Goal: Task Accomplishment & Management: Manage account settings

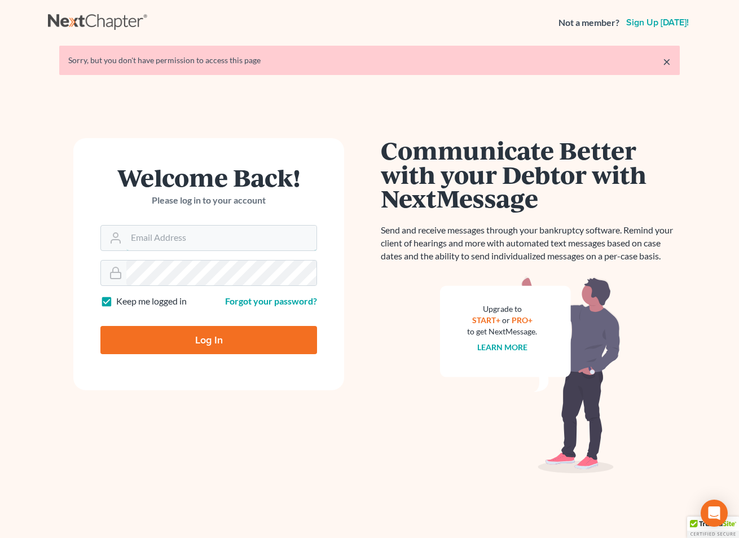
type input "[EMAIL_ADDRESS][DOMAIN_NAME]"
click at [183, 352] on input "Log In" at bounding box center [208, 340] width 217 height 28
type input "Thinking..."
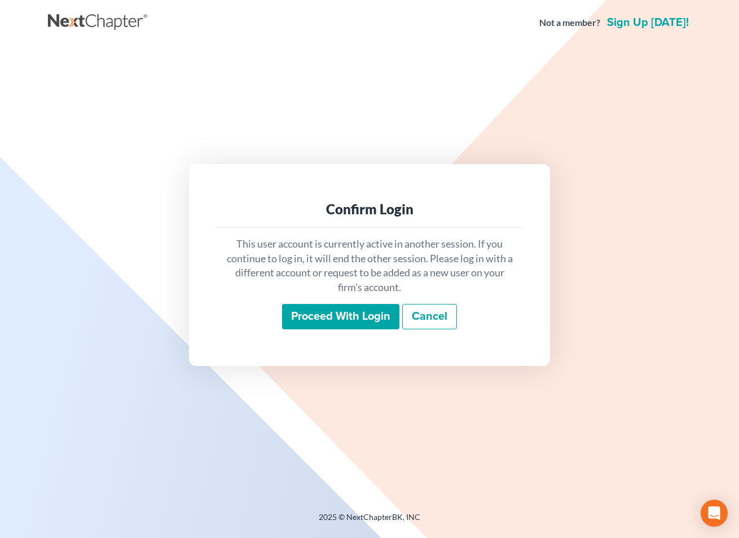
click at [325, 310] on input "Proceed with login" at bounding box center [340, 317] width 117 height 26
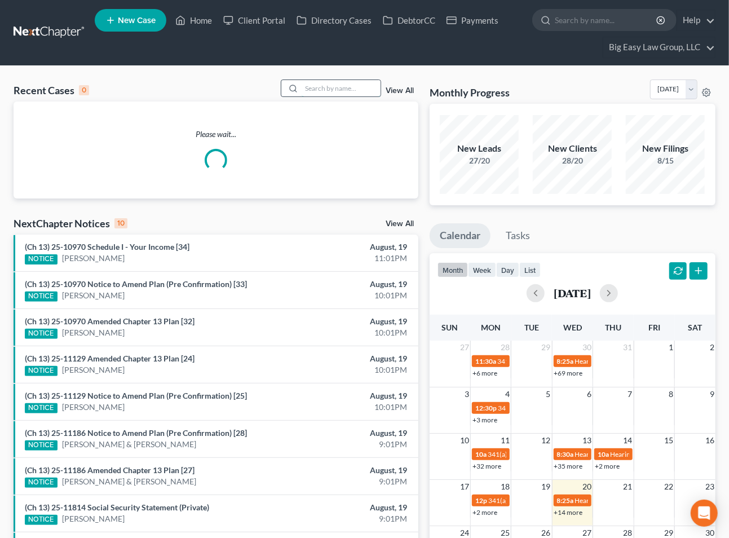
click at [343, 82] on input "search" at bounding box center [341, 88] width 79 height 16
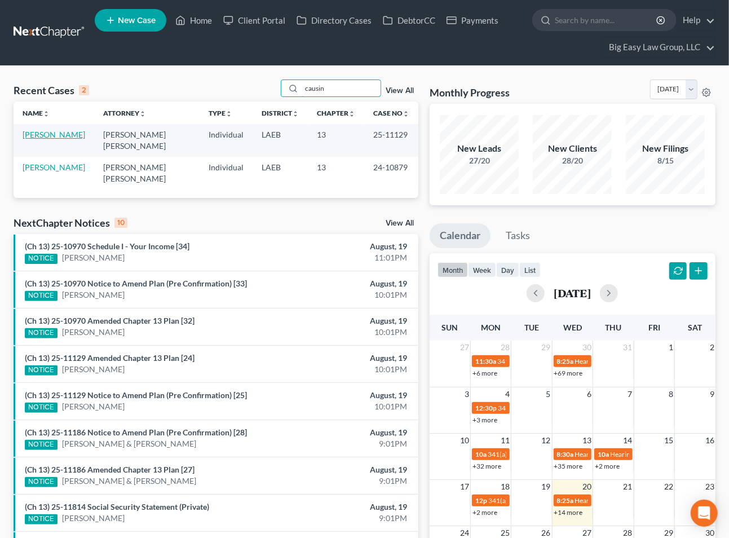
type input "causin"
click at [41, 134] on link "[PERSON_NAME]" at bounding box center [54, 135] width 63 height 10
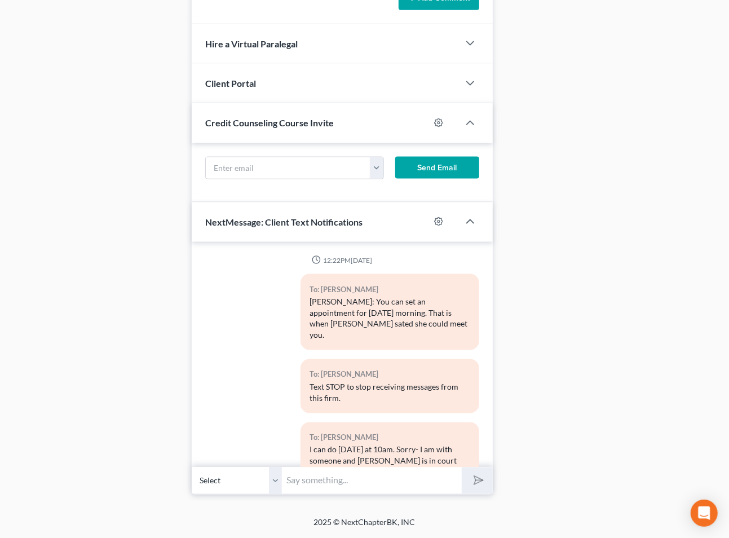
scroll to position [15876, 0]
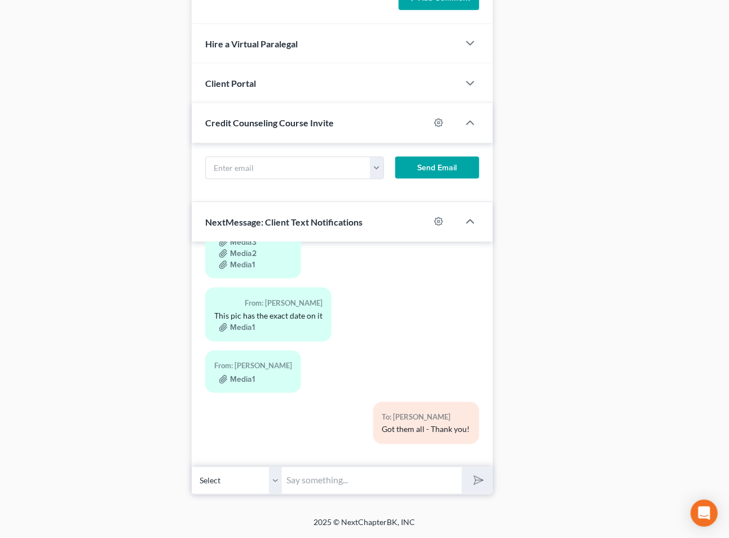
click at [366, 478] on input "text" at bounding box center [371, 481] width 179 height 28
type input "Good morning - do you have taxes for your husband for 2024? his last check stub…"
click at [462, 467] on button "submit" at bounding box center [477, 480] width 31 height 27
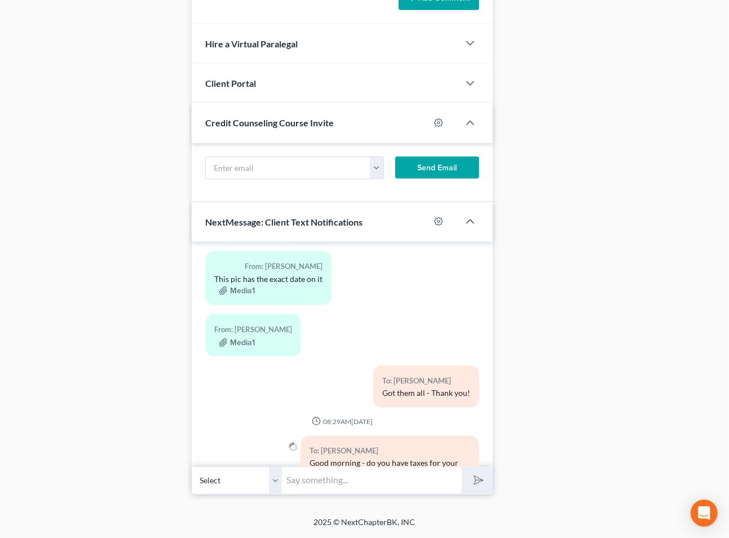
scroll to position [15968, 0]
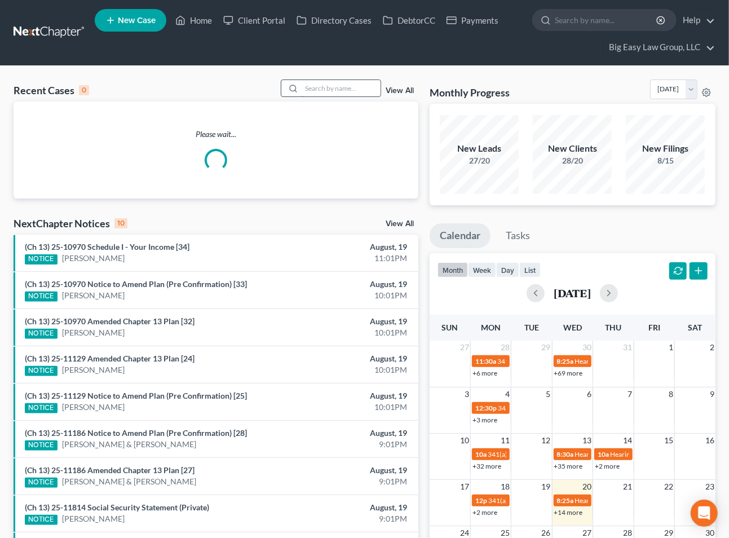
click at [331, 86] on input "search" at bounding box center [341, 88] width 79 height 16
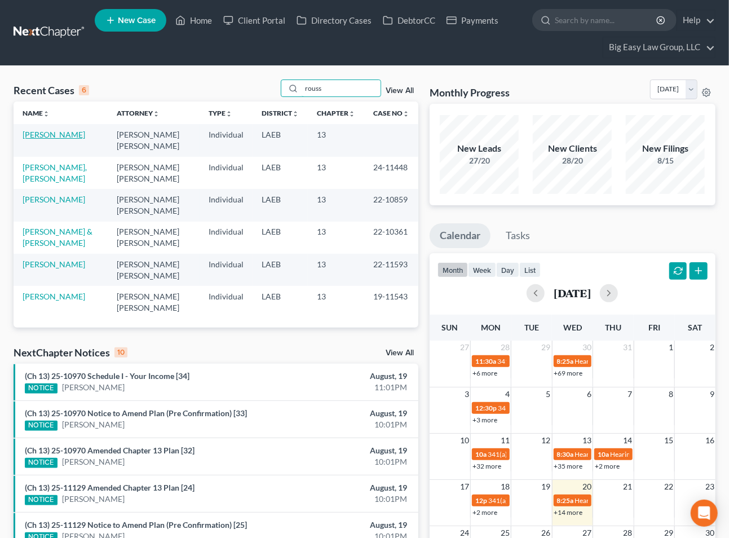
type input "rouss"
click at [41, 134] on link "[PERSON_NAME]" at bounding box center [54, 135] width 63 height 10
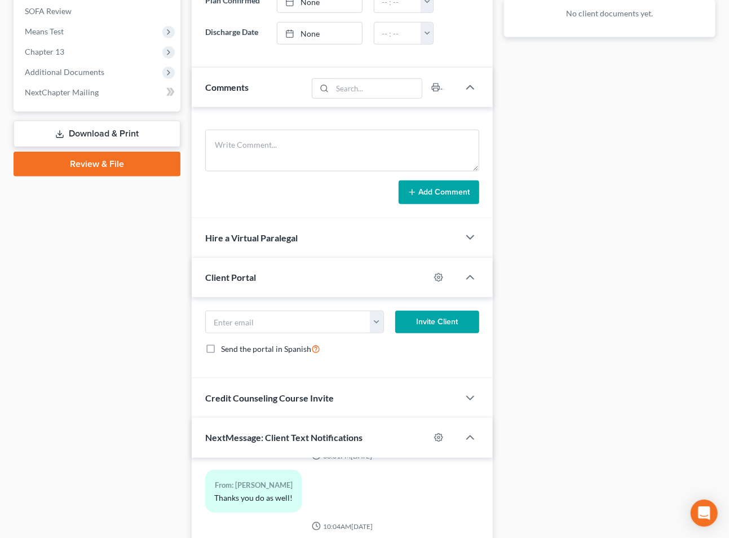
scroll to position [463, 0]
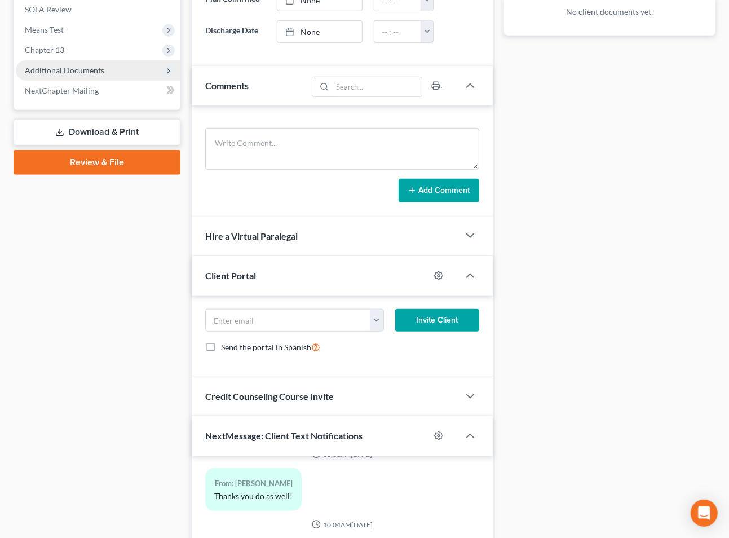
click at [96, 74] on span "Additional Documents" at bounding box center [98, 70] width 165 height 20
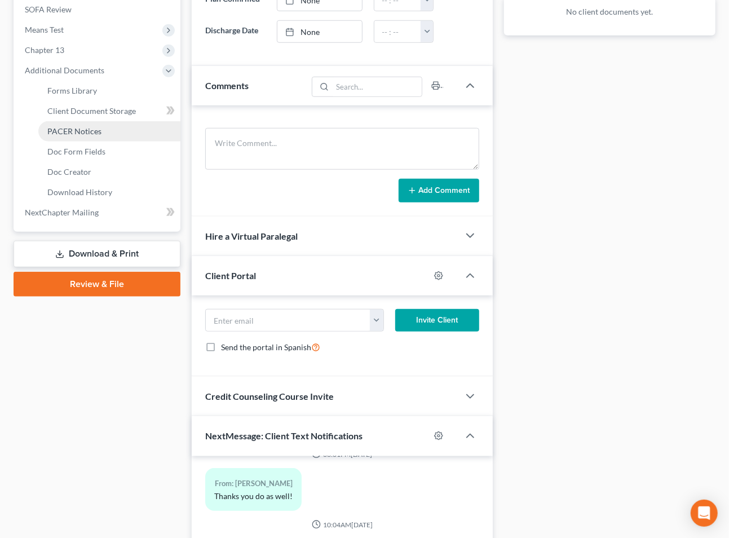
click at [114, 139] on link "PACER Notices" at bounding box center [109, 131] width 142 height 20
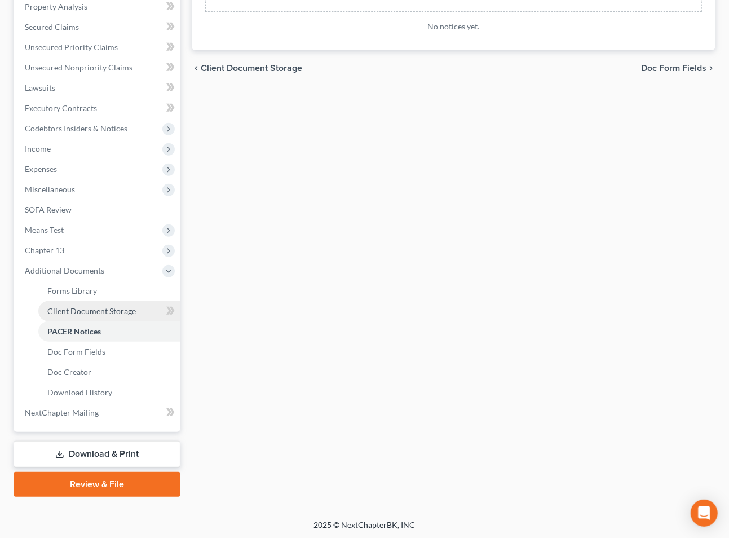
drag, startPoint x: 83, startPoint y: 314, endPoint x: 139, endPoint y: 309, distance: 56.6
click at [83, 314] on span "Client Document Storage" at bounding box center [91, 311] width 89 height 10
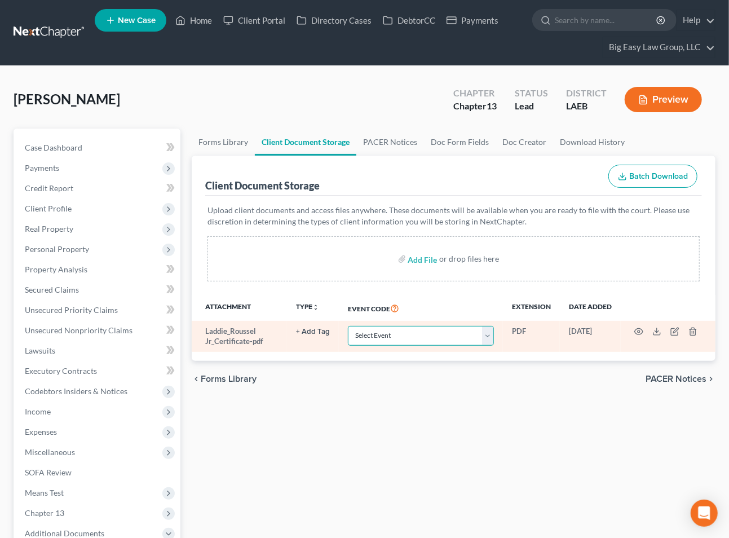
click at [378, 337] on select "Select Event Certificate of Credit Counseling Db (PF) Certificate of Credit Cou…" at bounding box center [421, 336] width 146 height 20
select select "0"
click at [348, 326] on select "Select Event Certificate of Credit Counseling Db (PF) Certificate of Credit Cou…" at bounding box center [421, 336] width 146 height 20
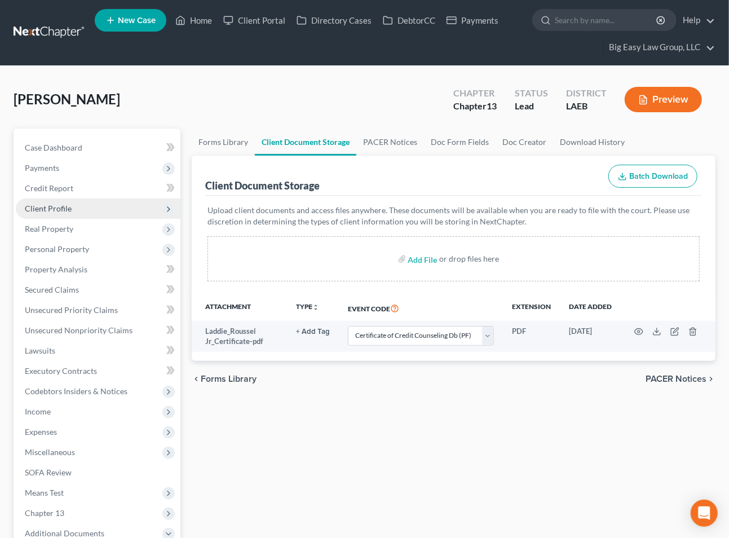
click at [104, 201] on span "Client Profile" at bounding box center [98, 208] width 165 height 20
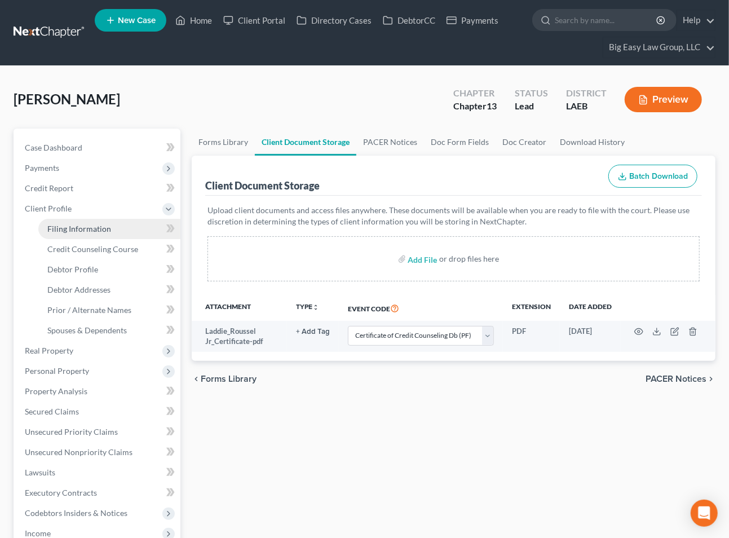
click at [117, 222] on link "Filing Information" at bounding box center [109, 229] width 142 height 20
select select "1"
select select "0"
select select "3"
select select "19"
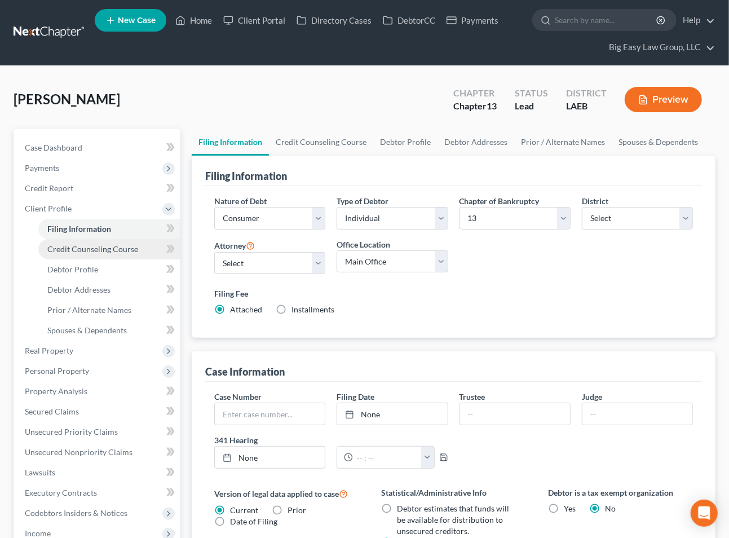
click at [137, 245] on link "Credit Counseling Course" at bounding box center [109, 249] width 142 height 20
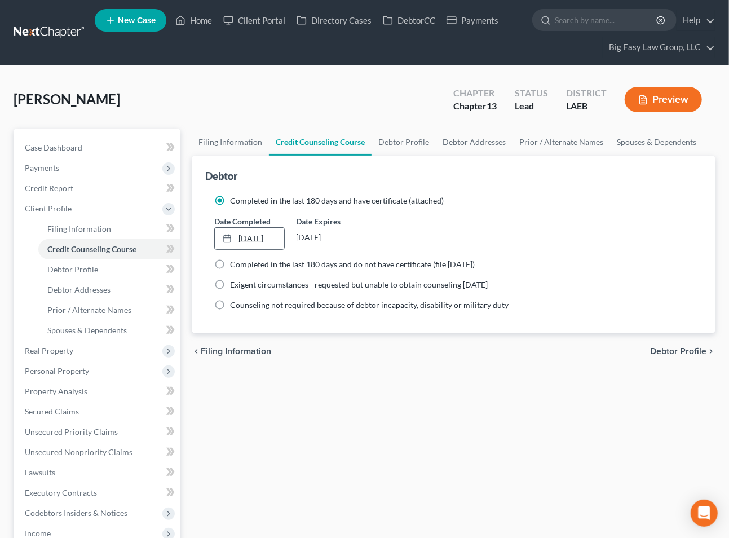
click at [251, 238] on link "[DATE]" at bounding box center [249, 238] width 69 height 21
click at [442, 392] on div "Filing Information Credit Counseling Course Debtor Profile Debtor Addresses Pri…" at bounding box center [453, 444] width 535 height 631
click at [197, 25] on link "Home" at bounding box center [194, 20] width 48 height 20
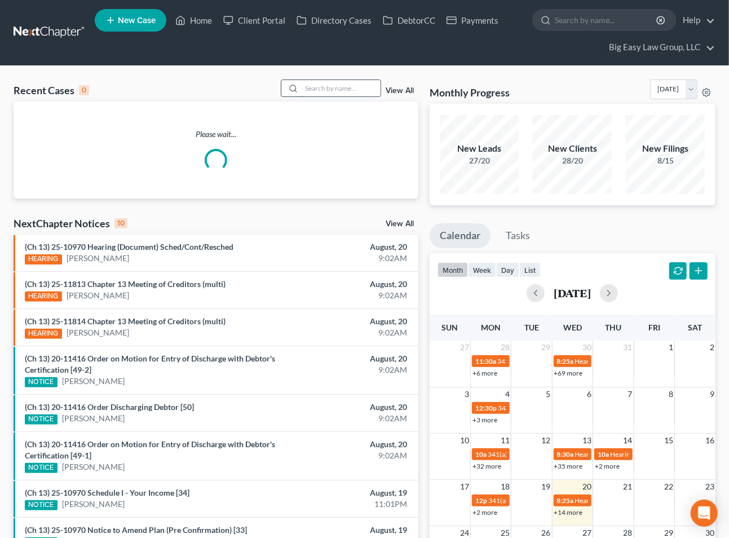
click at [360, 85] on input "search" at bounding box center [341, 88] width 79 height 16
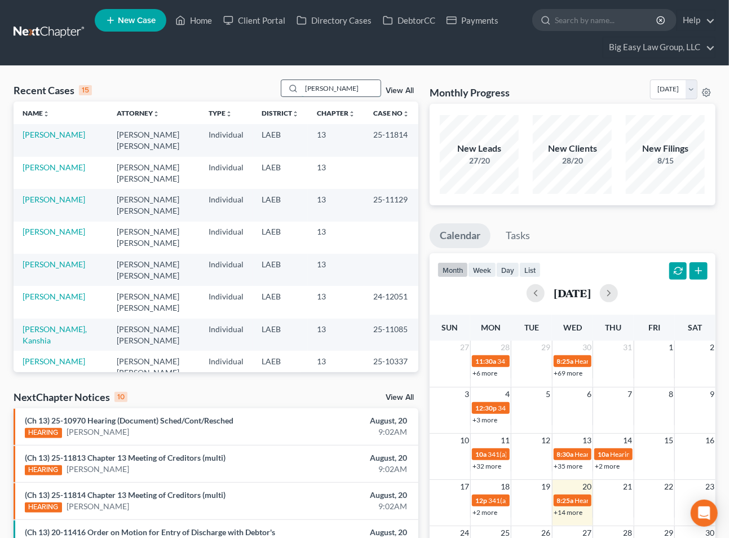
type input "[PERSON_NAME]"
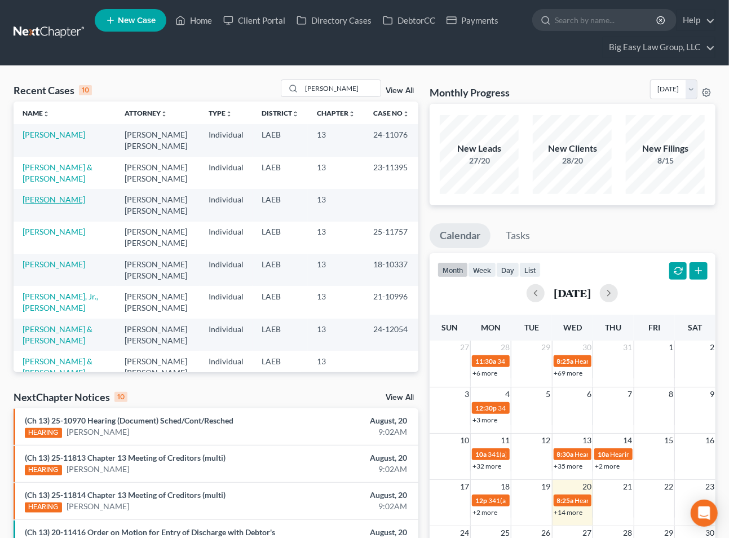
click at [59, 201] on link "[PERSON_NAME]" at bounding box center [54, 200] width 63 height 10
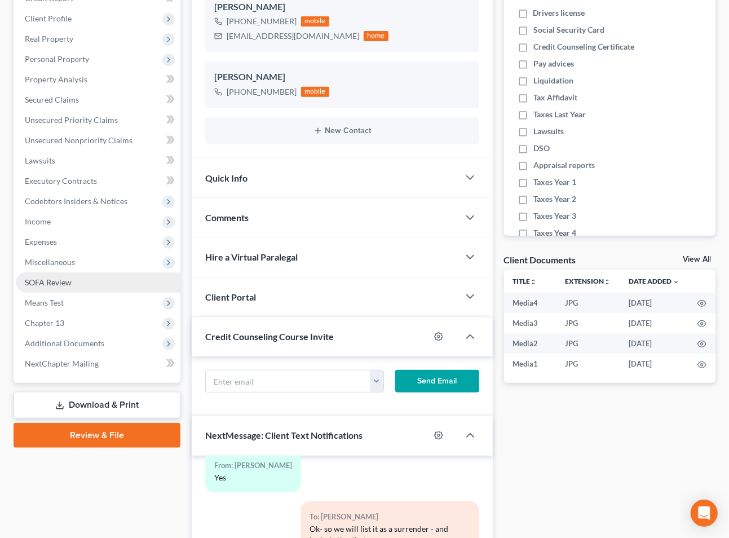
scroll to position [210, 0]
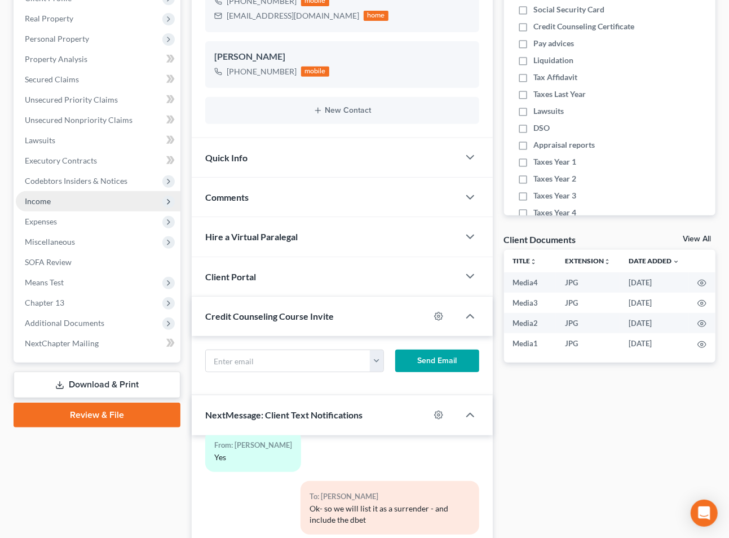
click at [80, 205] on span "Income" at bounding box center [98, 201] width 165 height 20
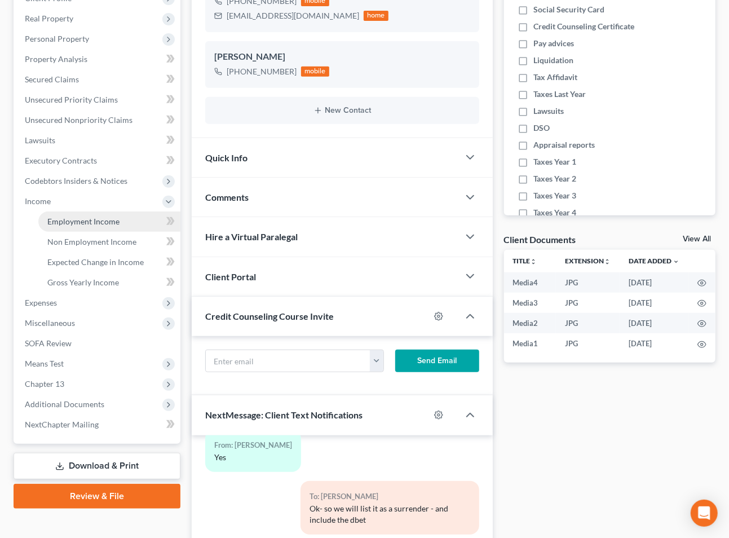
click at [79, 217] on span "Employment Income" at bounding box center [83, 222] width 72 height 10
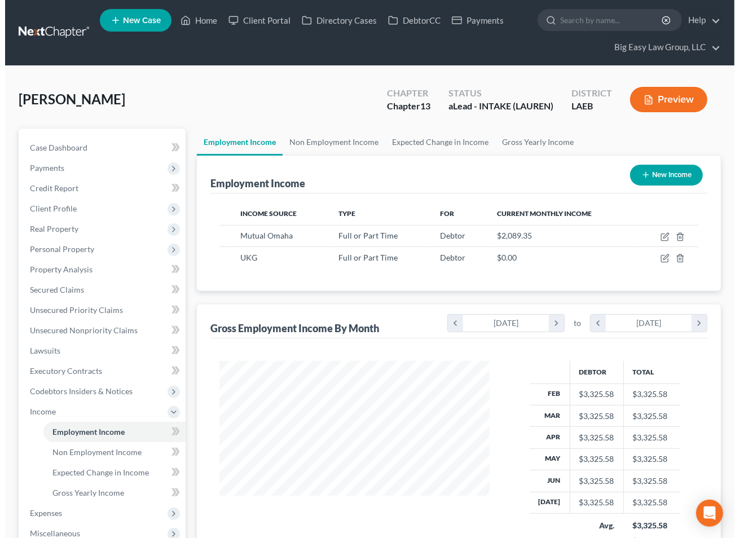
scroll to position [202, 292]
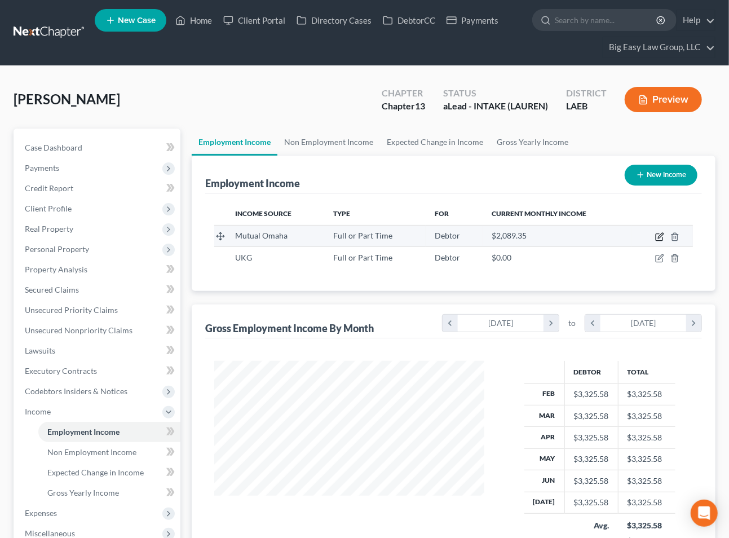
click at [656, 235] on icon "button" at bounding box center [659, 237] width 7 height 7
select select "0"
select select "30"
select select "2"
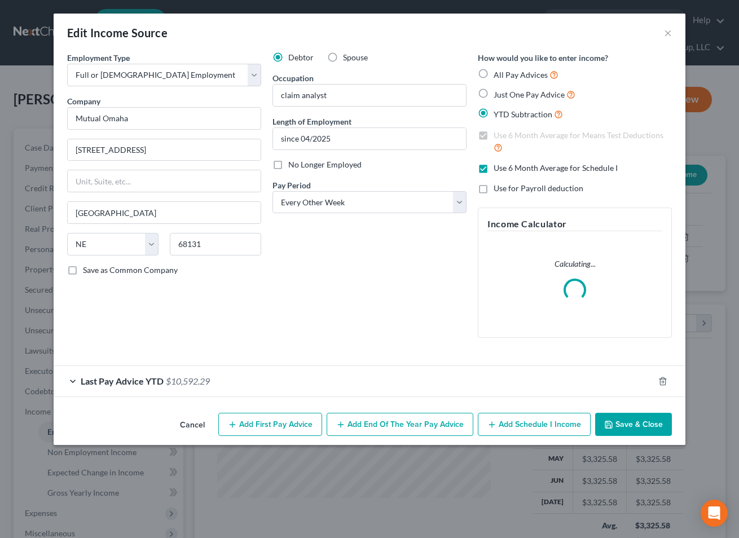
scroll to position [202, 297]
click at [196, 383] on span "$10,592.29" at bounding box center [188, 381] width 44 height 11
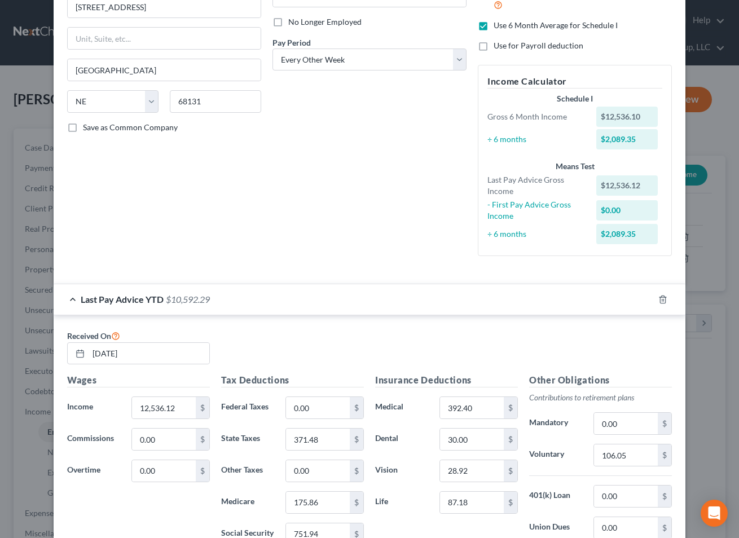
scroll to position [183, 0]
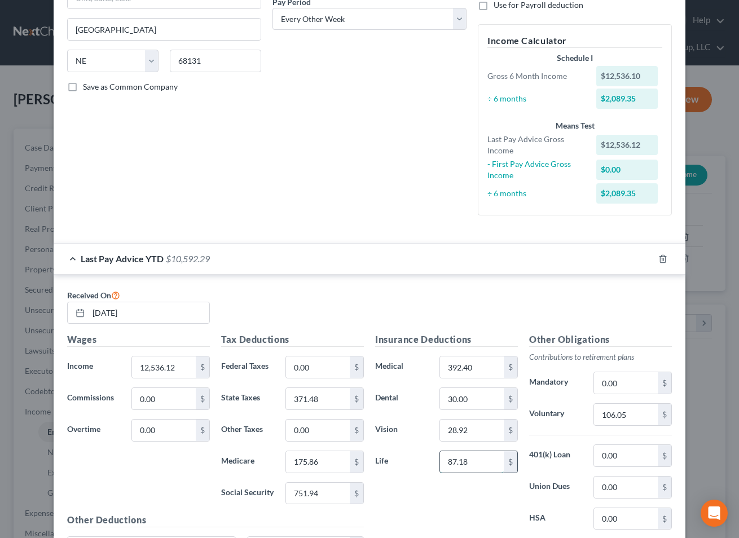
click at [465, 461] on input "87.18" at bounding box center [472, 461] width 64 height 21
type input "16.38"
click at [474, 395] on input "30.00" at bounding box center [472, 398] width 64 height 21
click at [492, 369] on input "392.40" at bounding box center [472, 366] width 64 height 21
click at [468, 367] on input "text" at bounding box center [472, 366] width 64 height 21
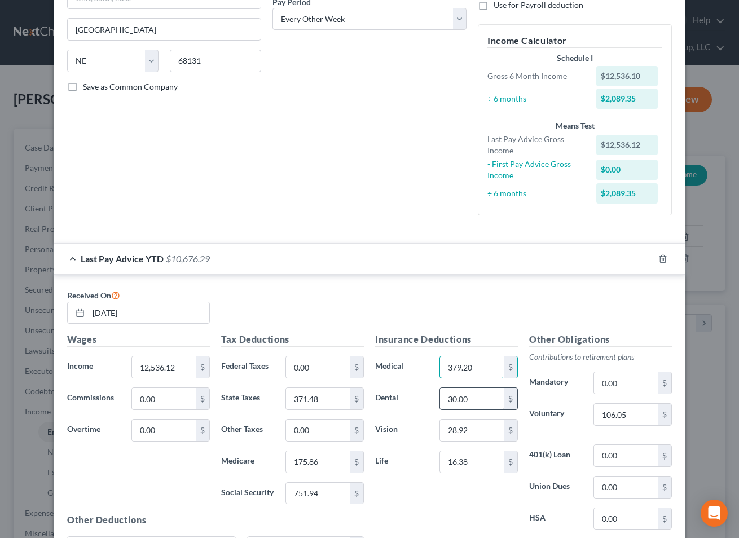
type input "379.20"
click at [482, 403] on input "30.00" at bounding box center [472, 398] width 64 height 21
click at [473, 464] on input "16.38" at bounding box center [472, 461] width 64 height 21
type input "106.38"
click at [634, 417] on input "106.05" at bounding box center [626, 414] width 64 height 21
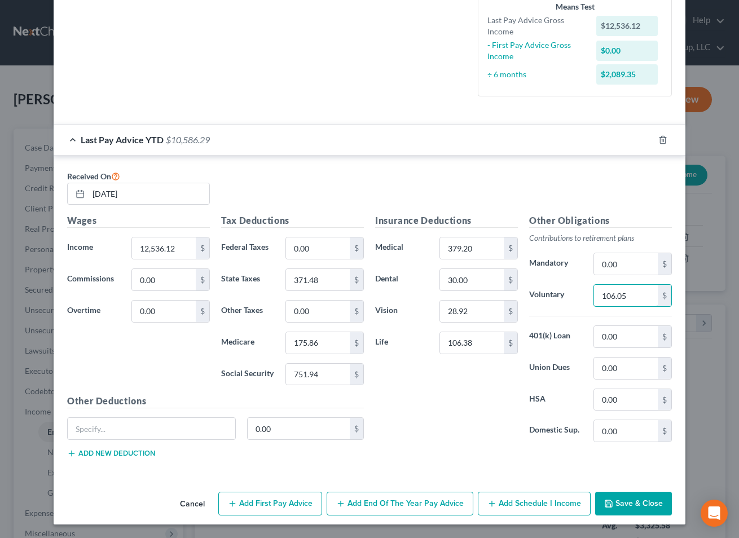
scroll to position [0, 0]
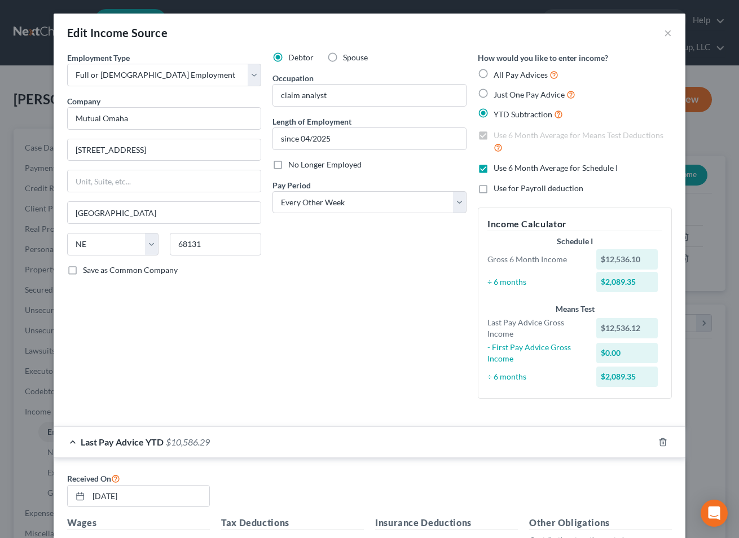
click at [493, 165] on label "Use 6 Month Average for Schedule I" at bounding box center [555, 167] width 124 height 11
click at [498, 165] on input "Use 6 Month Average for Schedule I" at bounding box center [501, 165] width 7 height 7
checkbox input "false"
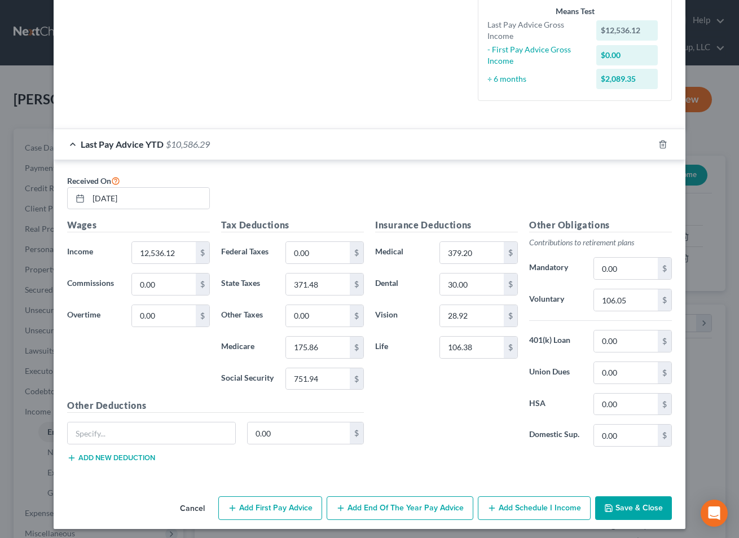
scroll to position [303, 0]
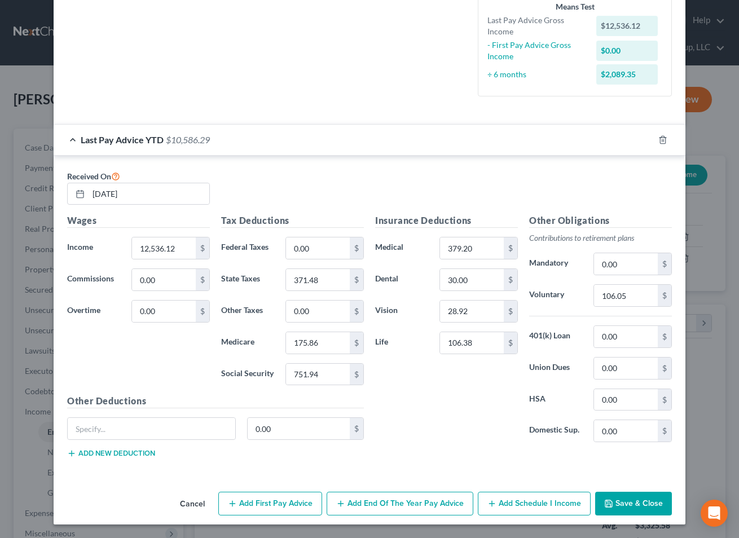
click at [508, 514] on button "Add Schedule I Income" at bounding box center [534, 504] width 113 height 24
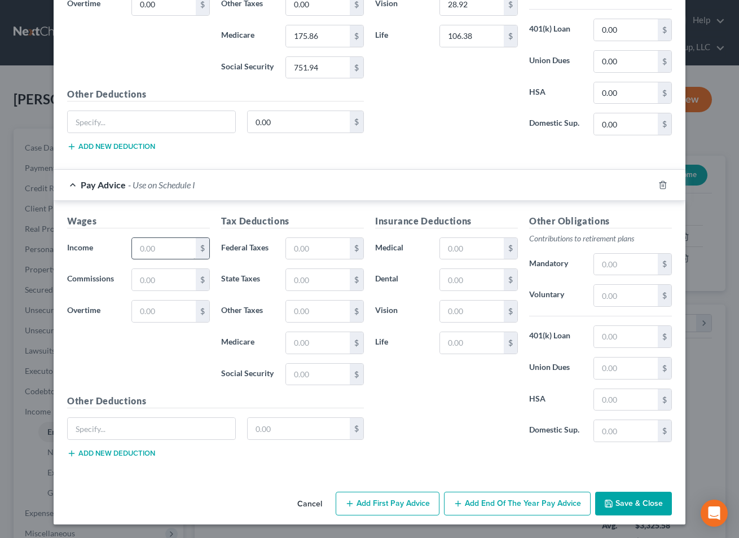
scroll to position [612, 0]
click at [150, 249] on input "text" at bounding box center [164, 248] width 64 height 21
type input "1,760"
click at [149, 314] on input "text" at bounding box center [164, 311] width 64 height 21
type input "22.50"
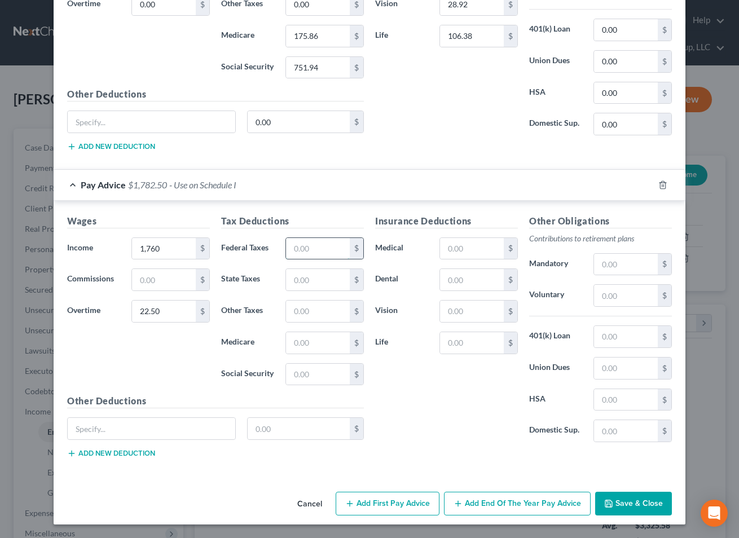
click at [309, 243] on input "text" at bounding box center [318, 248] width 64 height 21
drag, startPoint x: 338, startPoint y: 247, endPoint x: 230, endPoint y: 227, distance: 109.5
click at [208, 228] on div "Wages Income * 1,760 $ Commissions $ Overtime 22.50 $ Tax Deductions Federal Ta…" at bounding box center [215, 340] width 308 height 253
type input "179"
click at [449, 253] on input "text" at bounding box center [472, 248] width 64 height 21
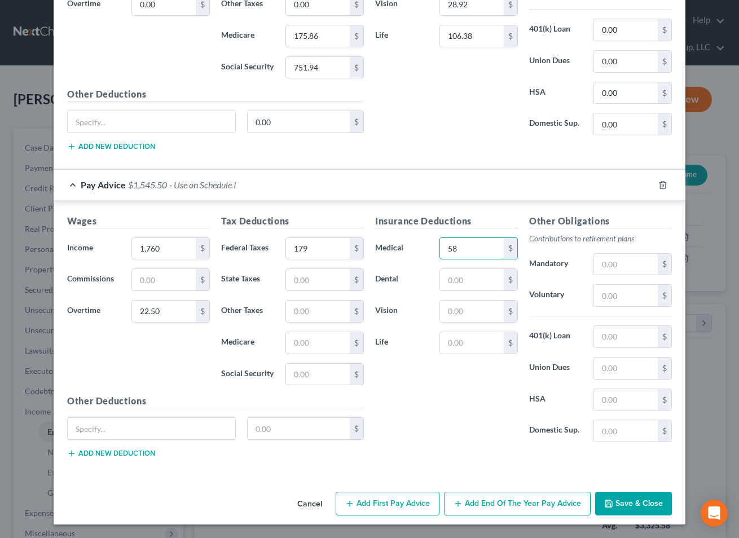
type input "58"
drag, startPoint x: 416, startPoint y: 301, endPoint x: 456, endPoint y: 281, distance: 44.6
click at [416, 301] on label "Vision" at bounding box center [401, 311] width 64 height 23
click at [491, 269] on input "text" at bounding box center [472, 279] width 64 height 21
type input "5"
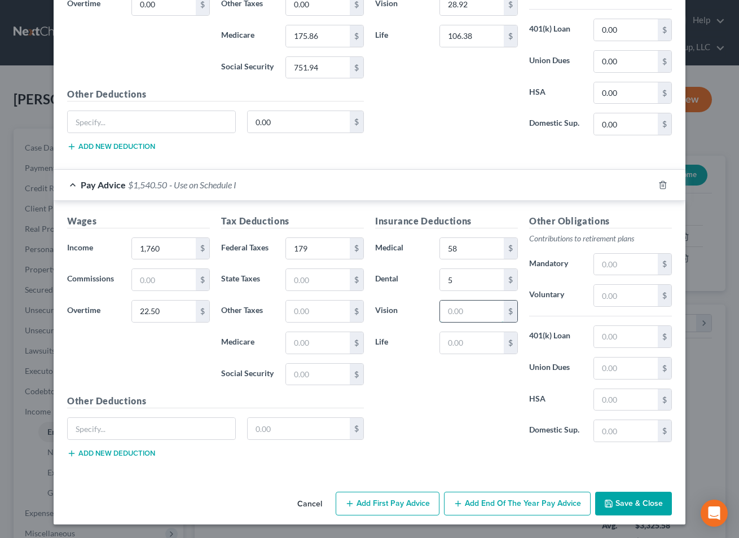
click at [440, 312] on input "text" at bounding box center [472, 311] width 64 height 21
type input "5"
click at [440, 342] on input "text" at bounding box center [472, 342] width 64 height 21
type input "18"
click at [456, 249] on input "58" at bounding box center [472, 248] width 64 height 21
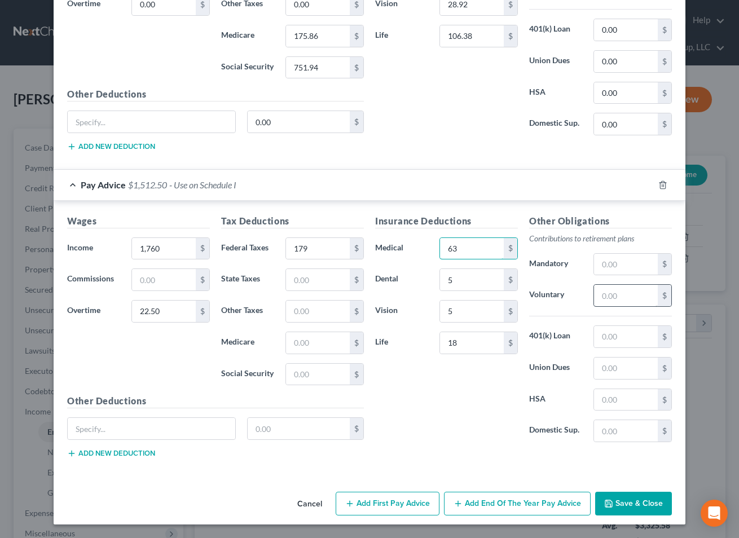
type input "63"
click at [594, 290] on input "text" at bounding box center [626, 295] width 64 height 21
type input "107"
click at [618, 333] on input "text" at bounding box center [626, 336] width 64 height 21
click at [484, 382] on div "Insurance Deductions Medical 63 $ Dental 5 $ Vision 5 $ Life 18 $" at bounding box center [446, 332] width 154 height 237
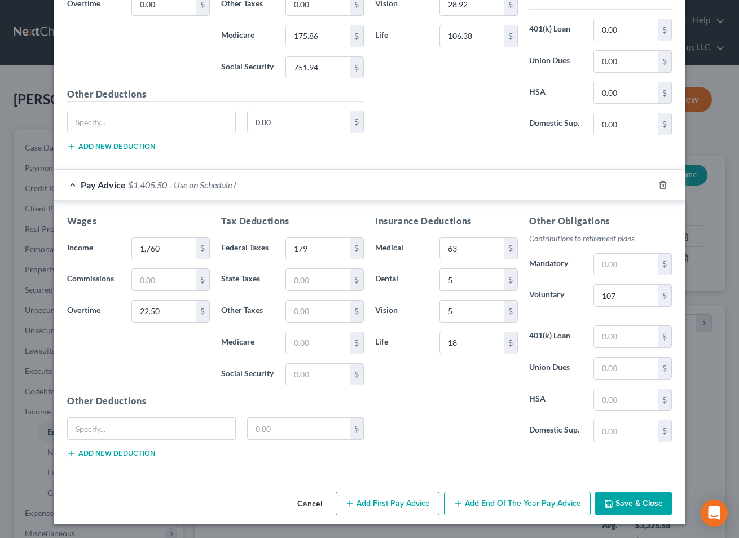
click at [657, 510] on button "Save & Close" at bounding box center [633, 504] width 77 height 24
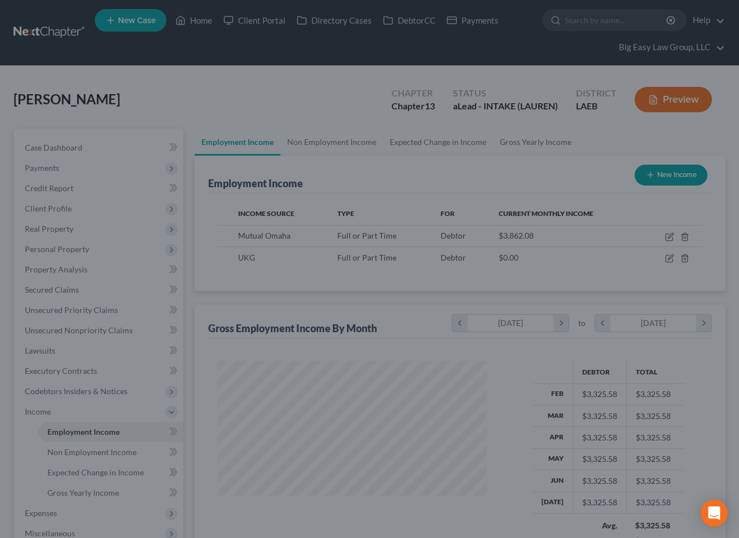
scroll to position [563704, 563614]
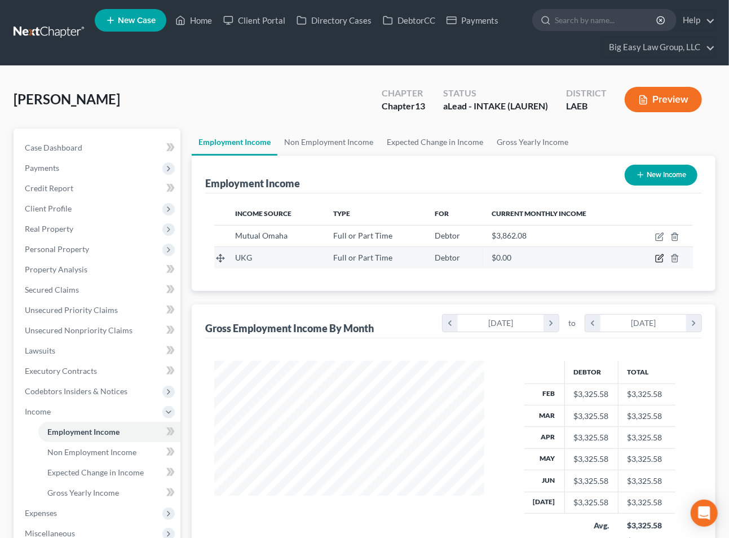
click at [657, 258] on icon "button" at bounding box center [659, 258] width 9 height 9
select select "0"
select select "19"
select select "2"
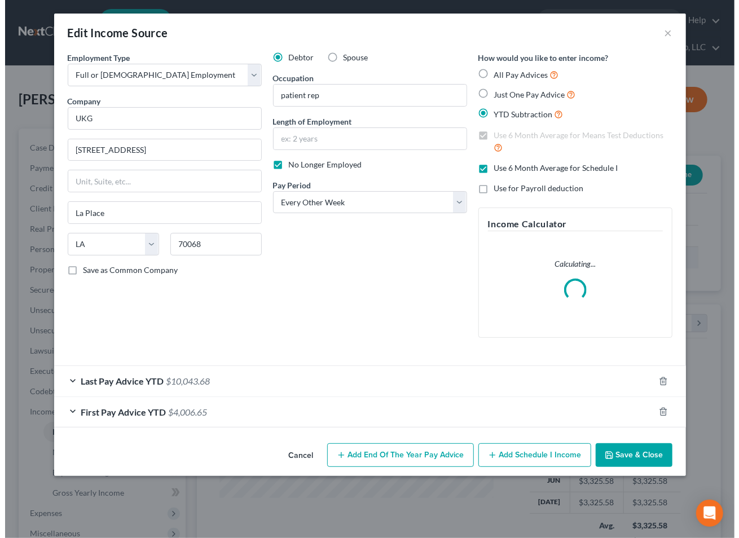
scroll to position [202, 297]
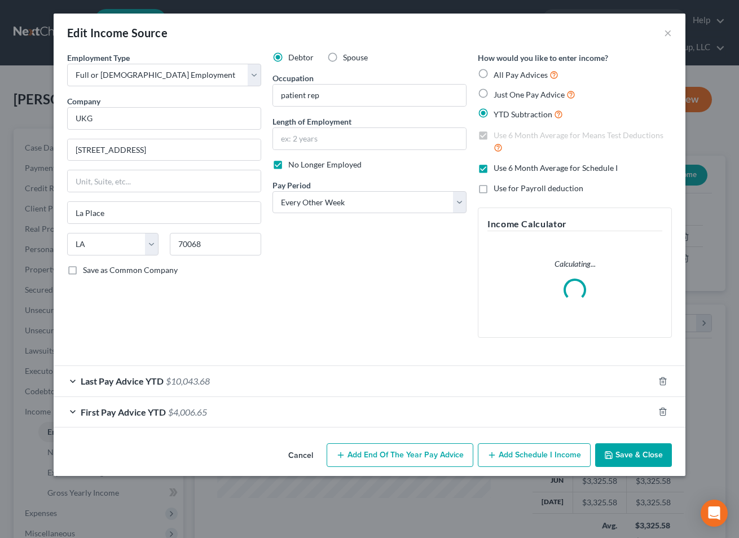
drag, startPoint x: 196, startPoint y: 383, endPoint x: 288, endPoint y: 316, distance: 113.7
click at [196, 384] on span "$10,043.68" at bounding box center [188, 381] width 44 height 11
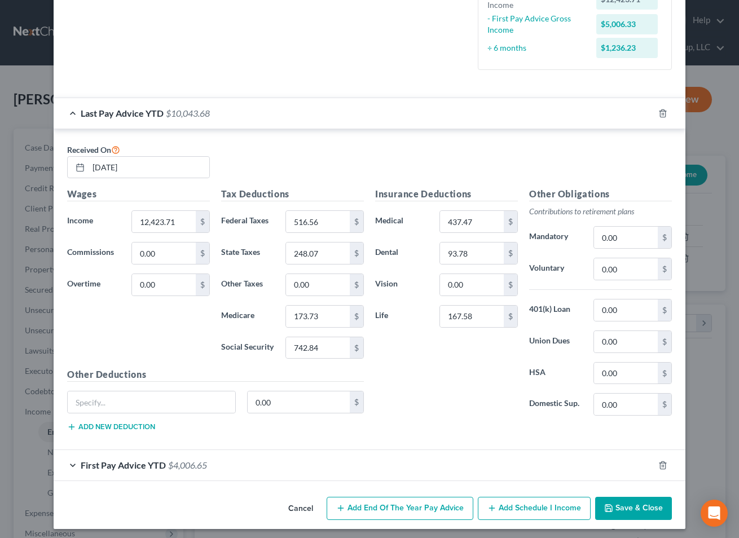
scroll to position [334, 0]
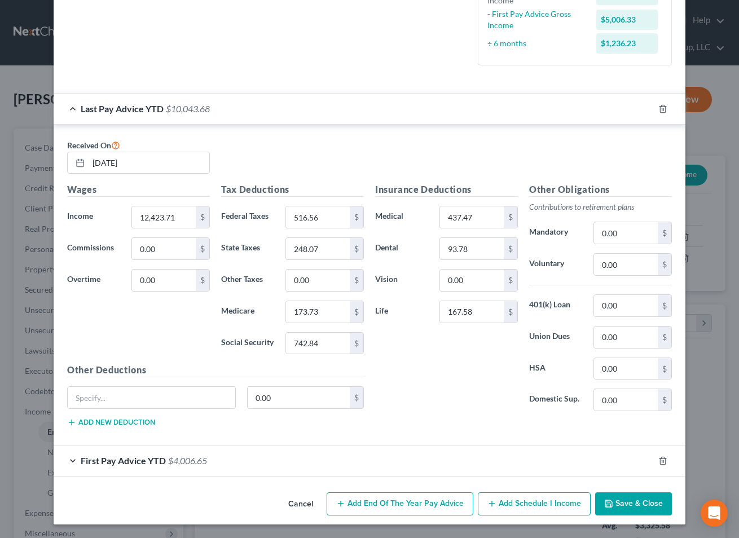
click at [105, 459] on span "First Pay Advice YTD" at bounding box center [123, 460] width 85 height 11
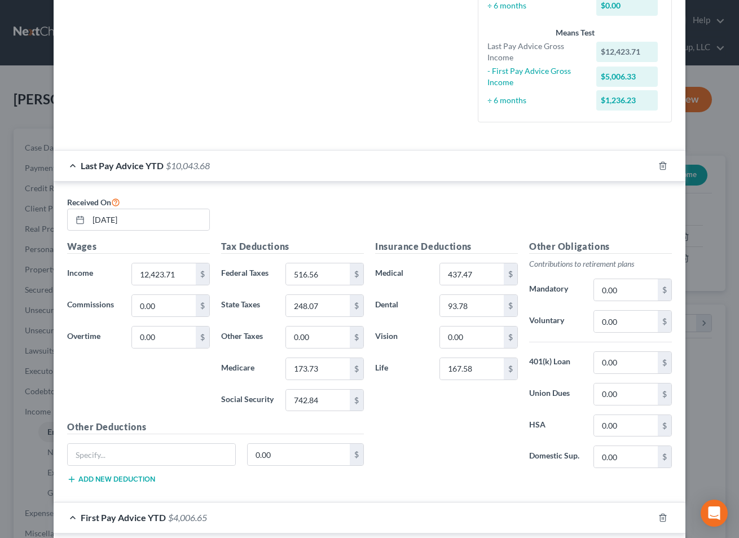
scroll to position [0, 0]
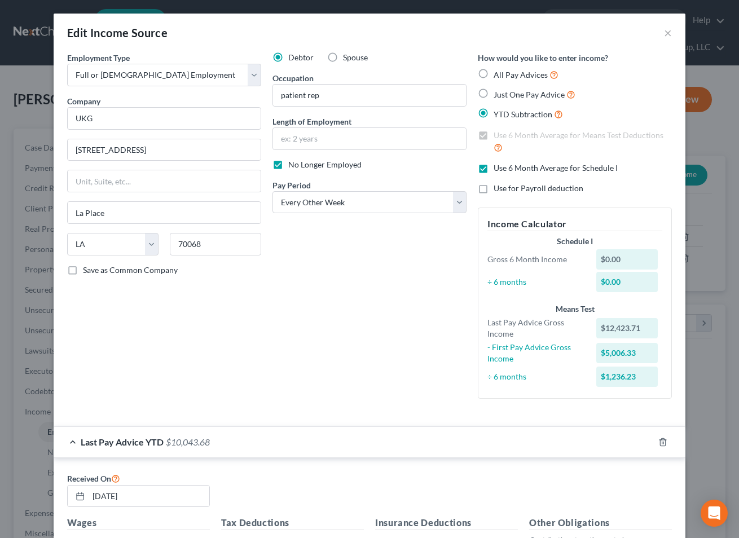
click at [493, 164] on label "Use 6 Month Average for Schedule I" at bounding box center [555, 167] width 124 height 11
click at [498, 164] on input "Use 6 Month Average for Schedule I" at bounding box center [501, 165] width 7 height 7
checkbox input "false"
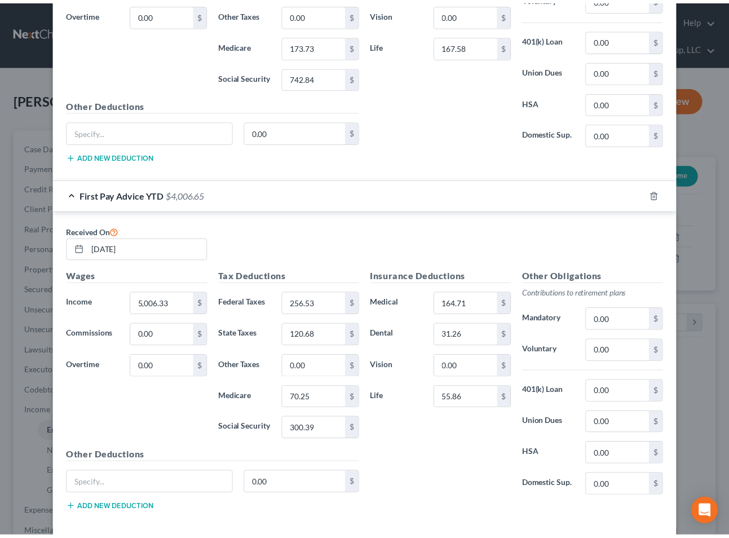
scroll to position [658, 0]
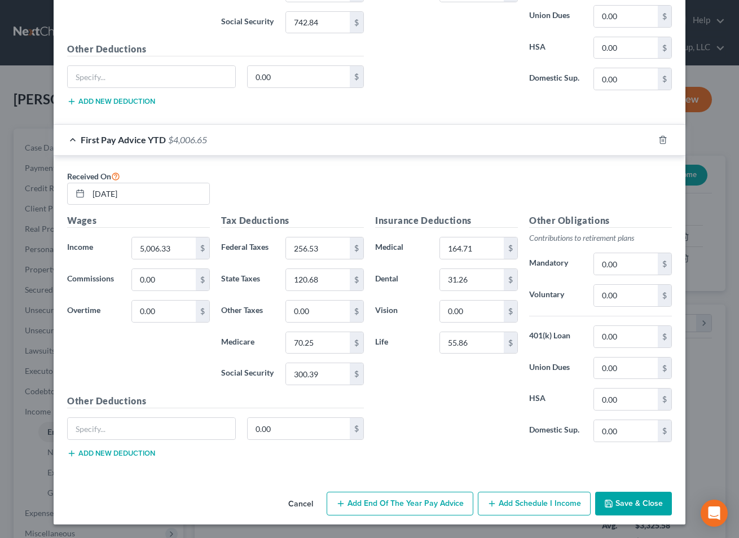
click at [627, 512] on button "Save & Close" at bounding box center [633, 504] width 77 height 24
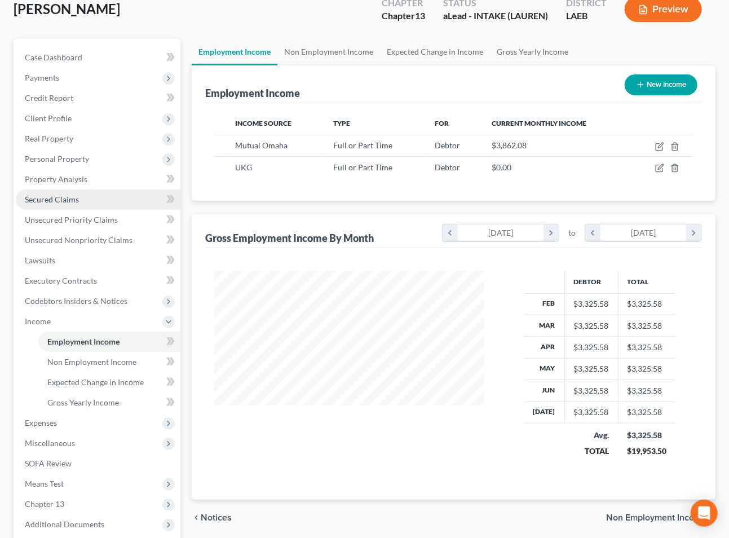
scroll to position [222, 0]
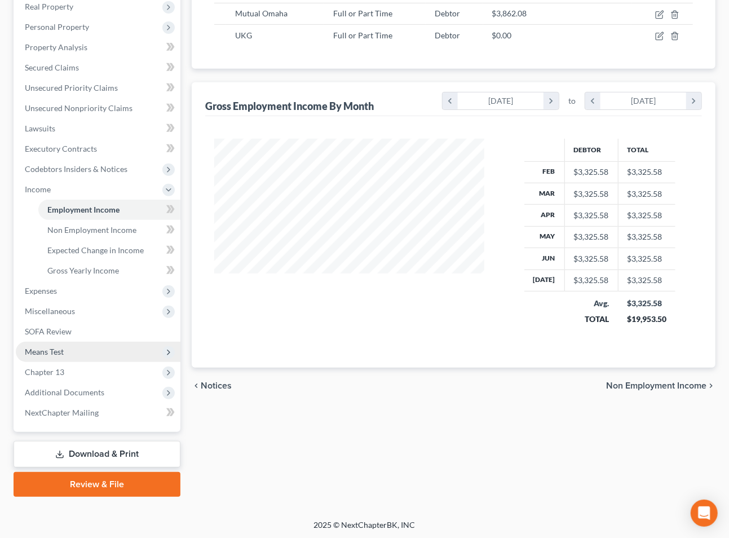
click at [109, 348] on span "Means Test" at bounding box center [98, 352] width 165 height 20
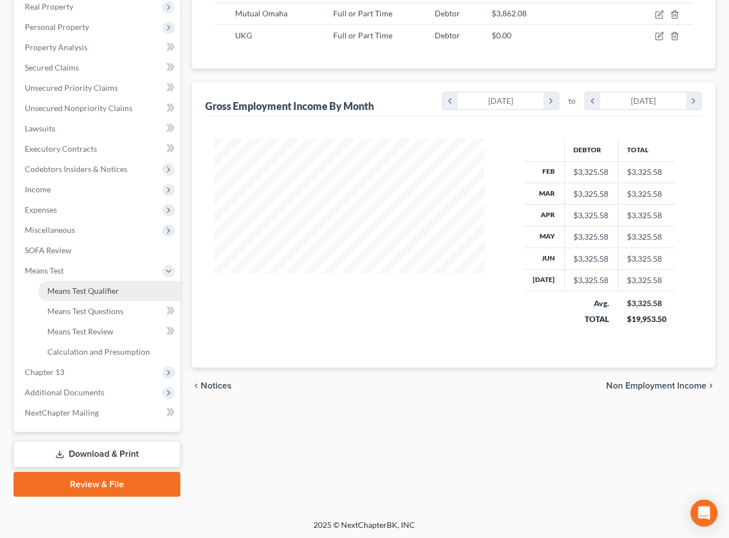
click at [124, 290] on link "Means Test Qualifier" at bounding box center [109, 291] width 142 height 20
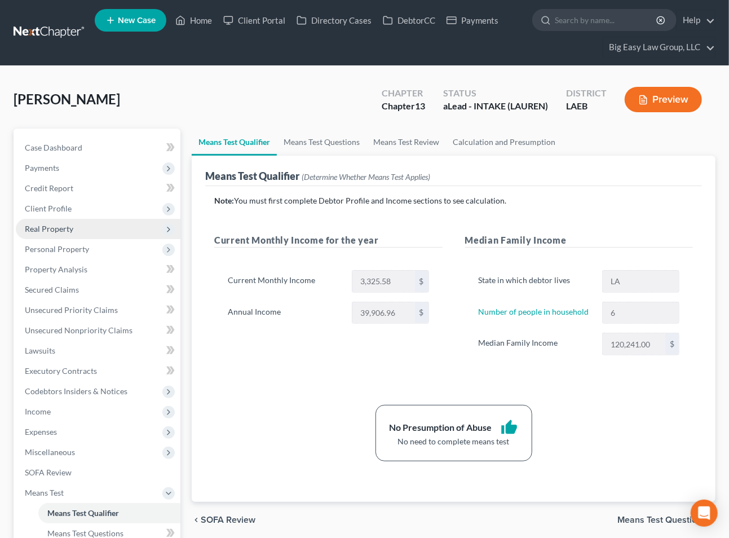
click at [103, 230] on span "Real Property" at bounding box center [98, 229] width 165 height 20
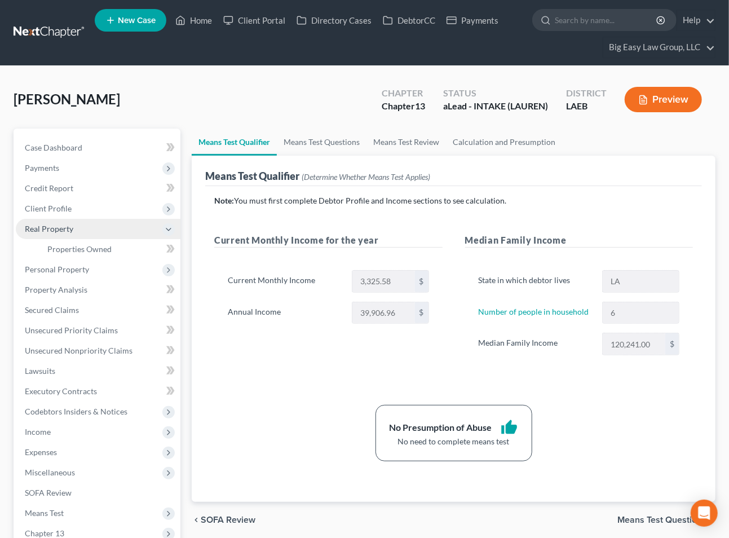
click at [103, 230] on span "Real Property" at bounding box center [98, 229] width 165 height 20
click at [105, 231] on span "Real Property" at bounding box center [98, 229] width 165 height 20
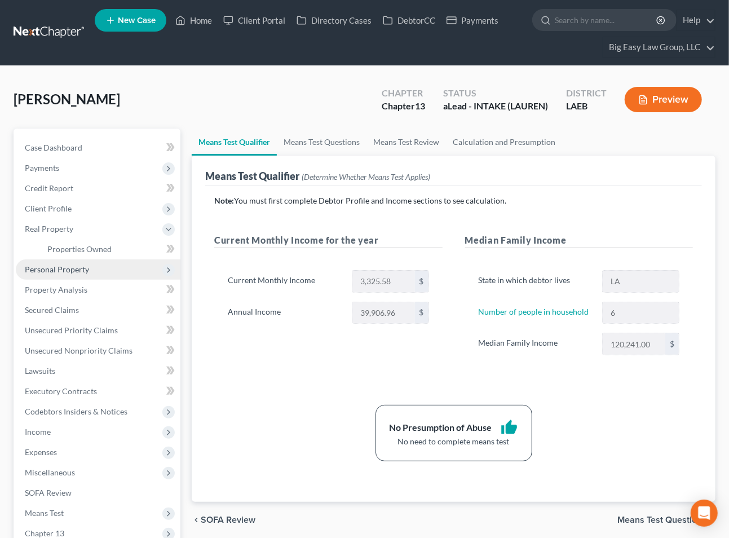
click at [113, 264] on span "Personal Property" at bounding box center [98, 269] width 165 height 20
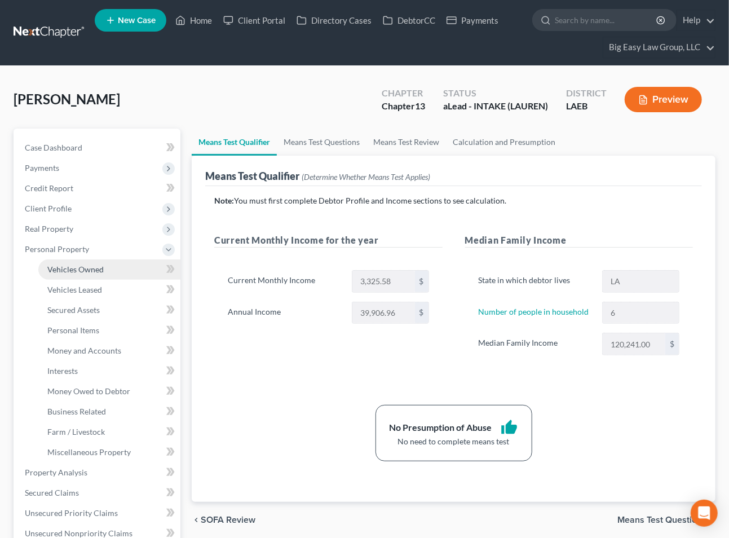
click at [113, 272] on link "Vehicles Owned" at bounding box center [109, 269] width 142 height 20
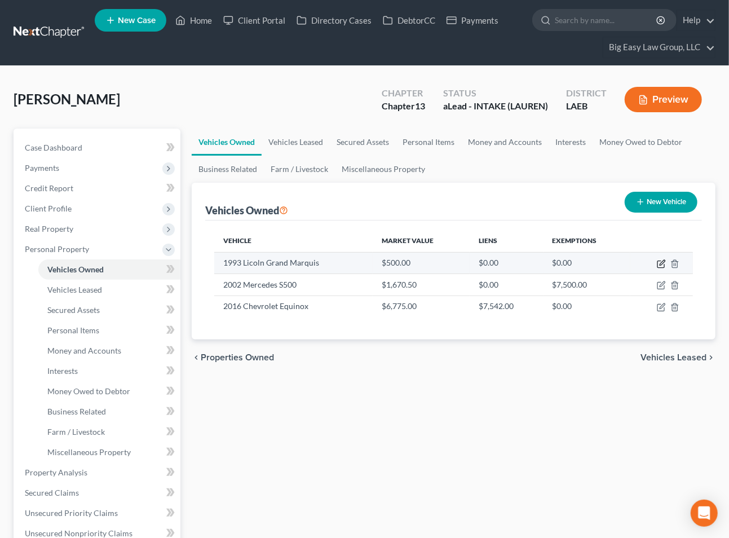
click at [662, 263] on icon "button" at bounding box center [661, 263] width 9 height 9
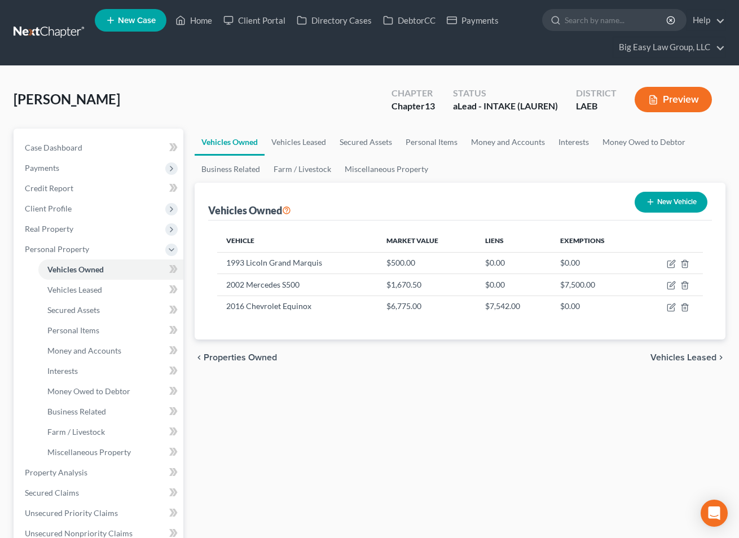
select select "0"
select select "33"
select select "4"
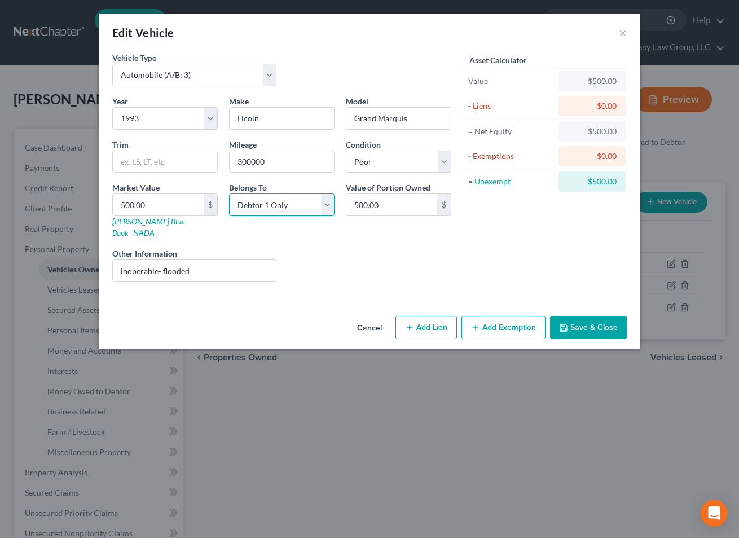
click at [268, 211] on select "Select Debtor 1 Only Debtor 2 Only Debtor 1 And Debtor 2 Only At Least One Of T…" at bounding box center [281, 204] width 105 height 23
select select "3"
click at [229, 193] on select "Select Debtor 1 Only Debtor 2 Only Debtor 1 And Debtor 2 Only At Least One Of T…" at bounding box center [281, 204] width 105 height 23
click at [567, 324] on icon "button" at bounding box center [563, 327] width 7 height 7
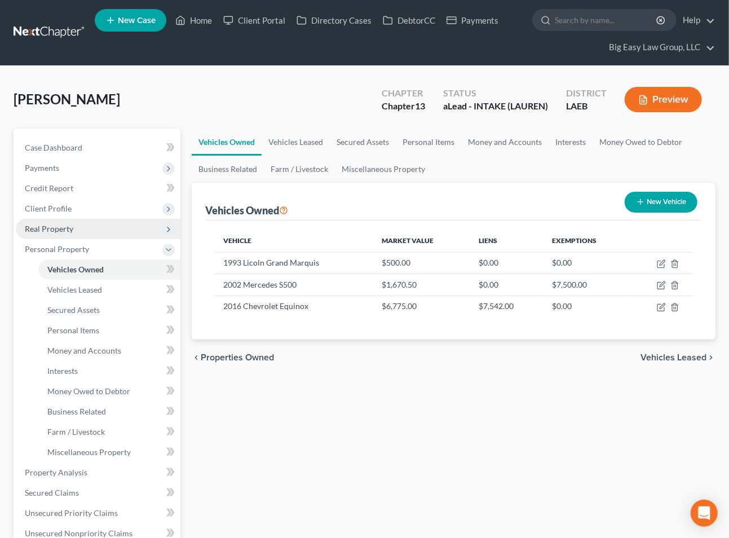
click at [101, 231] on span "Real Property" at bounding box center [98, 229] width 165 height 20
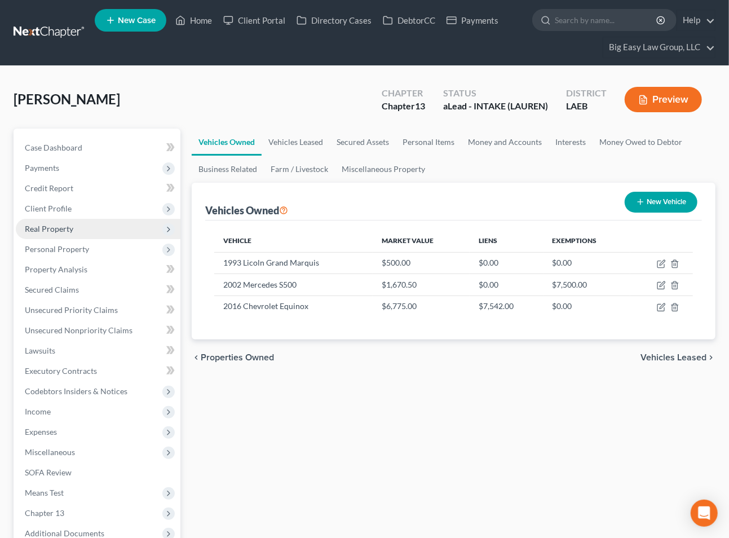
click at [102, 231] on span "Real Property" at bounding box center [98, 229] width 165 height 20
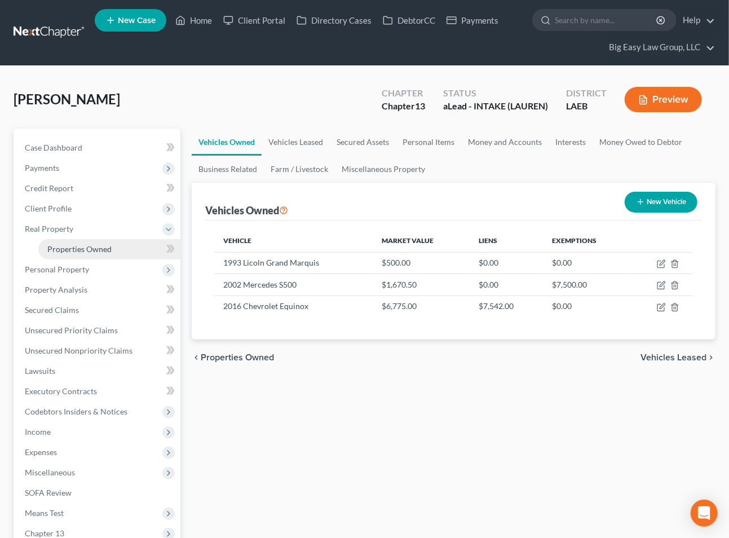
click at [104, 242] on link "Properties Owned" at bounding box center [109, 249] width 142 height 20
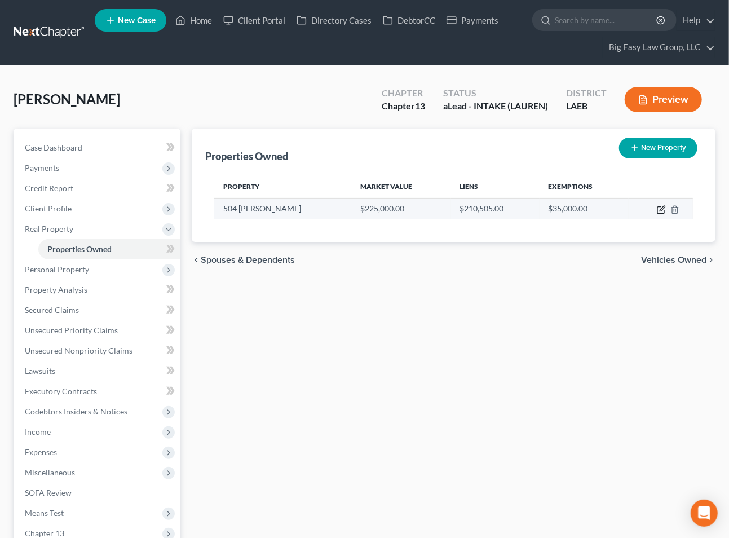
click at [661, 207] on icon "button" at bounding box center [661, 210] width 7 height 7
select select "19"
select select "0"
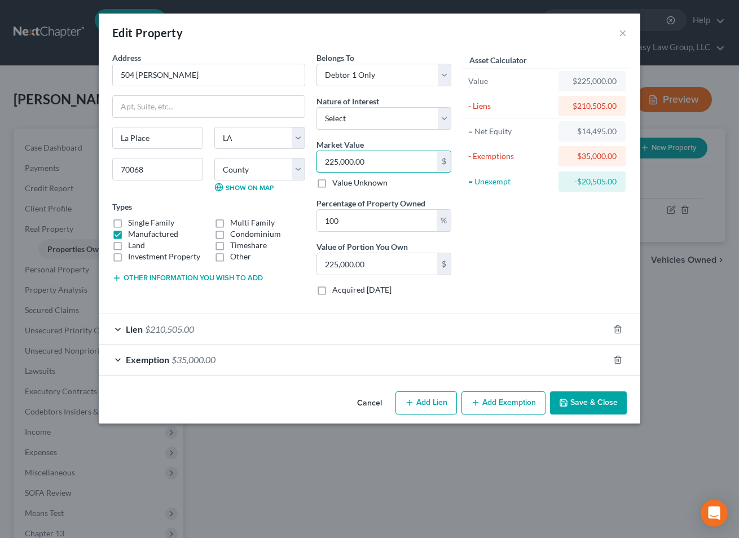
drag, startPoint x: 386, startPoint y: 163, endPoint x: 395, endPoint y: 145, distance: 19.7
click at [385, 162] on input "225,000.00" at bounding box center [377, 161] width 120 height 21
type input "2"
type input "2.00"
type input "22"
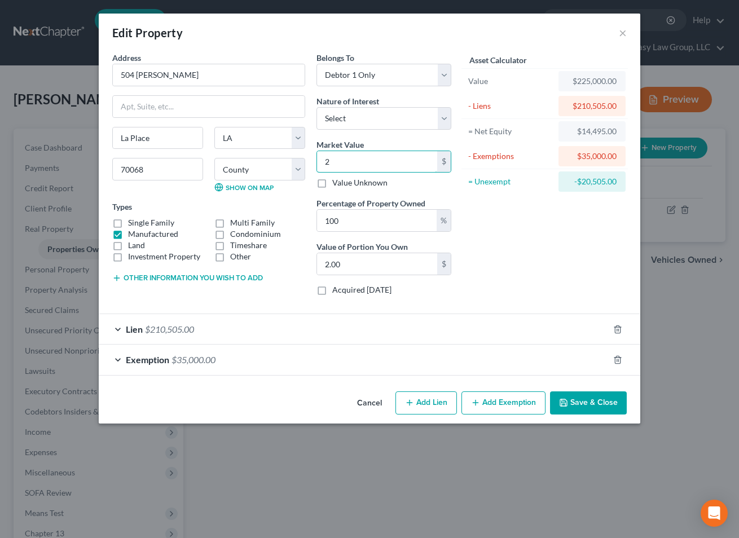
type input "22.00"
type input "221"
type input "221.00"
type input "2211"
type input "2,211.00"
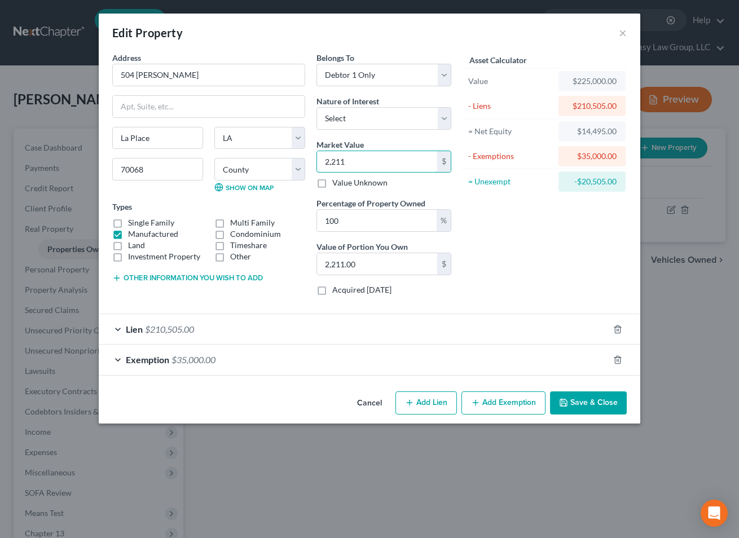
type input "2,2110"
type input "22,110.00"
type input "22,1100"
type input "221,100.00"
type input "221,100"
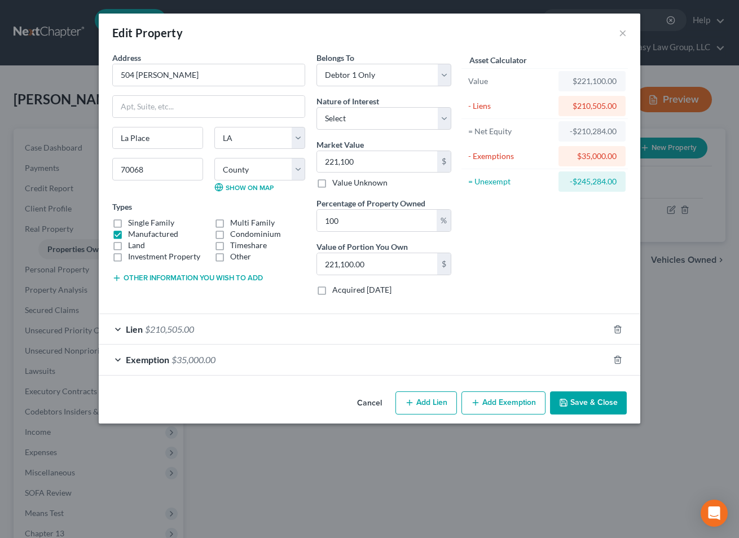
click at [583, 396] on button "Save & Close" at bounding box center [588, 403] width 77 height 24
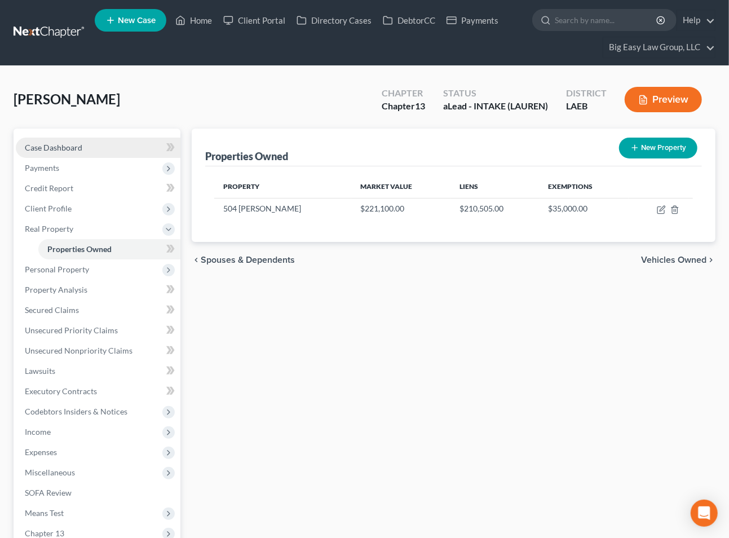
click at [77, 149] on span "Case Dashboard" at bounding box center [54, 148] width 58 height 10
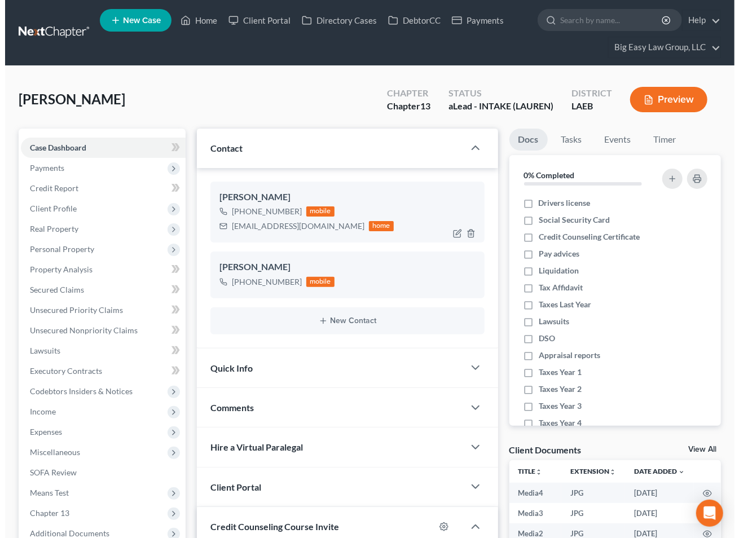
scroll to position [2191, 0]
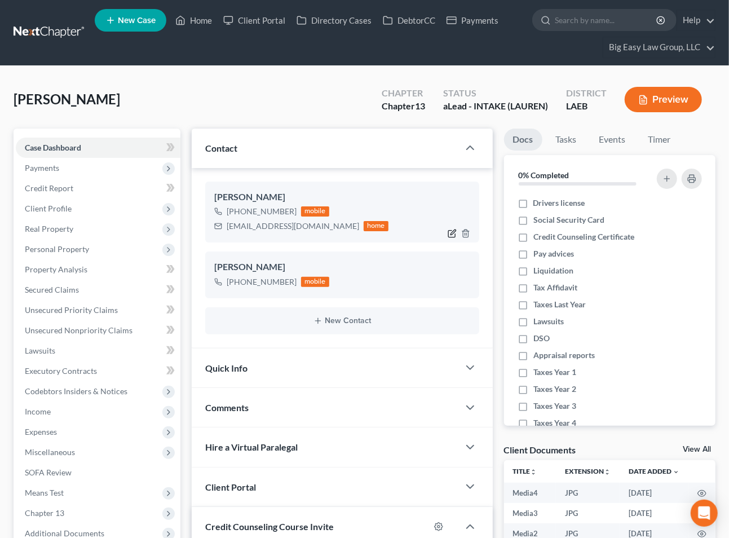
click at [453, 231] on icon "button" at bounding box center [452, 233] width 9 height 9
select select "0"
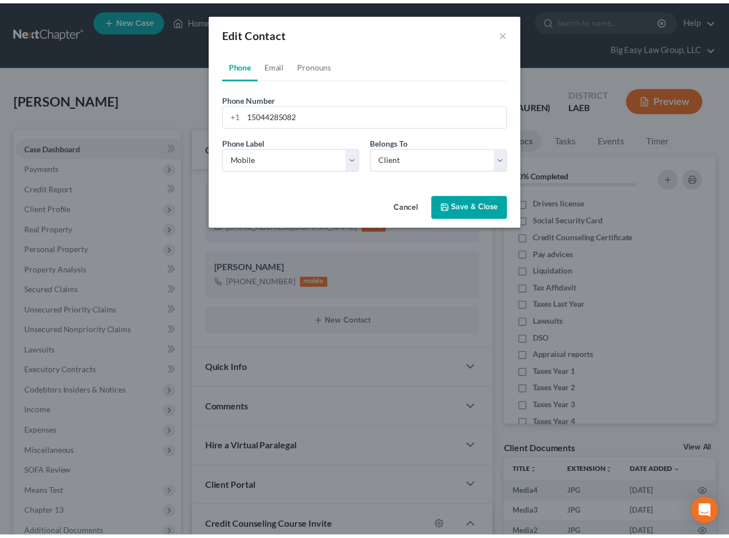
scroll to position [2168, 0]
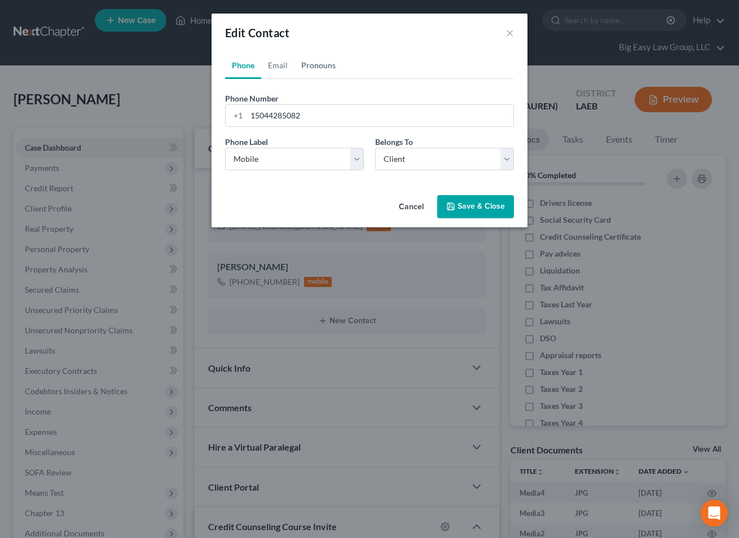
click at [314, 54] on link "Pronouns" at bounding box center [318, 65] width 48 height 27
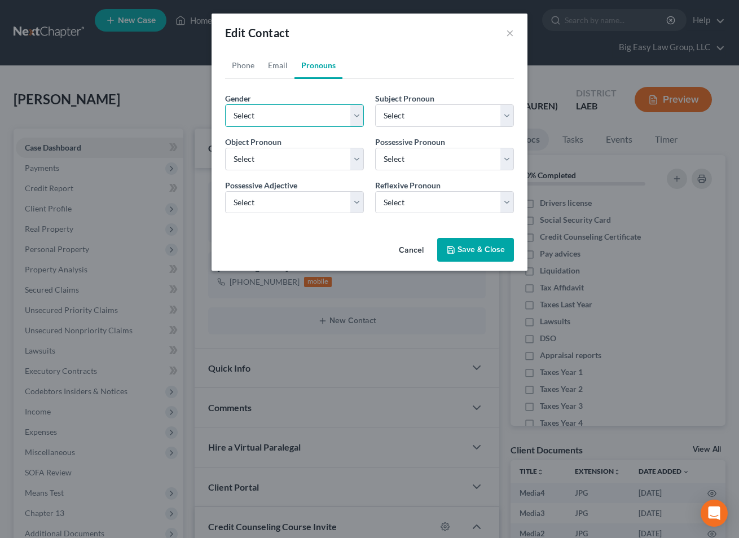
click at [310, 107] on select "Select [DEMOGRAPHIC_DATA] [DEMOGRAPHIC_DATA] [DEMOGRAPHIC_DATA] More Than One P…" at bounding box center [294, 115] width 139 height 23
select select "1"
click at [225, 104] on select "Select [DEMOGRAPHIC_DATA] [DEMOGRAPHIC_DATA] [DEMOGRAPHIC_DATA] More Than One P…" at bounding box center [294, 115] width 139 height 23
select select "1"
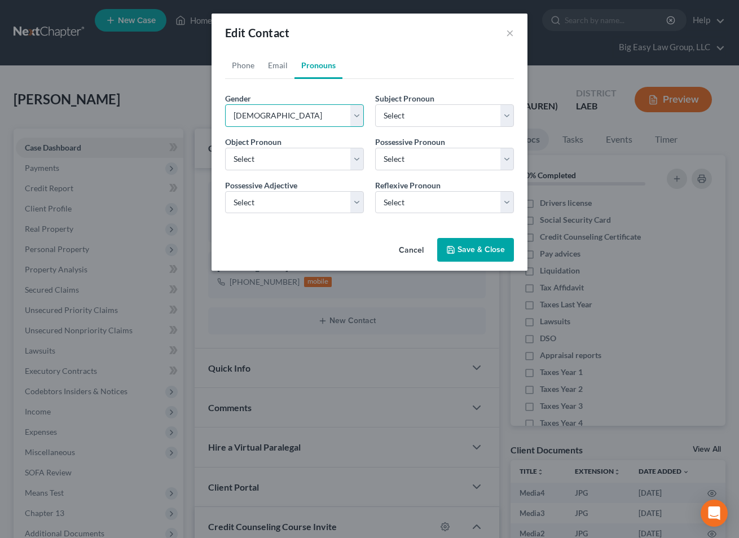
select select "1"
click at [469, 254] on button "Save & Close" at bounding box center [475, 250] width 77 height 24
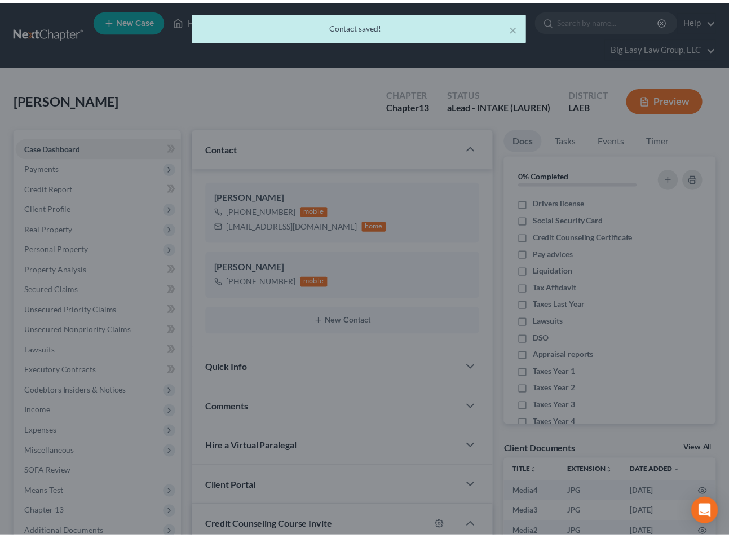
scroll to position [2191, 0]
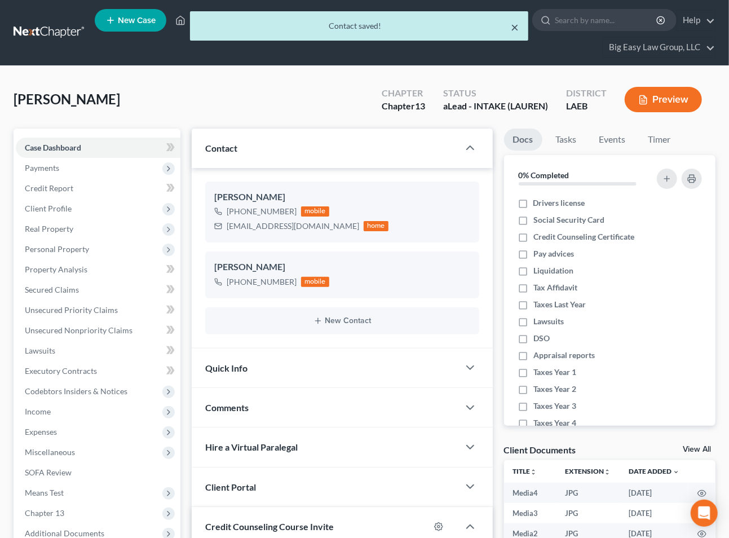
click at [514, 23] on button "×" at bounding box center [515, 27] width 8 height 14
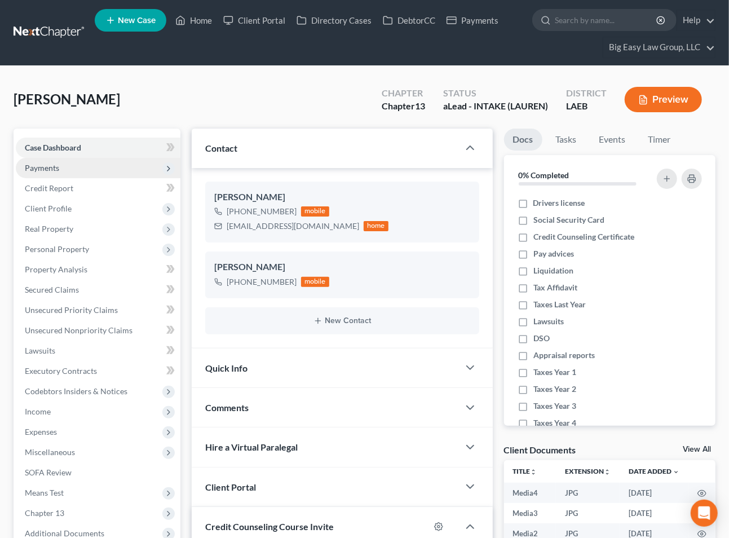
click at [117, 166] on span "Payments" at bounding box center [98, 168] width 165 height 20
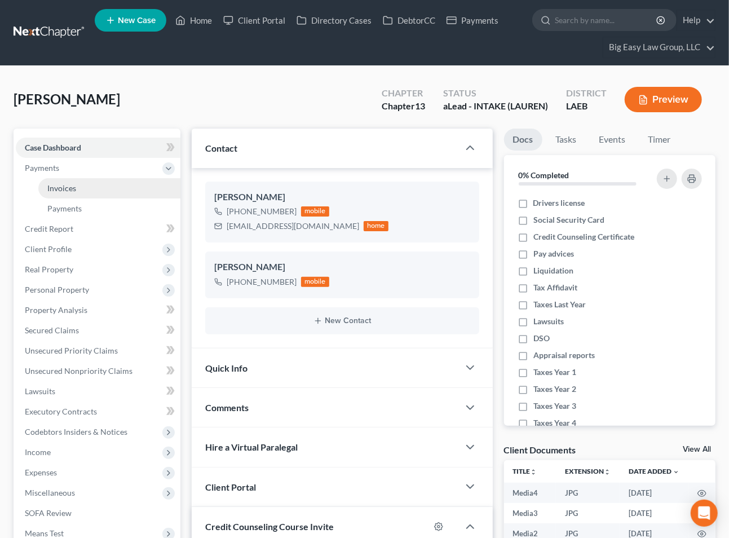
click at [122, 186] on link "Invoices" at bounding box center [109, 188] width 142 height 20
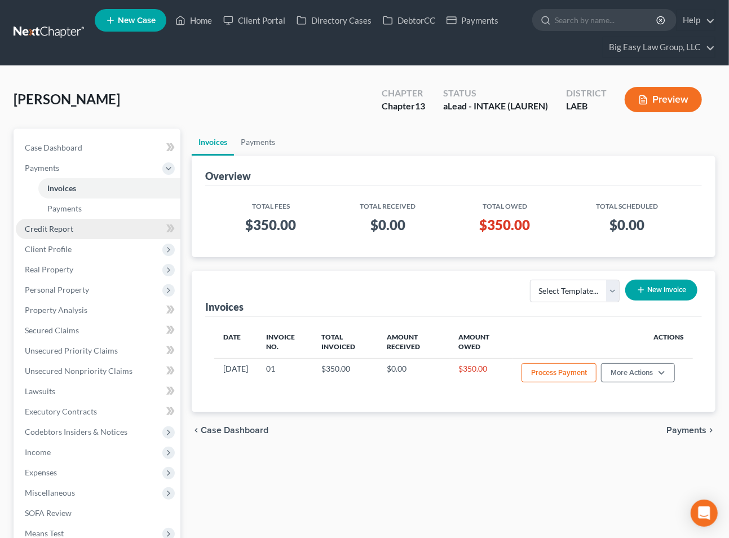
click at [100, 231] on link "Credit Report" at bounding box center [98, 229] width 165 height 20
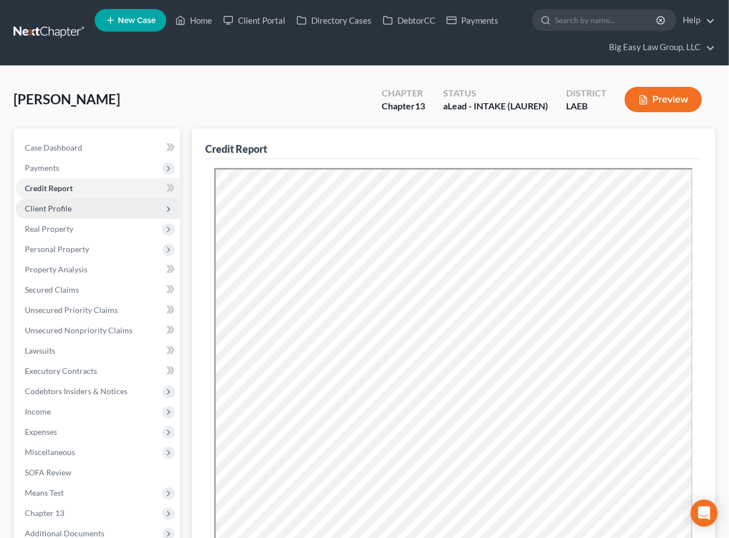
click at [106, 213] on span "Client Profile" at bounding box center [98, 208] width 165 height 20
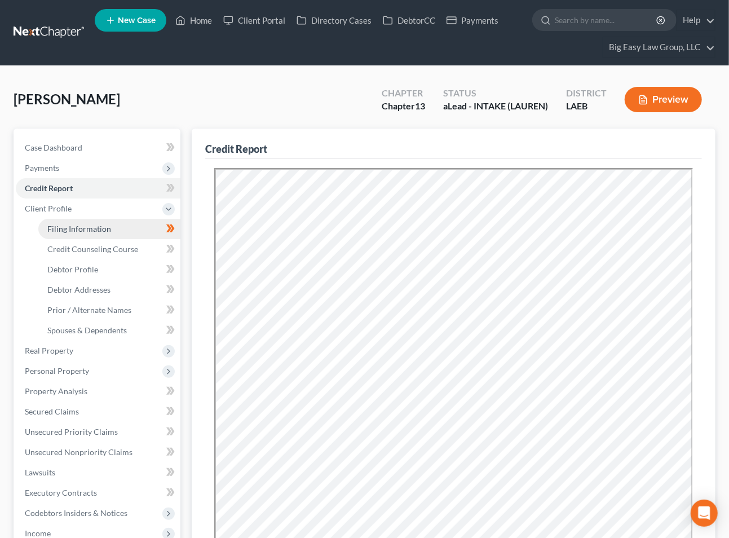
click at [112, 231] on link "Filing Information" at bounding box center [109, 229] width 142 height 20
select select "1"
select select "0"
select select "3"
select select "34"
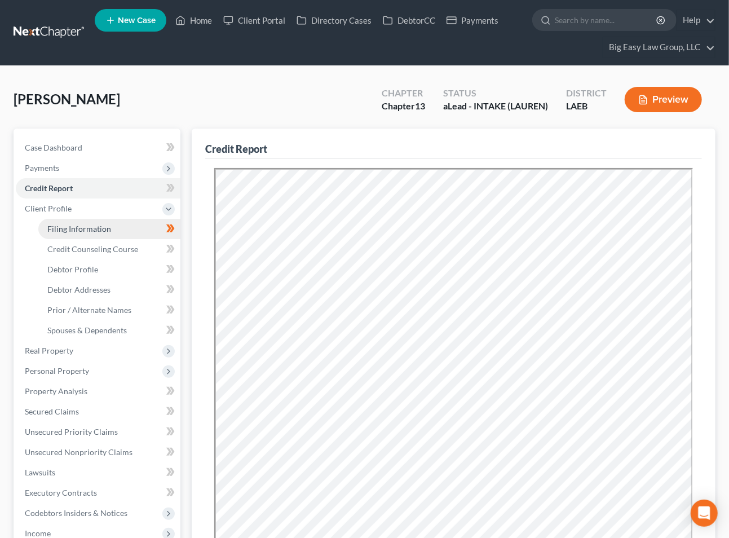
select select "0"
select select "19"
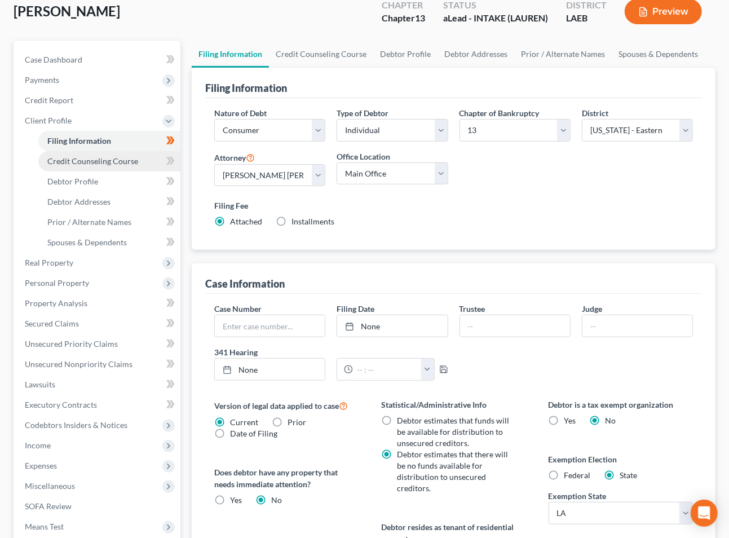
scroll to position [96, 0]
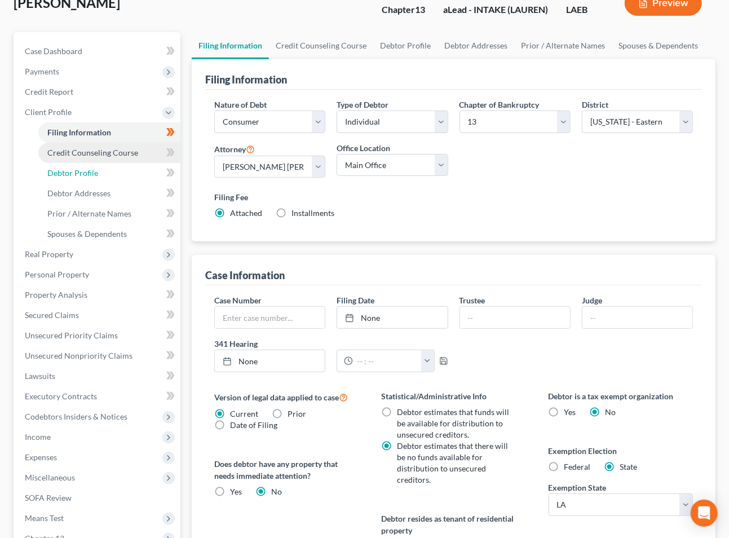
drag, startPoint x: 113, startPoint y: 167, endPoint x: 158, endPoint y: 161, distance: 45.5
click at [113, 166] on link "Debtor Profile" at bounding box center [109, 173] width 142 height 20
select select "1"
select select "5"
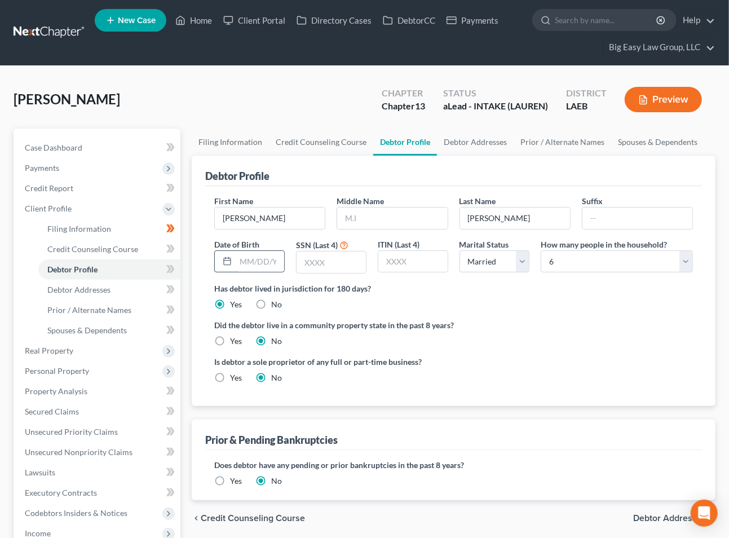
click at [259, 267] on input "text" at bounding box center [260, 261] width 48 height 21
type input "[DATE]"
click at [346, 258] on input "text" at bounding box center [331, 262] width 69 height 21
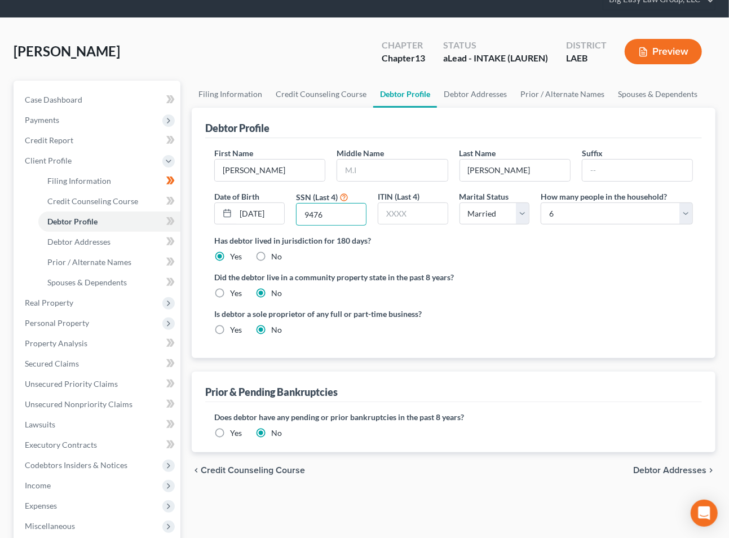
scroll to position [51, 0]
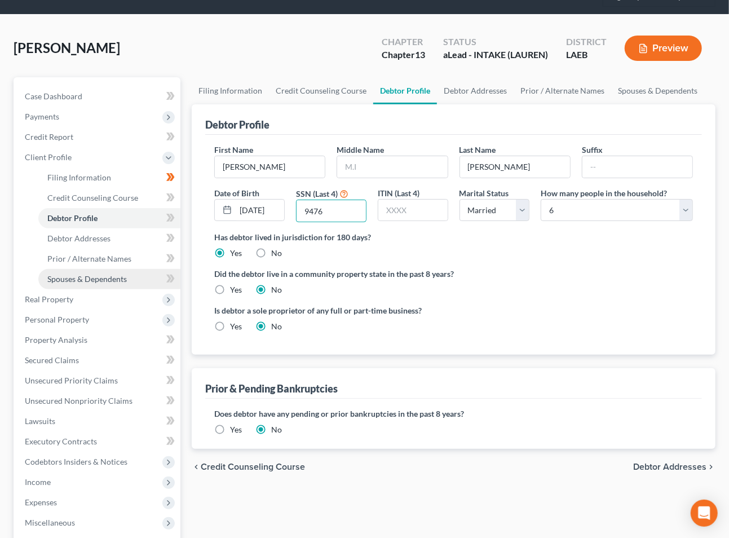
type input "9476"
click at [103, 269] on link "Spouses & Dependents" at bounding box center [109, 279] width 142 height 20
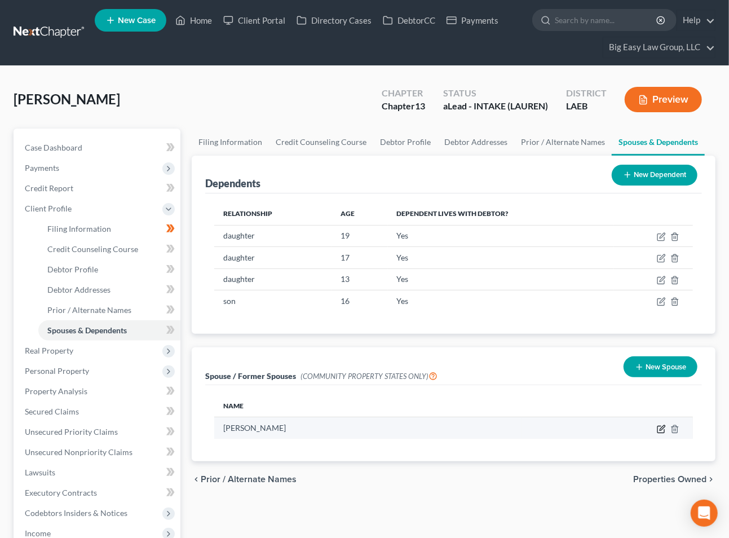
click at [661, 429] on icon "button" at bounding box center [661, 429] width 9 height 9
select select "4"
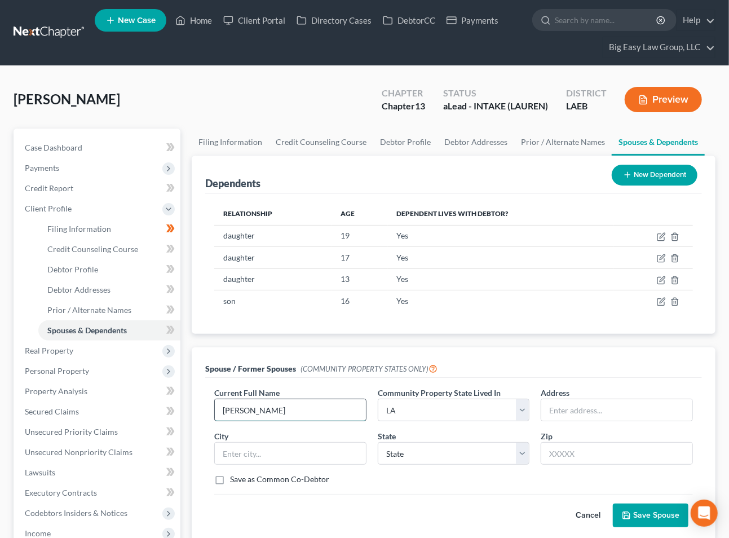
click at [344, 409] on input "[PERSON_NAME]" at bounding box center [290, 409] width 151 height 21
click at [280, 408] on input "[PERSON_NAME](current)" at bounding box center [290, 409] width 151 height 21
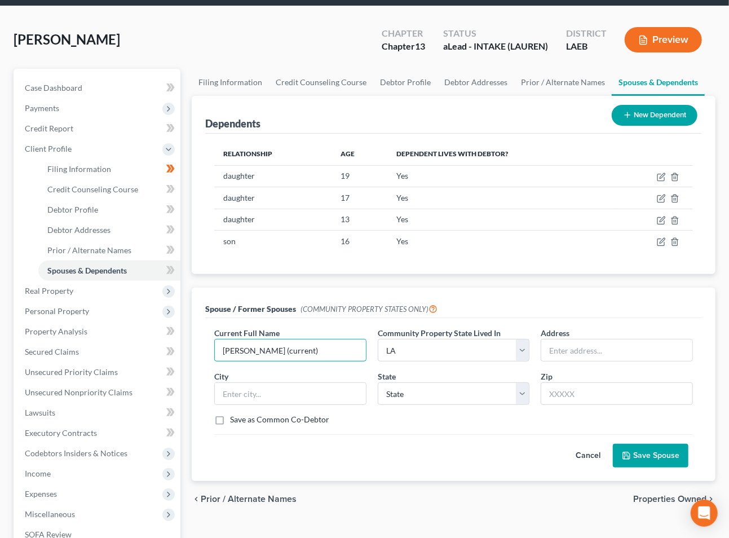
scroll to position [65, 0]
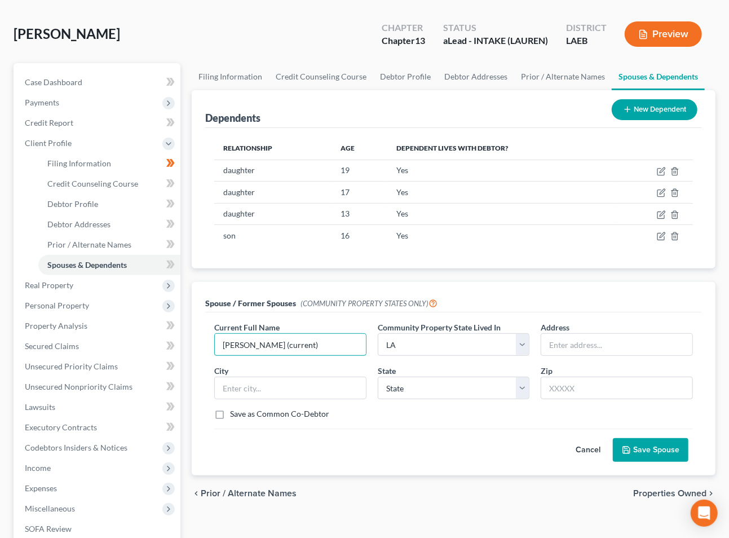
type input "[PERSON_NAME] (current)"
click at [650, 448] on button "Save Spouse" at bounding box center [651, 450] width 76 height 24
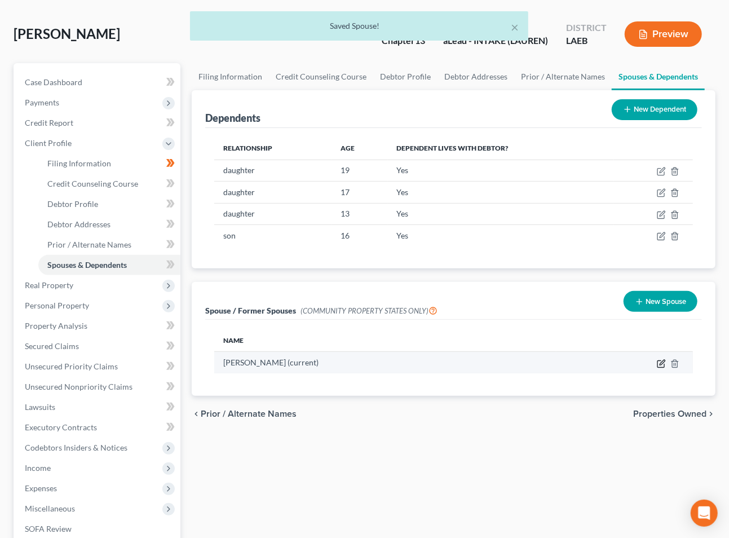
click at [661, 363] on icon "button" at bounding box center [661, 363] width 9 height 9
select select "4"
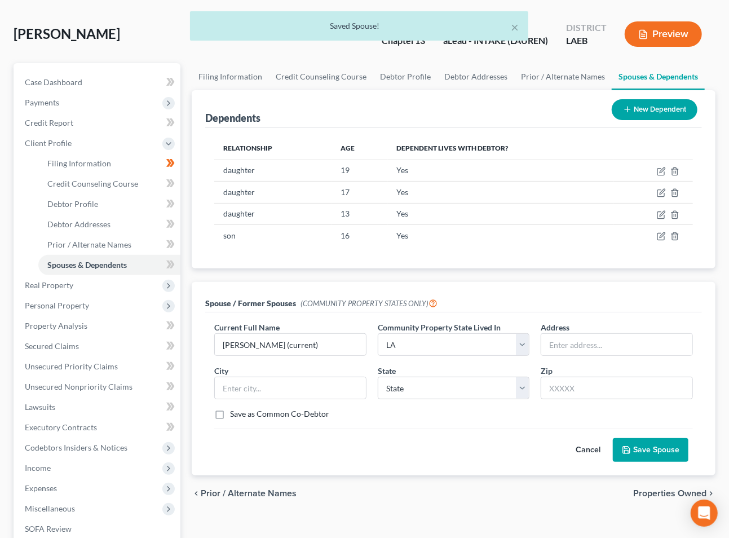
click at [678, 450] on button "Save Spouse" at bounding box center [651, 450] width 76 height 24
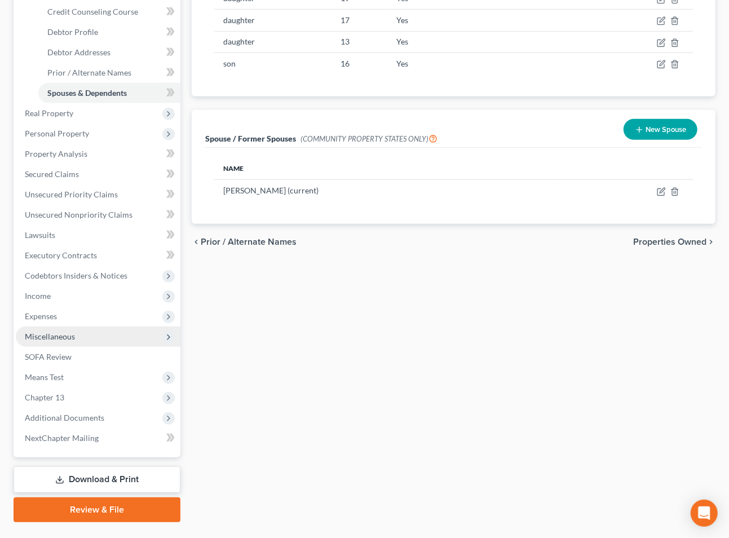
scroll to position [263, 0]
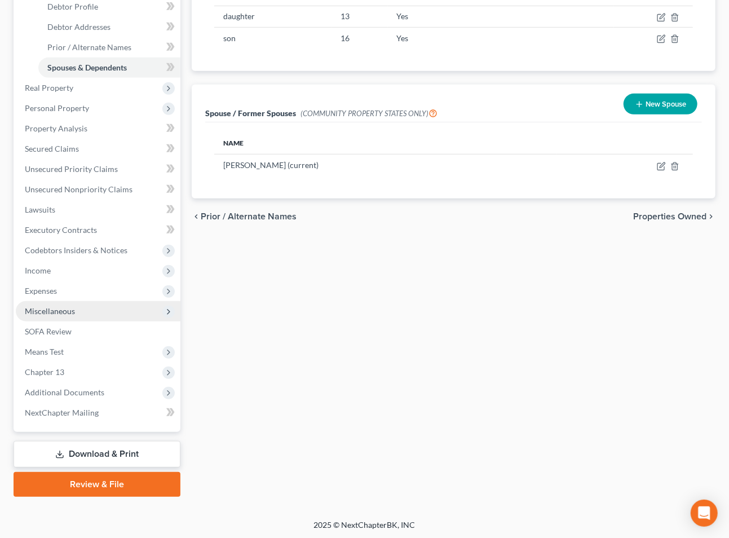
click at [63, 313] on span "Miscellaneous" at bounding box center [50, 311] width 50 height 10
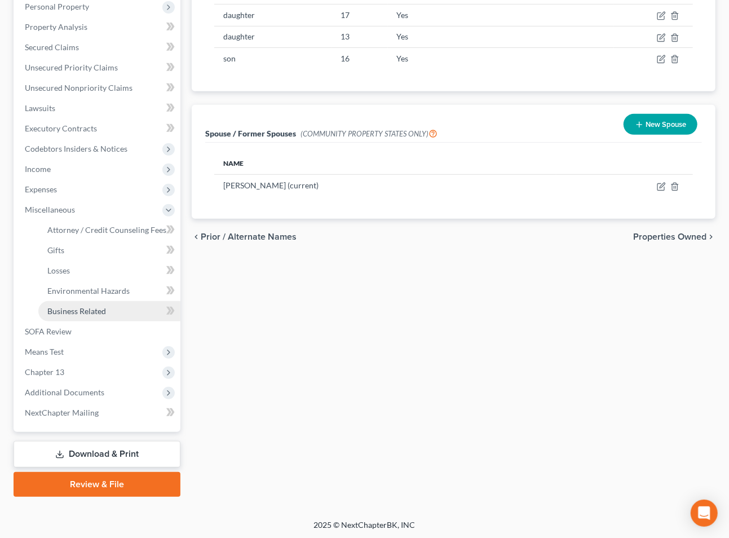
click at [73, 311] on span "Business Related" at bounding box center [76, 311] width 59 height 10
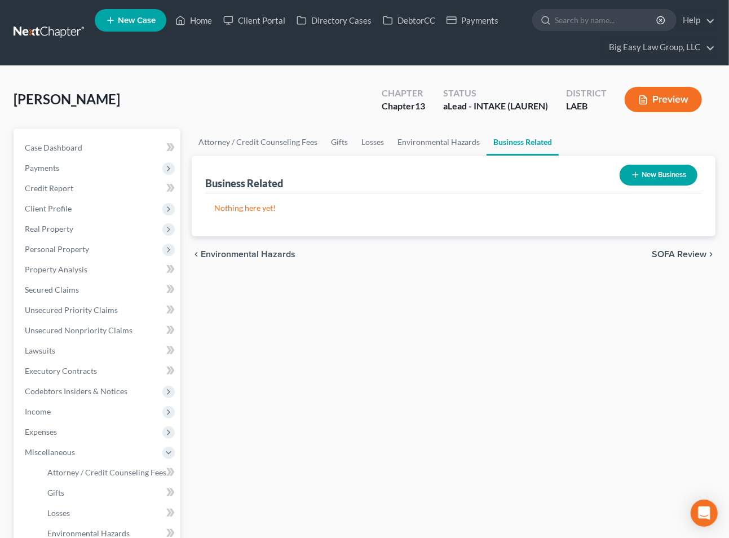
click at [673, 178] on button "New Business" at bounding box center [659, 175] width 78 height 21
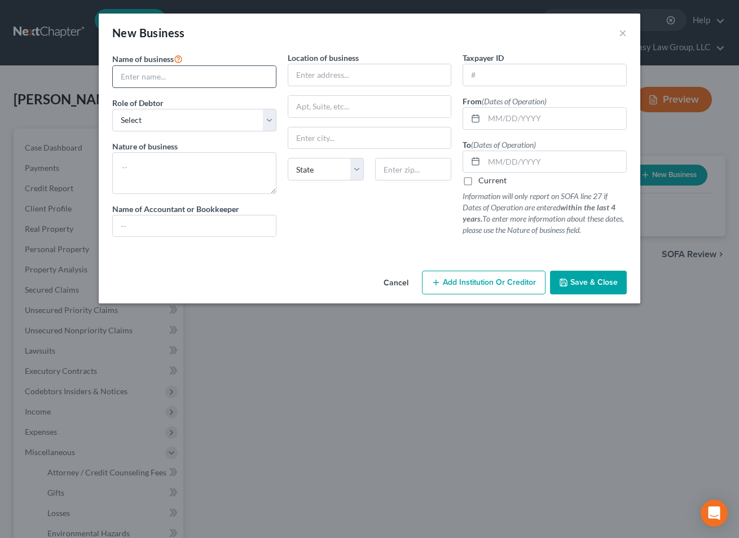
click at [208, 86] on input "text" at bounding box center [194, 76] width 163 height 21
click at [180, 75] on input "Brooklyn505" at bounding box center [194, 76] width 163 height 21
type input "Brooklyn505 LLC"
click at [182, 161] on textarea at bounding box center [194, 173] width 164 height 42
type textarea "clothing boutique"
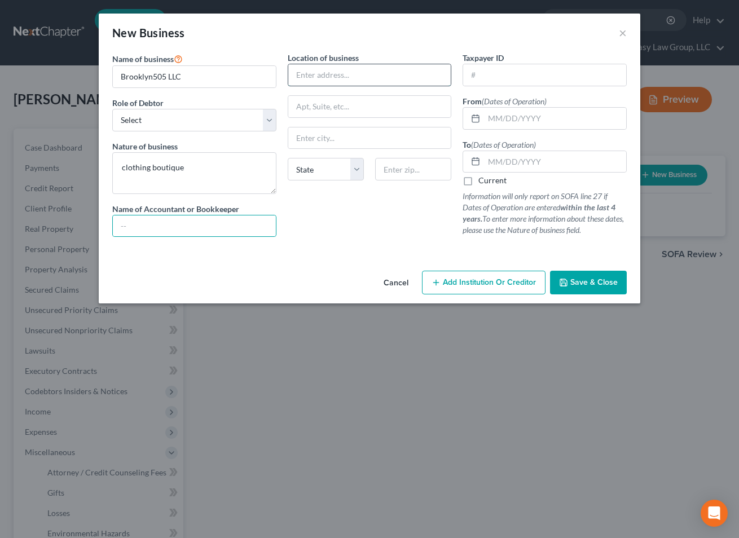
click at [314, 78] on input "text" at bounding box center [369, 74] width 163 height 21
type input "[STREET_ADDRESS]"
type input "70084"
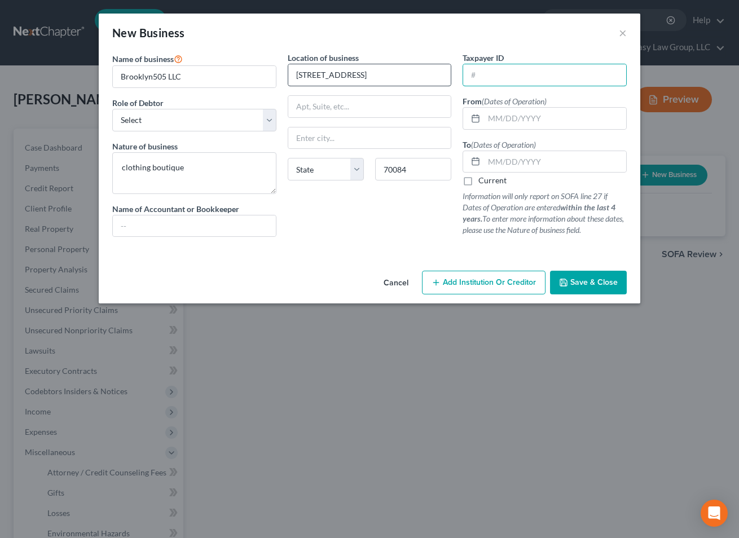
type input "Reserve"
select select "19"
click at [506, 113] on input "text" at bounding box center [555, 118] width 142 height 21
type input "6"
type input "[DATE]"
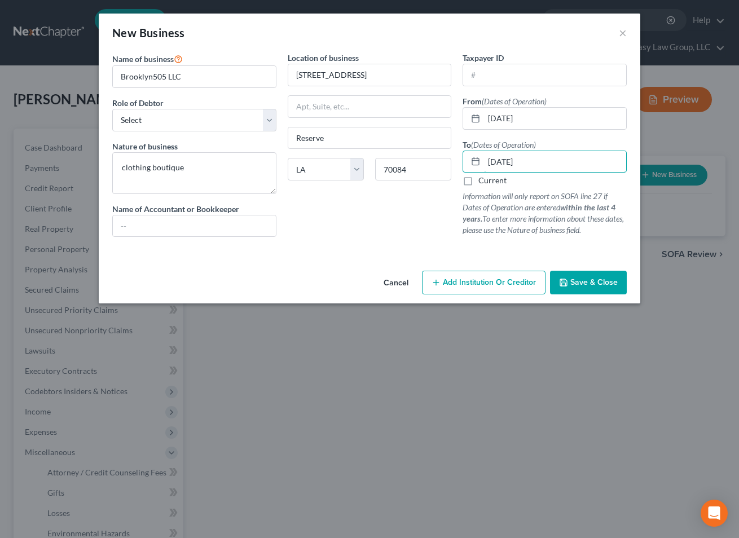
type input "[DATE]"
click at [598, 292] on button "Save & Close" at bounding box center [588, 283] width 77 height 24
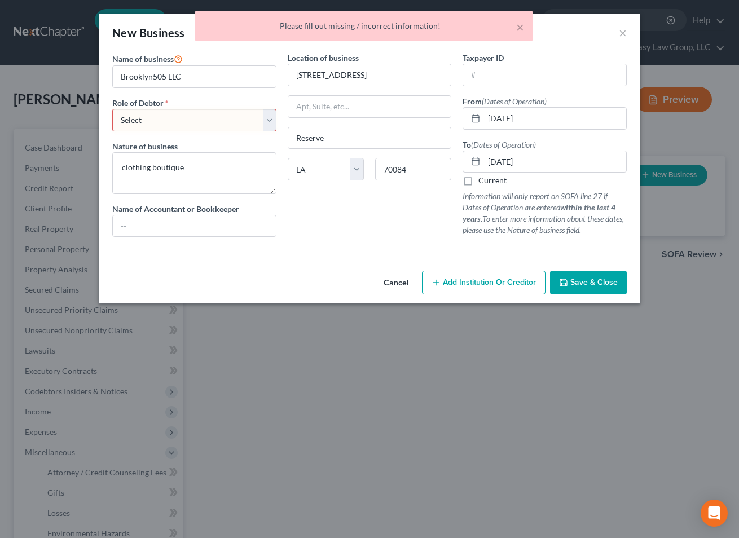
click at [218, 116] on select "Select A member of a limited liability company (LLC) or limited liability partn…" at bounding box center [194, 120] width 164 height 23
select select "sole_proprietor"
click at [112, 109] on select "Select A member of a limited liability company (LLC) or limited liability partn…" at bounding box center [194, 120] width 164 height 23
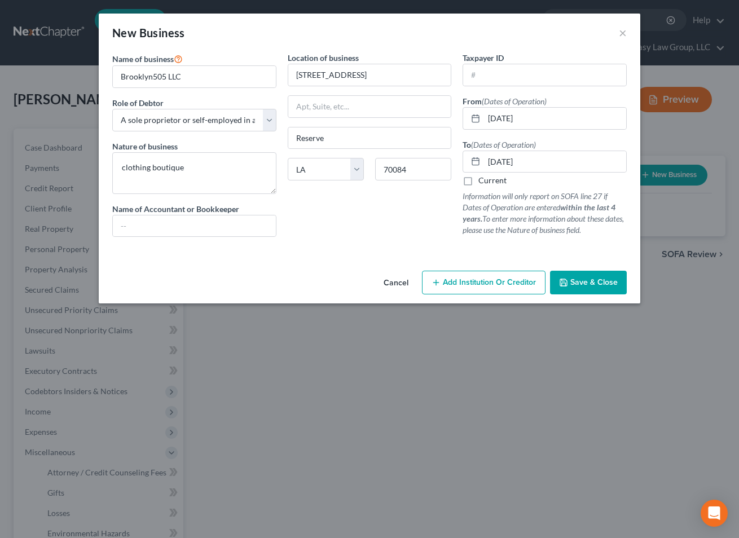
click at [600, 280] on span "Save & Close" at bounding box center [593, 282] width 47 height 10
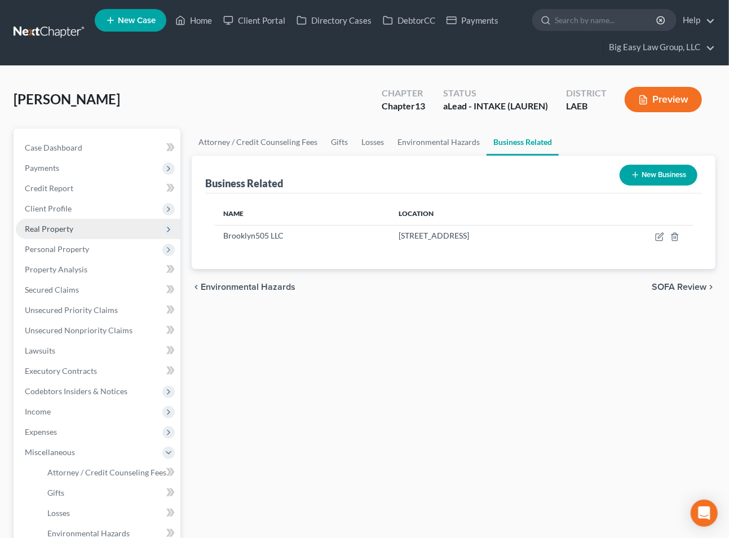
click at [91, 233] on span "Real Property" at bounding box center [98, 229] width 165 height 20
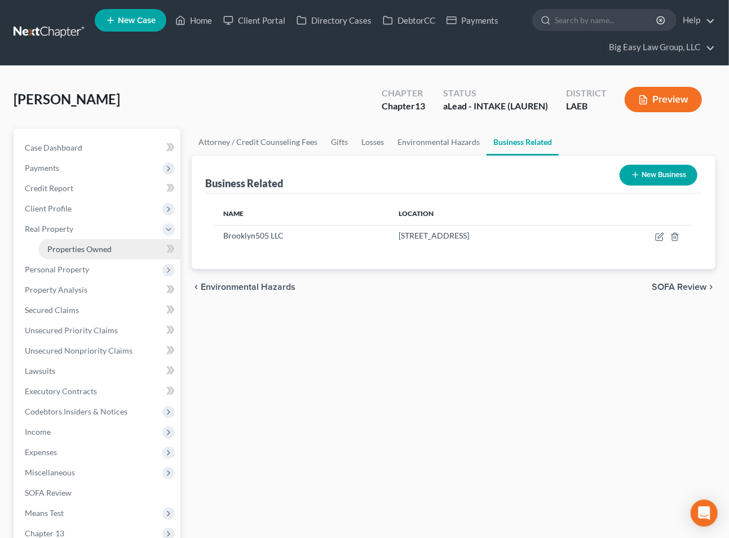
click at [98, 244] on span "Properties Owned" at bounding box center [79, 249] width 64 height 10
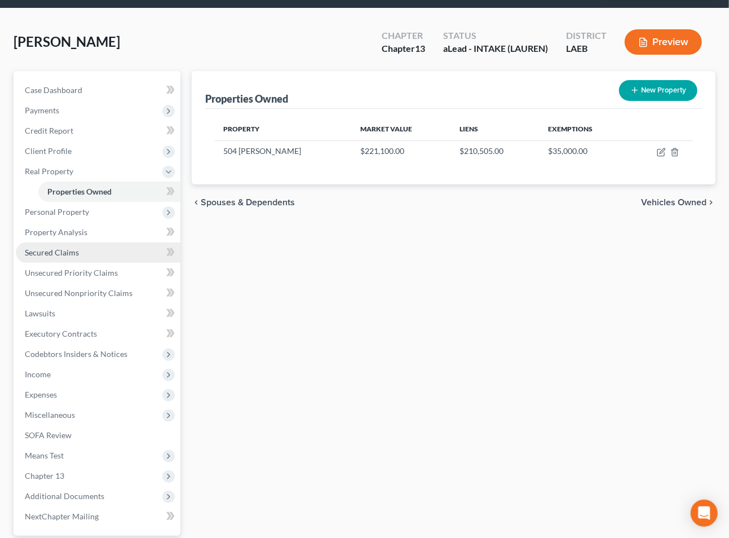
scroll to position [59, 0]
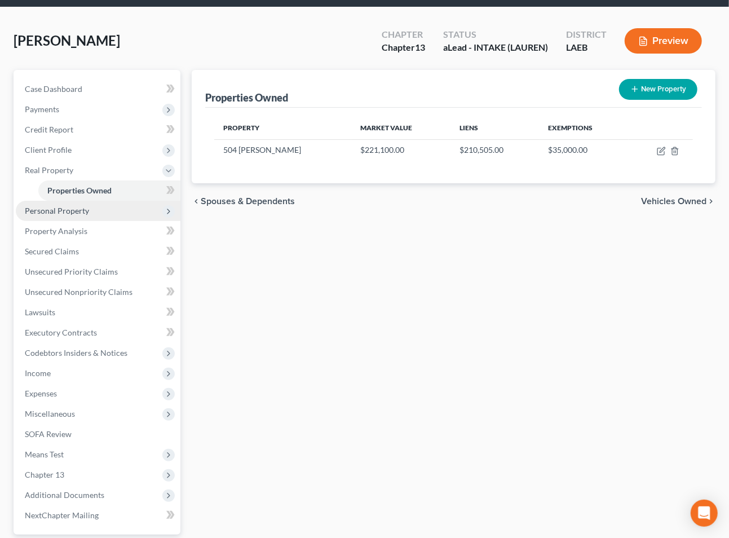
click at [105, 210] on span "Personal Property" at bounding box center [98, 211] width 165 height 20
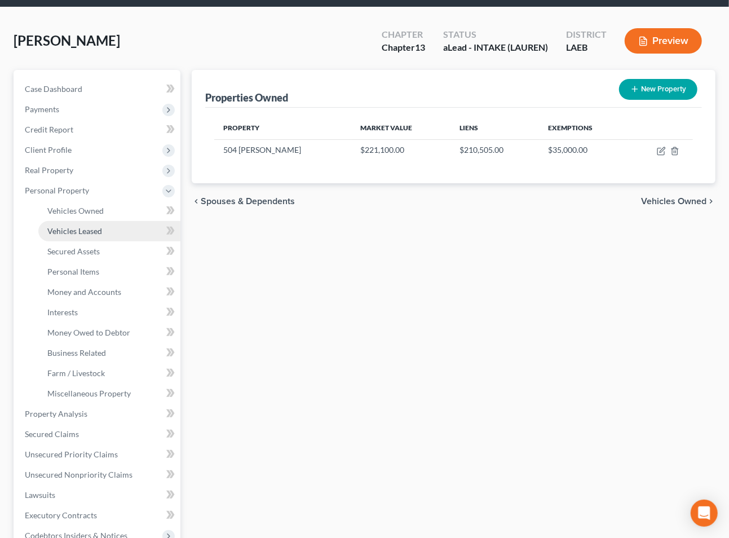
click at [117, 227] on link "Vehicles Leased" at bounding box center [109, 231] width 142 height 20
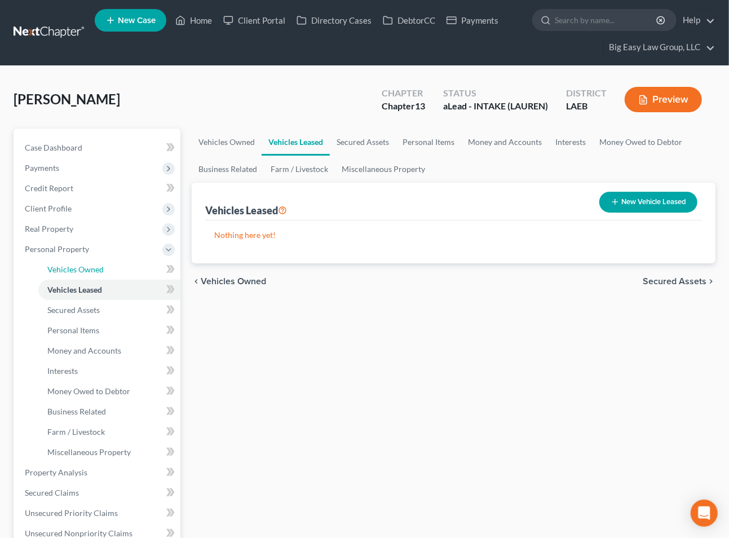
drag, startPoint x: 123, startPoint y: 266, endPoint x: 179, endPoint y: 271, distance: 56.1
click at [124, 266] on link "Vehicles Owned" at bounding box center [109, 269] width 142 height 20
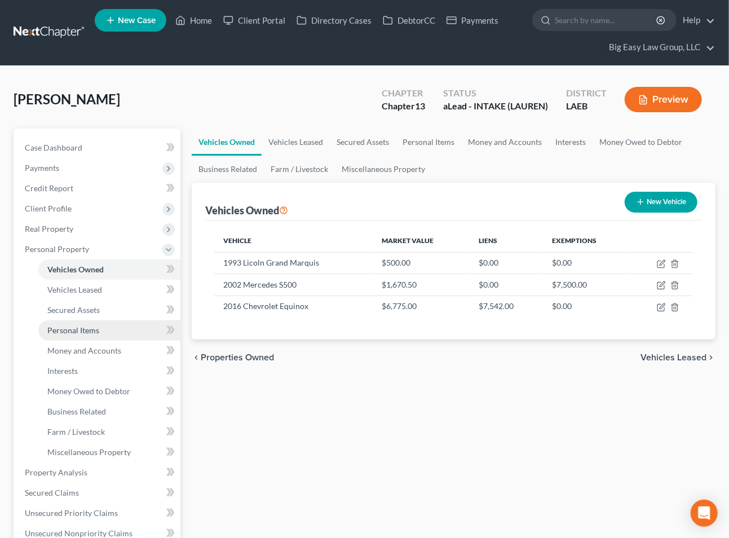
click at [101, 320] on link "Personal Items" at bounding box center [109, 330] width 142 height 20
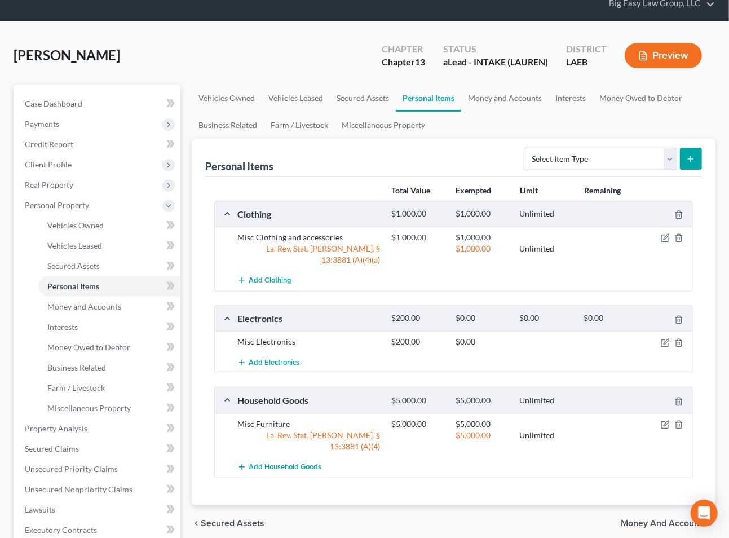
scroll to position [63, 0]
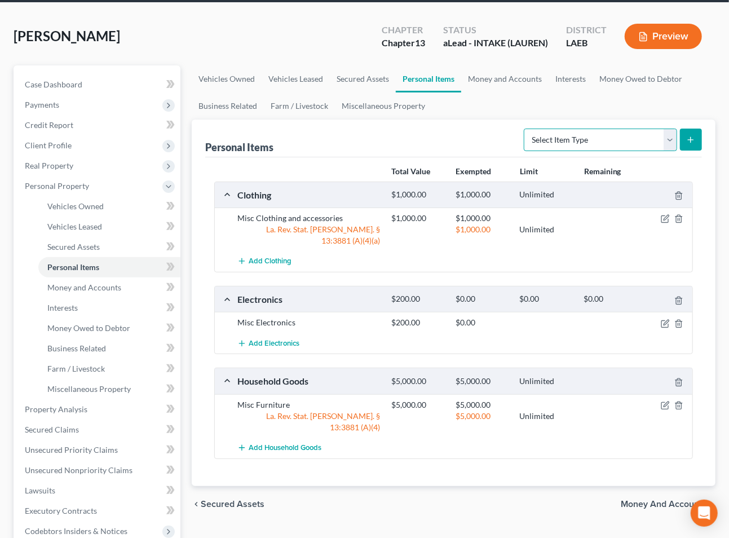
click at [595, 141] on select "Select Item Type Clothing (A/B: 11) Collectibles Of Value (A/B: 8) Electronics …" at bounding box center [600, 140] width 153 height 23
select select "jewelry"
click at [526, 129] on select "Select Item Type Clothing (A/B: 11) Collectibles Of Value (A/B: 8) Electronics …" at bounding box center [600, 140] width 153 height 23
click at [691, 131] on button "submit" at bounding box center [691, 140] width 22 height 22
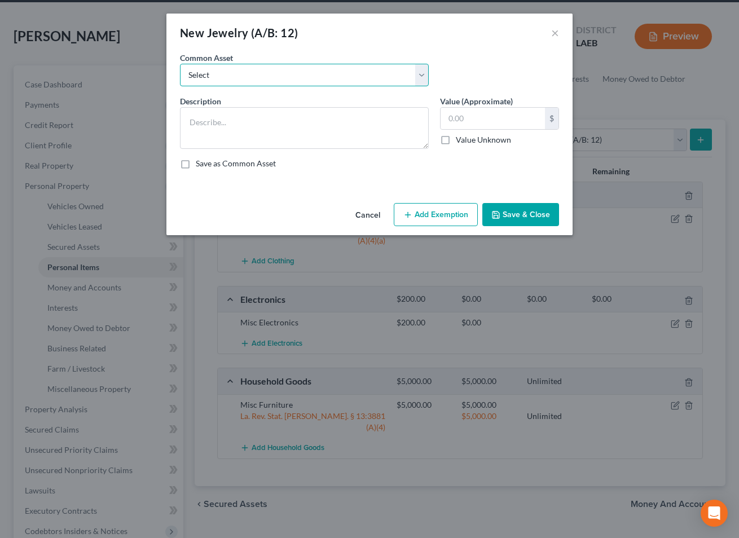
click at [295, 77] on select "Select Misc small pieces Wedding Set" at bounding box center [304, 75] width 249 height 23
select select "1"
click at [180, 64] on select "Select Misc small pieces Wedding Set" at bounding box center [304, 75] width 249 height 23
type textarea "Wedding Set"
type input "2,500.00"
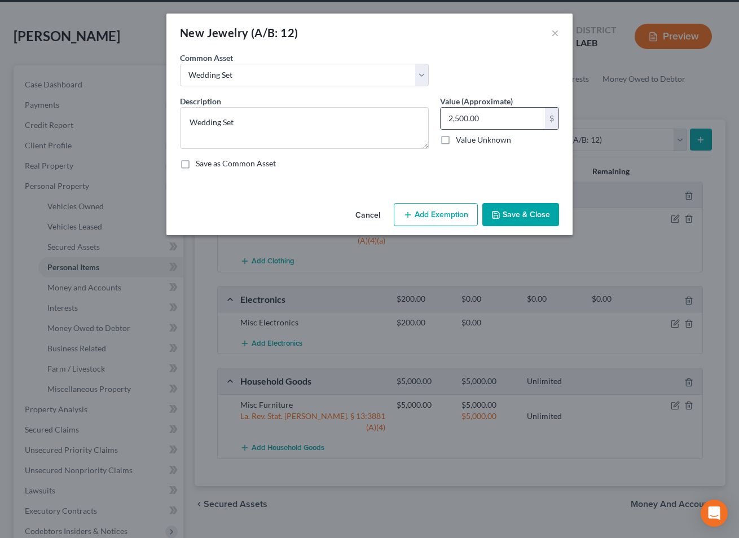
click at [464, 122] on input "2,500.00" at bounding box center [492, 118] width 104 height 21
click at [494, 111] on input "2,500.00" at bounding box center [492, 118] width 104 height 21
click at [427, 216] on button "Add Exemption" at bounding box center [436, 215] width 84 height 24
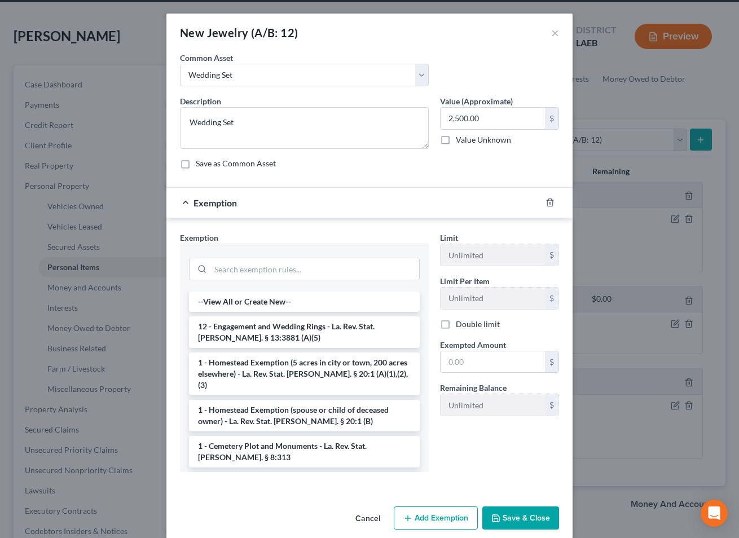
drag, startPoint x: 352, startPoint y: 327, endPoint x: 408, endPoint y: 348, distance: 60.5
click at [352, 327] on li "12 - Engagement and Wedding Rings - La. Rev. Stat. [PERSON_NAME]. § 13:3881 (A)…" at bounding box center [304, 332] width 231 height 32
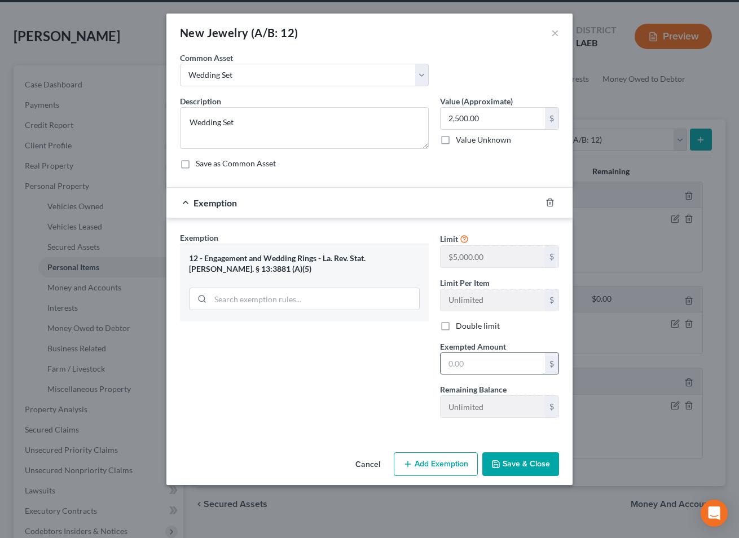
click at [470, 355] on input "text" at bounding box center [492, 363] width 104 height 21
type input "2,500"
click at [524, 460] on button "Save & Close" at bounding box center [520, 464] width 77 height 24
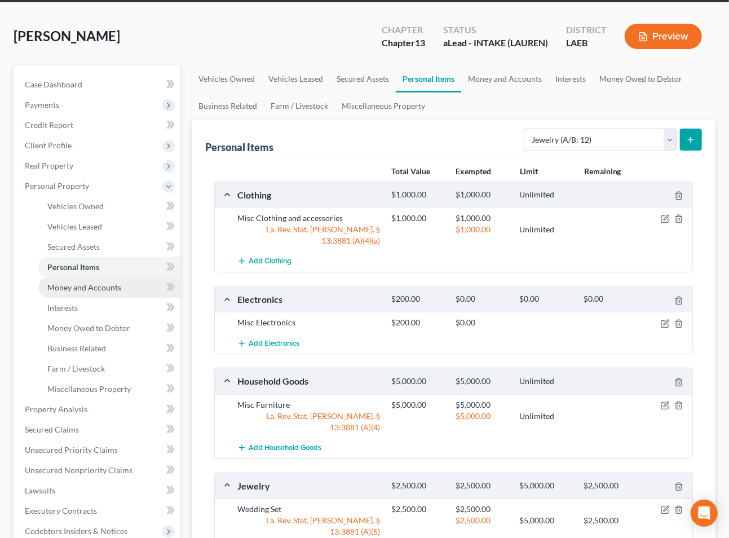
click at [82, 286] on span "Money and Accounts" at bounding box center [84, 288] width 74 height 10
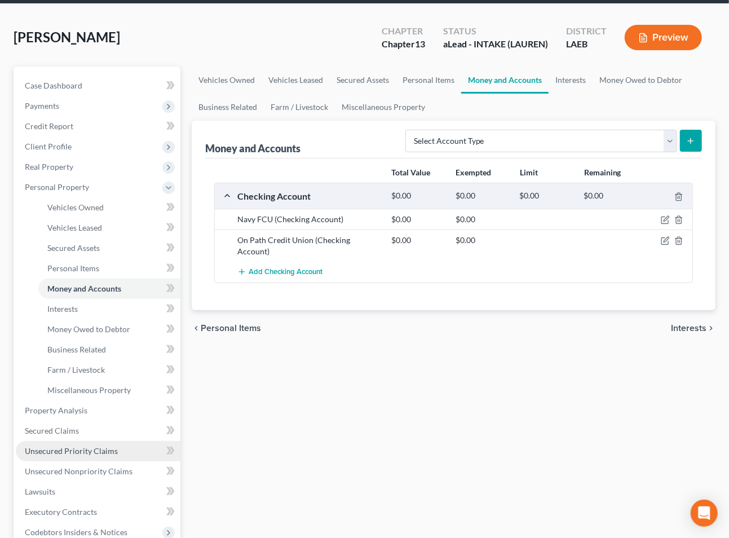
click at [104, 441] on link "Unsecured Priority Claims" at bounding box center [98, 451] width 165 height 20
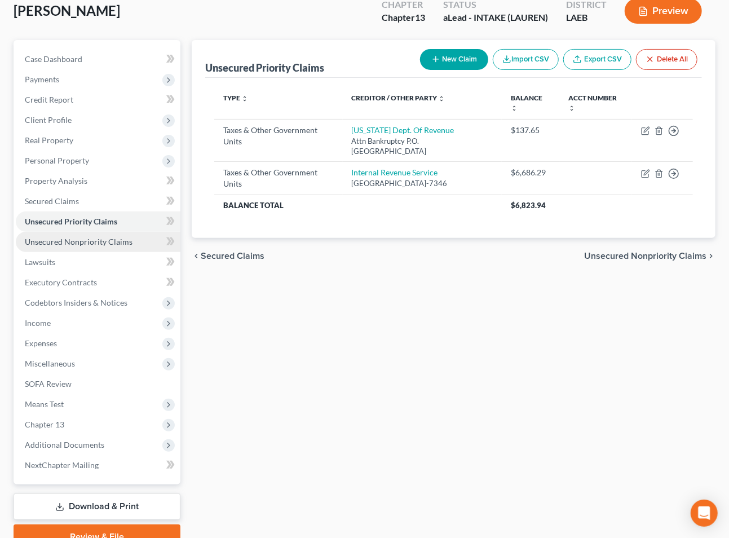
click at [125, 237] on span "Unsecured Nonpriority Claims" at bounding box center [79, 242] width 108 height 10
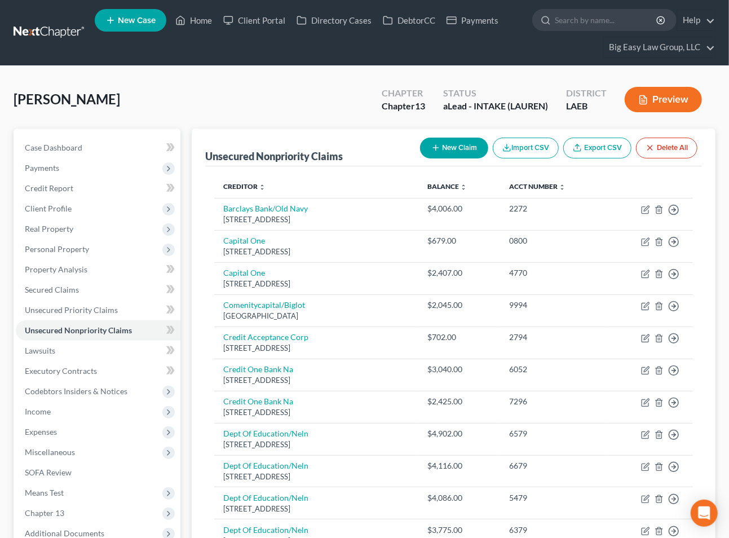
click at [670, 103] on button "Preview" at bounding box center [663, 99] width 77 height 25
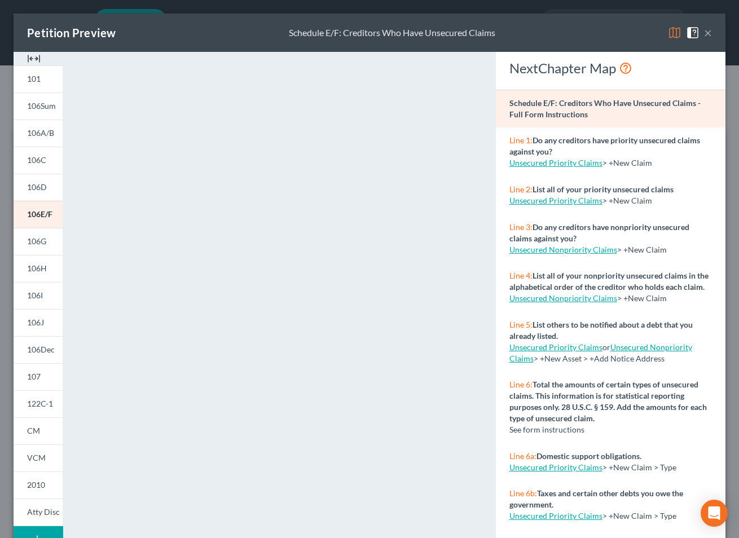
click at [704, 32] on button "×" at bounding box center [708, 33] width 8 height 14
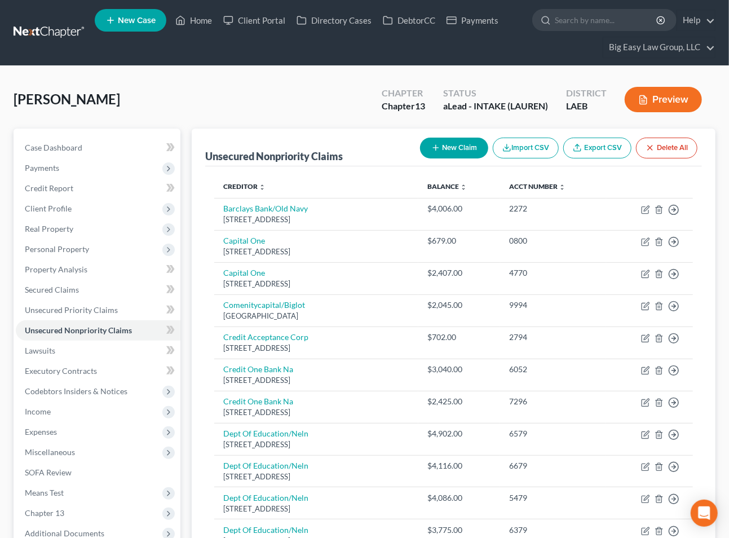
click at [287, 102] on div "[PERSON_NAME] Upgraded Chapter Chapter 13 Status aLead - INTAKE (LAUREN) Distri…" at bounding box center [365, 104] width 702 height 49
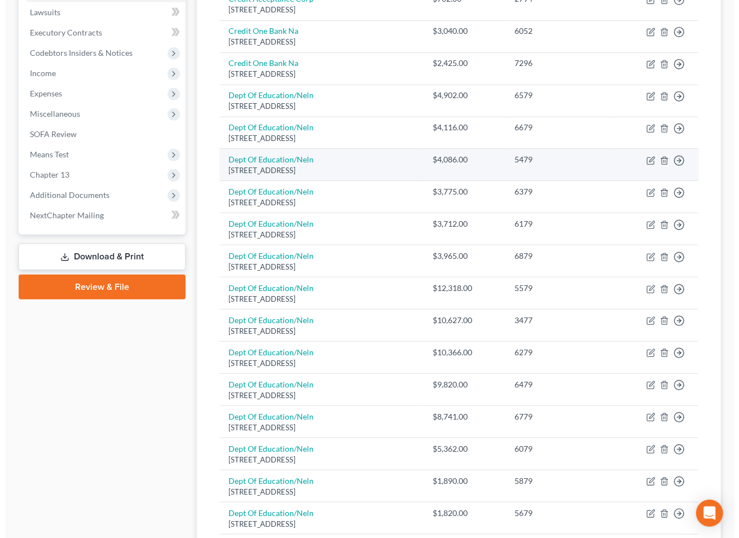
scroll to position [331, 0]
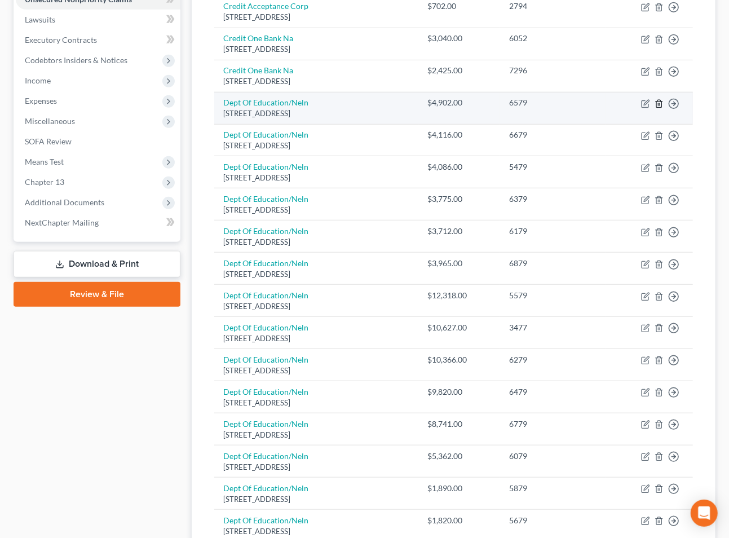
click at [660, 102] on icon "button" at bounding box center [659, 103] width 9 height 9
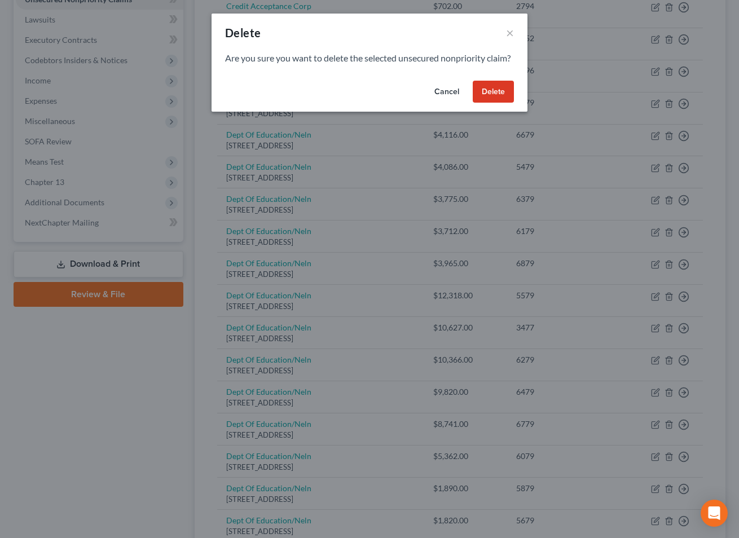
click at [508, 103] on button "Delete" at bounding box center [493, 92] width 41 height 23
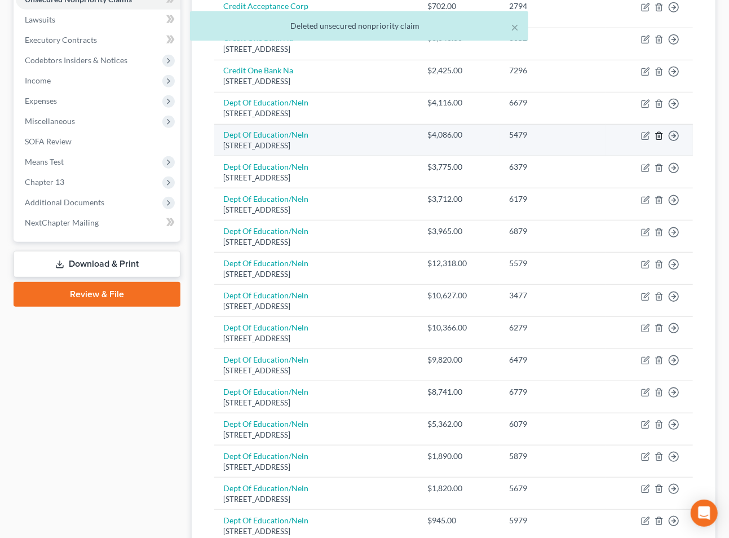
click at [659, 134] on polyline "button" at bounding box center [659, 134] width 7 height 0
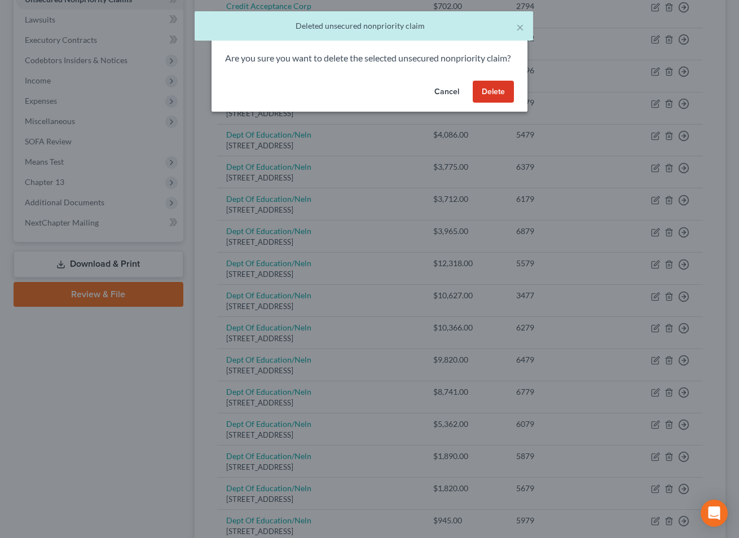
click at [505, 103] on button "Delete" at bounding box center [493, 92] width 41 height 23
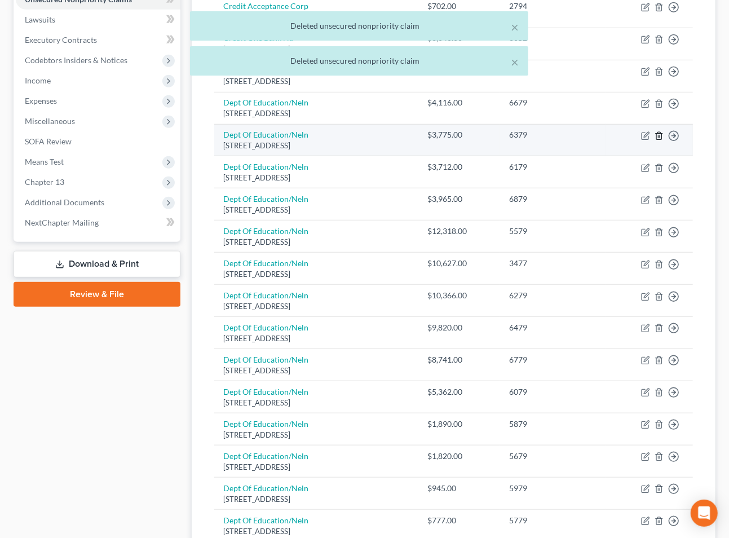
click at [659, 136] on icon "button" at bounding box center [659, 135] width 9 height 9
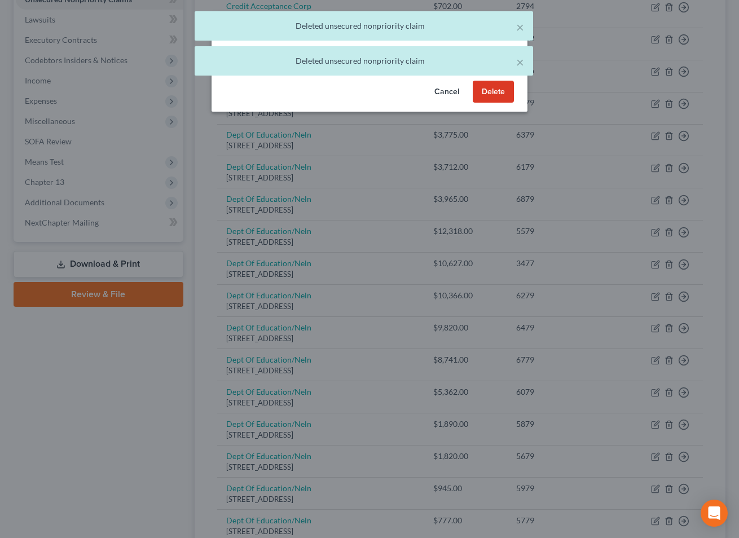
drag, startPoint x: 501, startPoint y: 106, endPoint x: 563, endPoint y: 128, distance: 65.8
click at [501, 103] on button "Delete" at bounding box center [493, 92] width 41 height 23
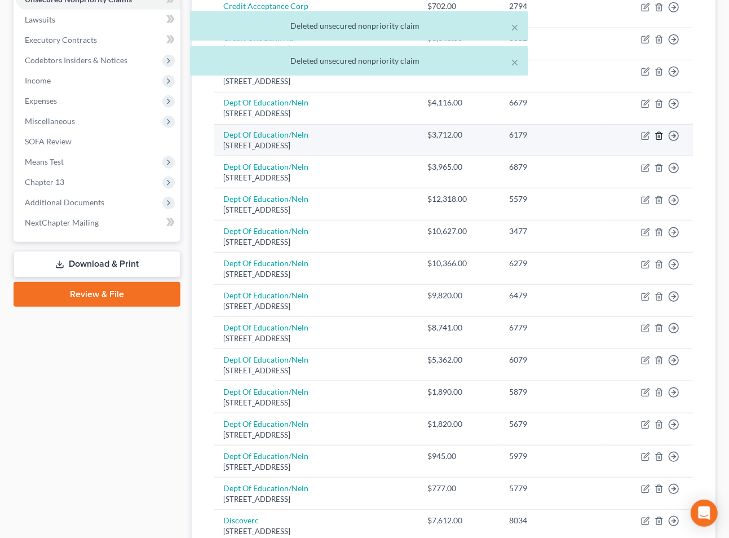
click at [656, 133] on icon "button" at bounding box center [658, 135] width 5 height 7
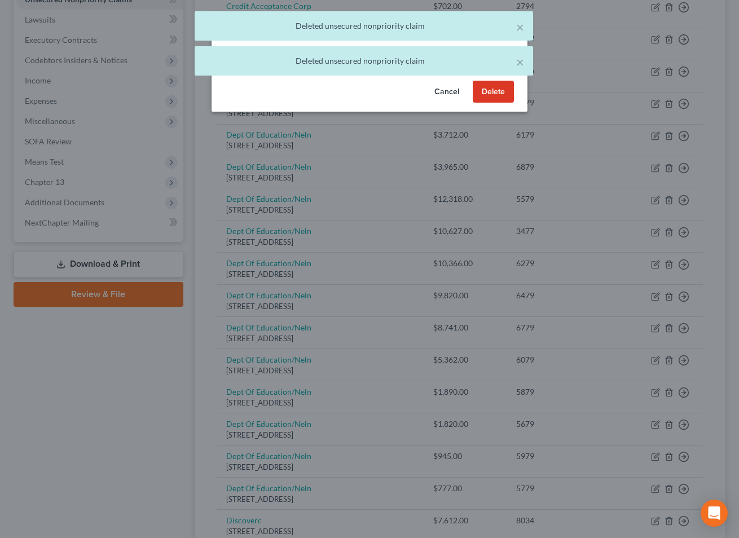
click at [496, 100] on button "Delete" at bounding box center [493, 92] width 41 height 23
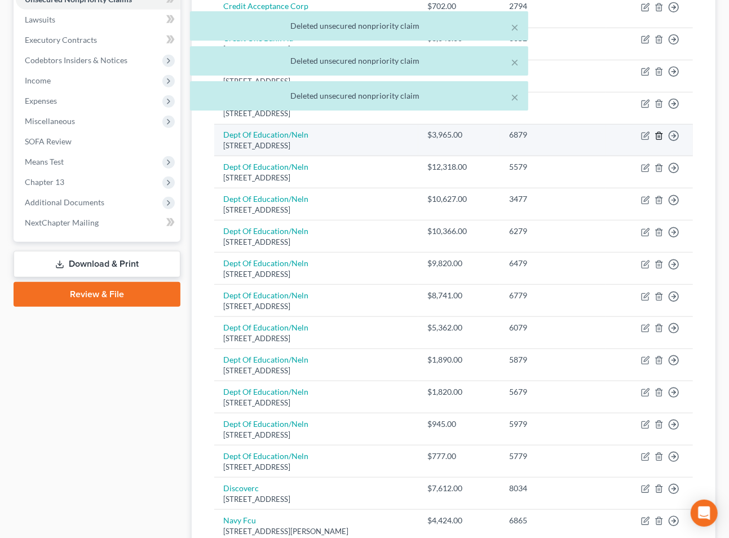
click at [662, 132] on icon "button" at bounding box center [659, 135] width 9 height 9
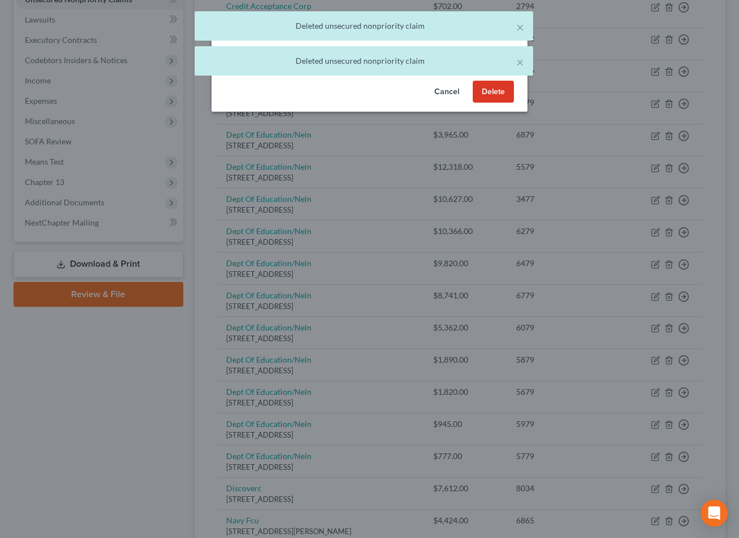
click at [497, 103] on button "Delete" at bounding box center [493, 92] width 41 height 23
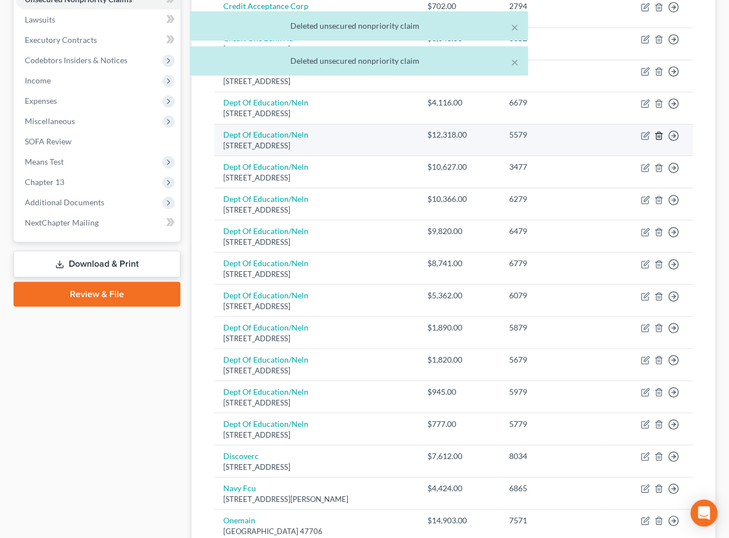
click at [661, 136] on icon "button" at bounding box center [659, 135] width 9 height 9
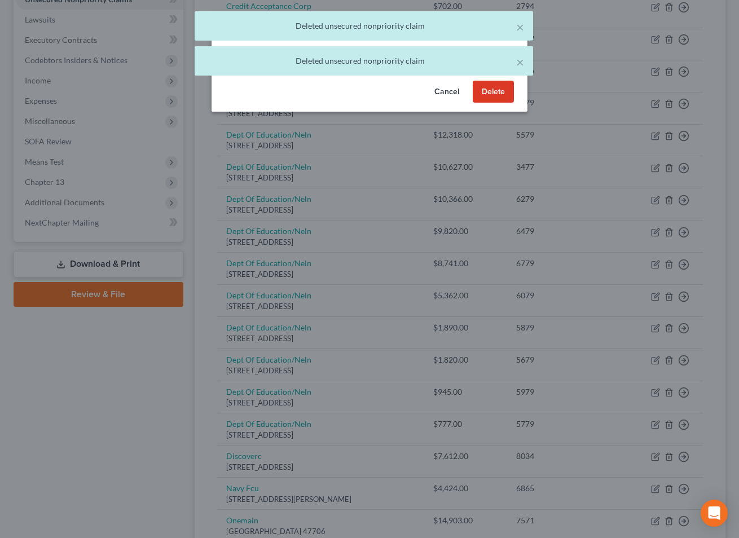
click at [507, 103] on button "Delete" at bounding box center [493, 92] width 41 height 23
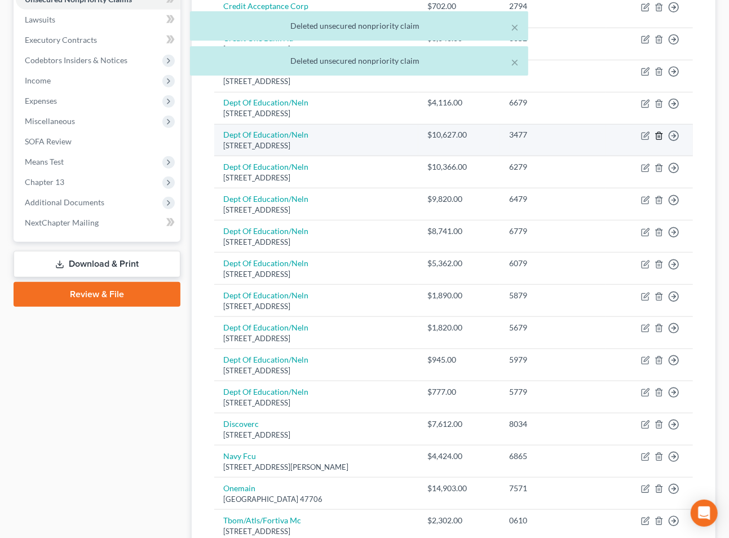
click at [656, 134] on icon "button" at bounding box center [658, 135] width 5 height 7
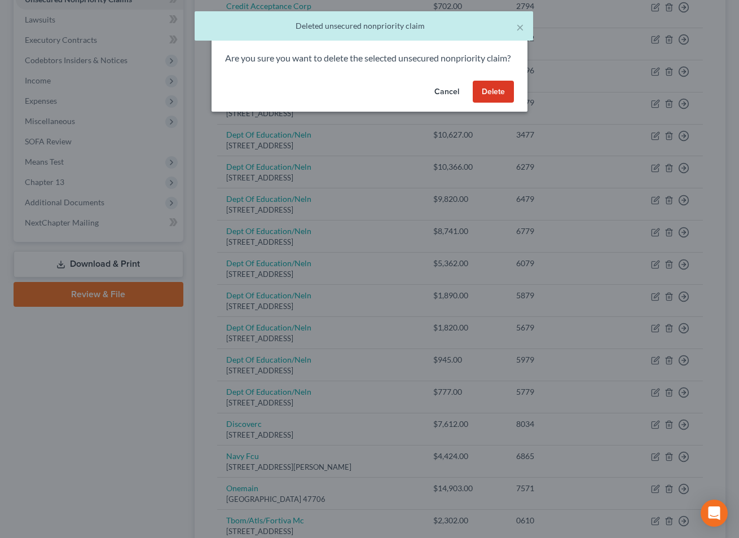
click at [482, 98] on button "Delete" at bounding box center [493, 92] width 41 height 23
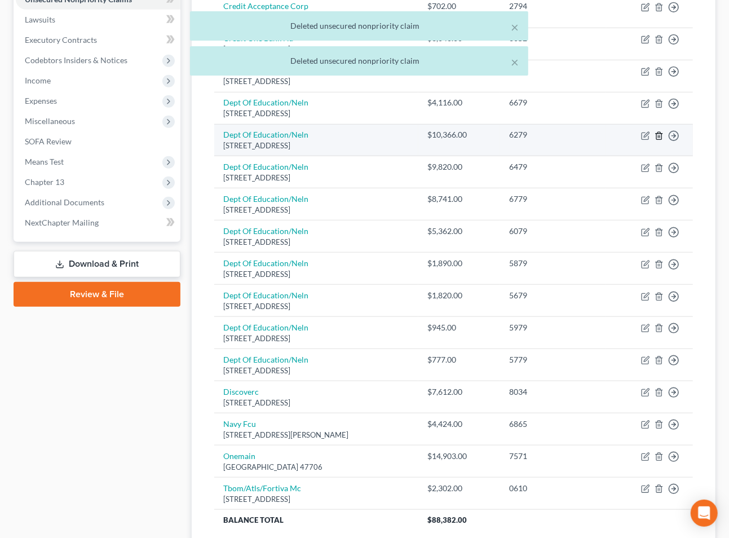
click at [659, 135] on icon "button" at bounding box center [659, 135] width 9 height 9
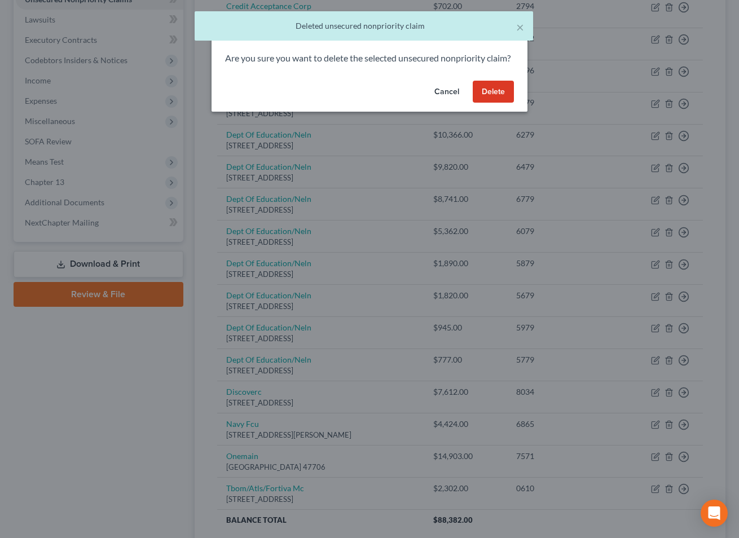
drag, startPoint x: 495, startPoint y: 109, endPoint x: 553, endPoint y: 119, distance: 58.3
click at [495, 103] on button "Delete" at bounding box center [493, 92] width 41 height 23
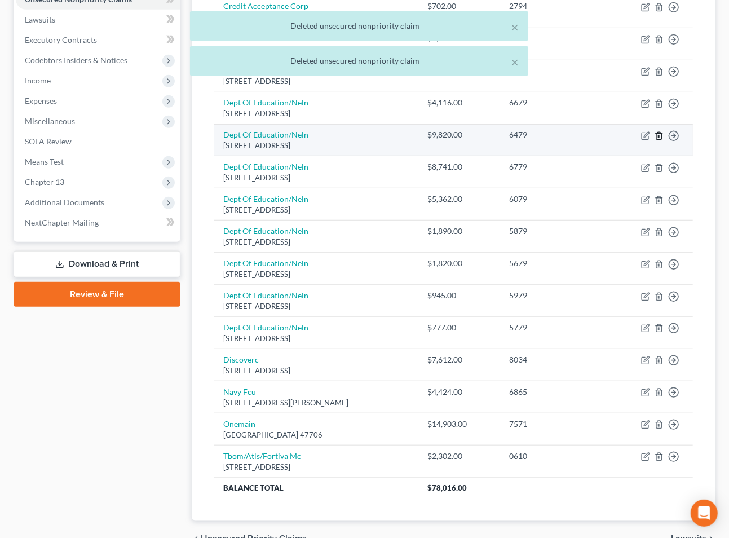
click at [656, 135] on icon "button" at bounding box center [658, 135] width 5 height 7
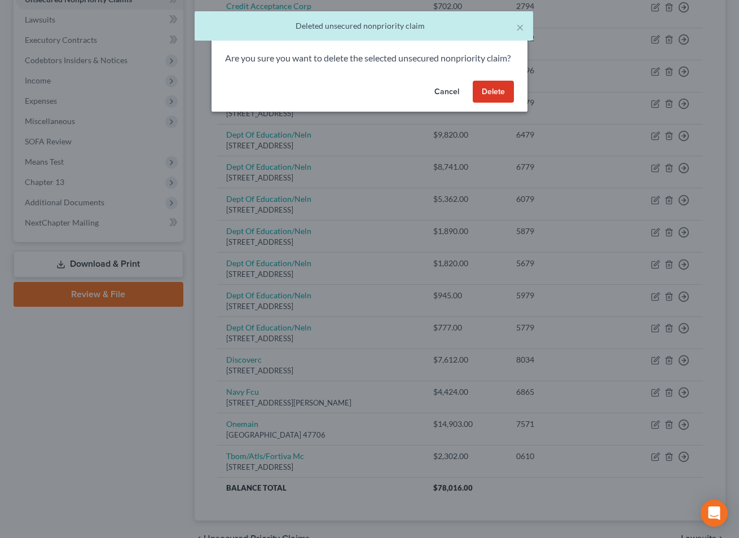
click at [487, 103] on button "Delete" at bounding box center [493, 92] width 41 height 23
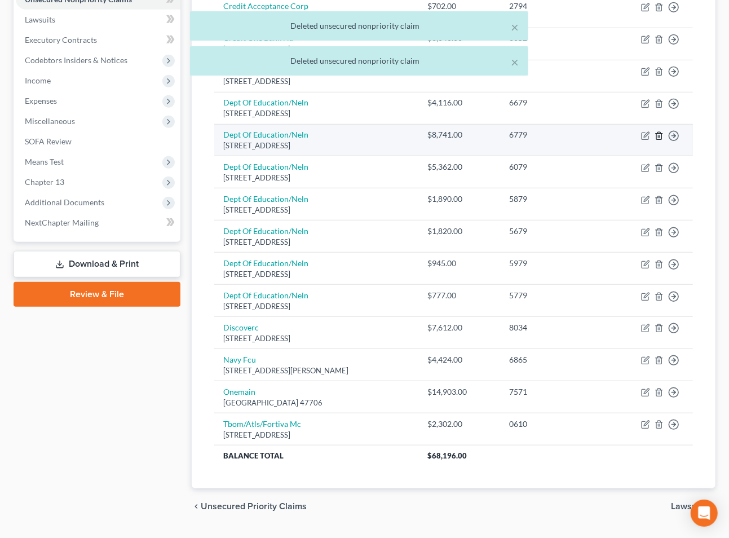
click at [661, 138] on icon "button" at bounding box center [659, 135] width 9 height 9
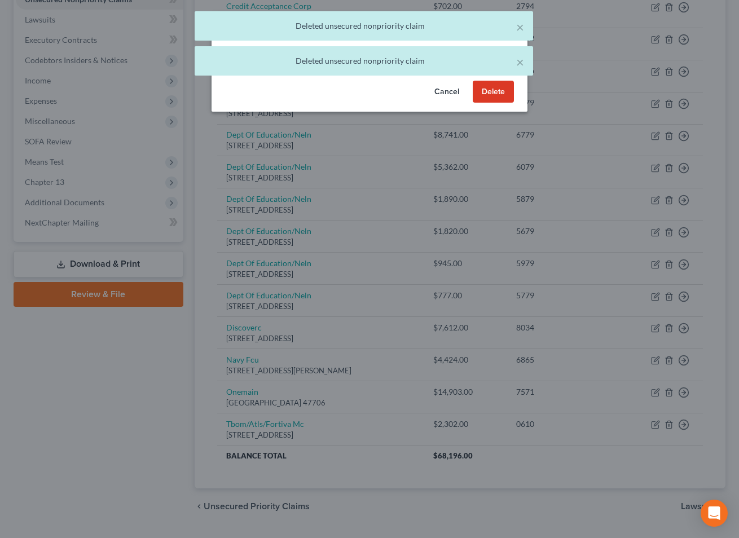
click at [509, 103] on button "Delete" at bounding box center [493, 92] width 41 height 23
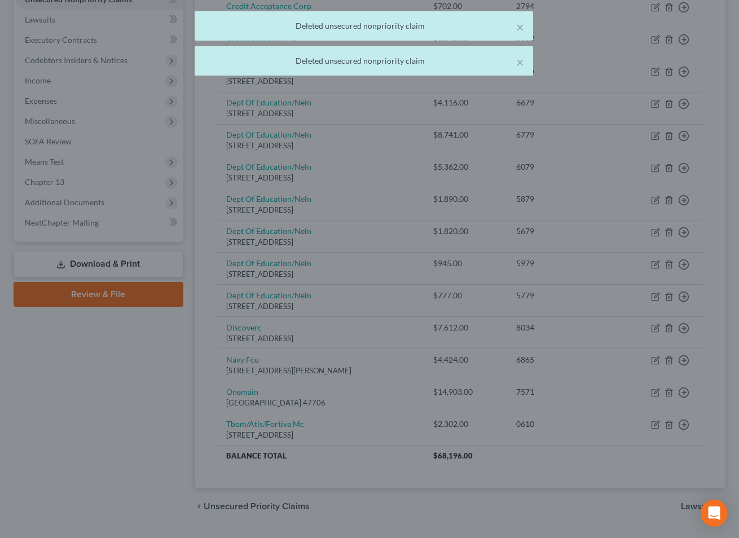
scroll to position [329, 0]
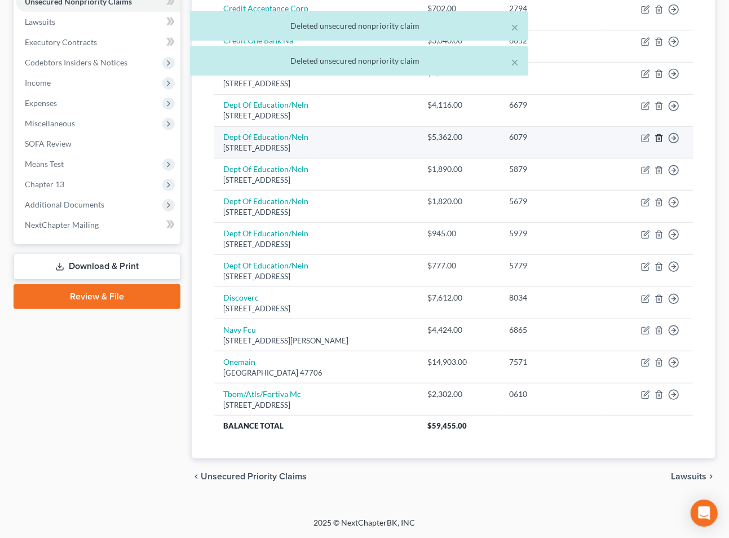
click at [659, 135] on icon "button" at bounding box center [659, 138] width 9 height 9
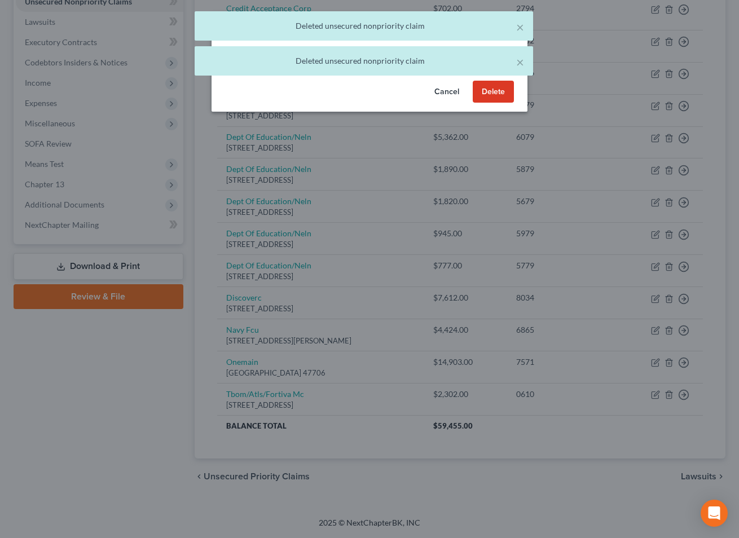
drag, startPoint x: 489, startPoint y: 100, endPoint x: 571, endPoint y: 109, distance: 82.8
click at [489, 100] on button "Delete" at bounding box center [493, 92] width 41 height 23
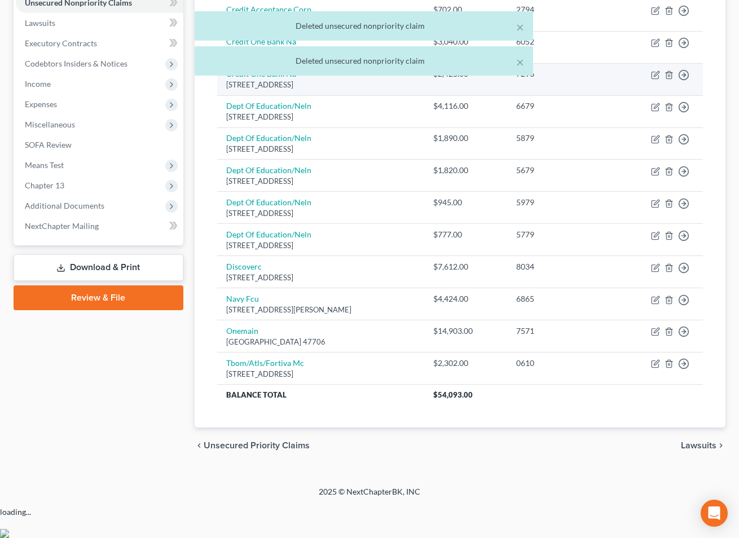
scroll to position [297, 0]
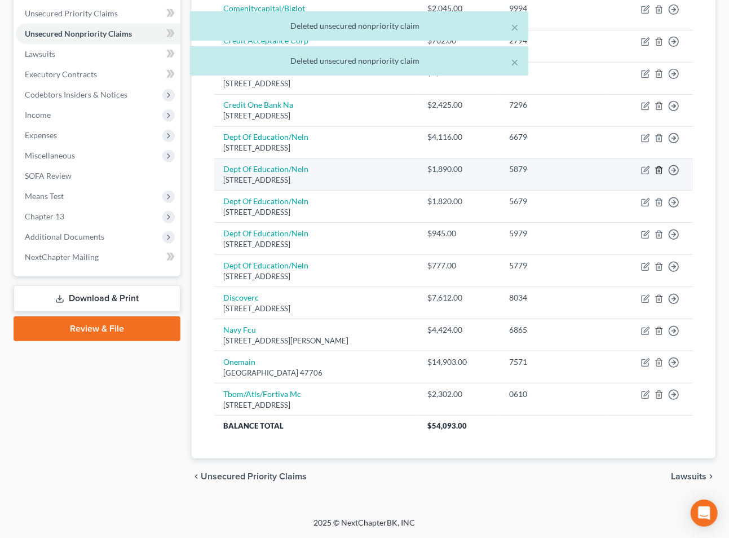
click at [663, 166] on icon "button" at bounding box center [659, 170] width 9 height 9
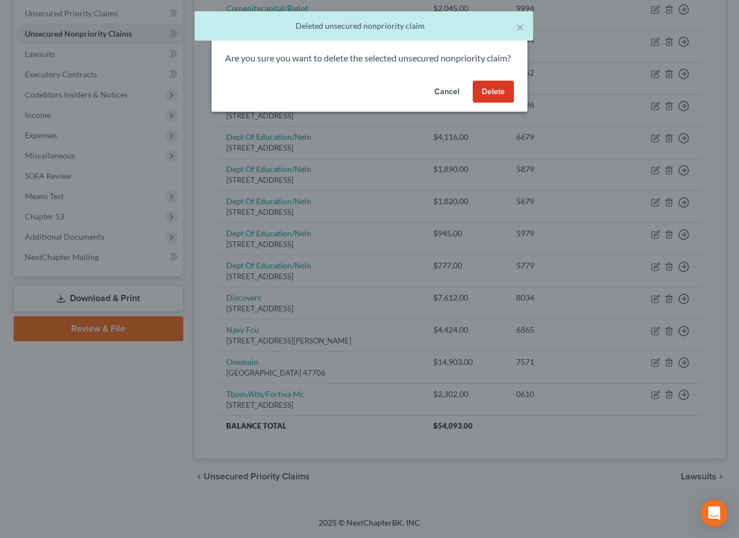
click at [483, 100] on button "Delete" at bounding box center [493, 92] width 41 height 23
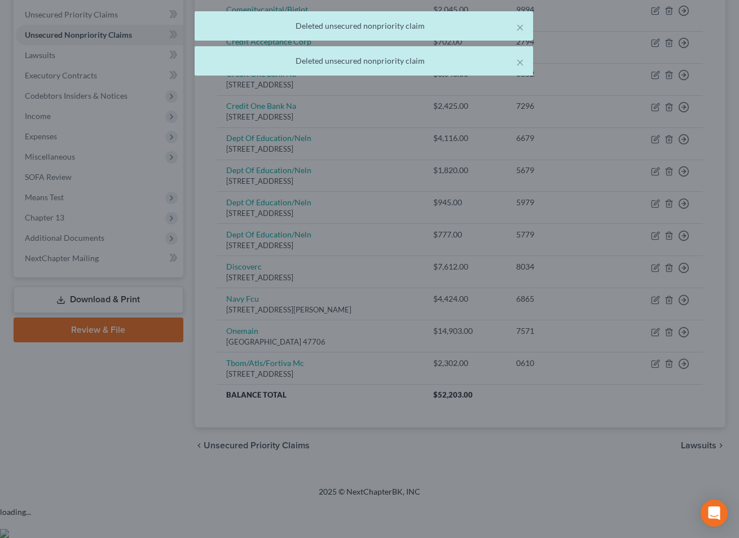
scroll to position [264, 0]
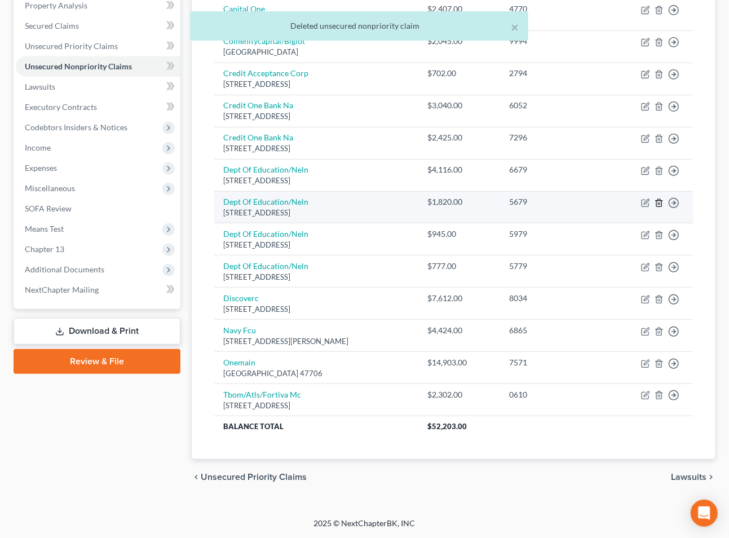
click at [659, 201] on icon "button" at bounding box center [659, 202] width 9 height 9
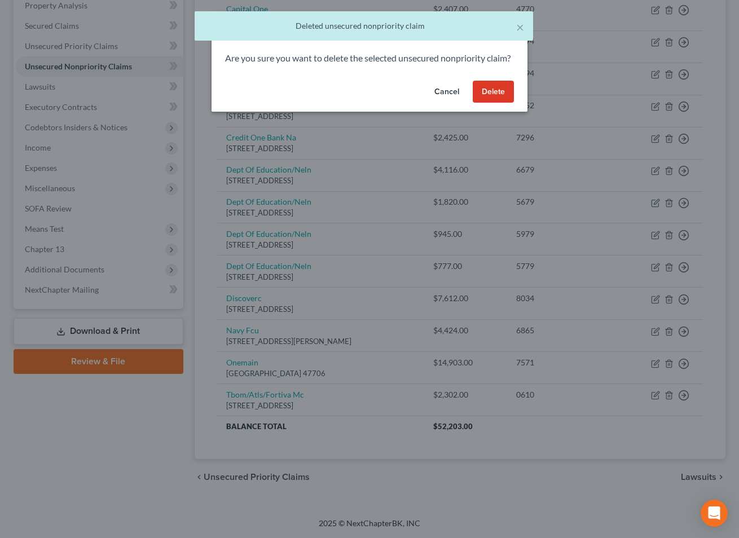
click at [505, 103] on button "Delete" at bounding box center [493, 92] width 41 height 23
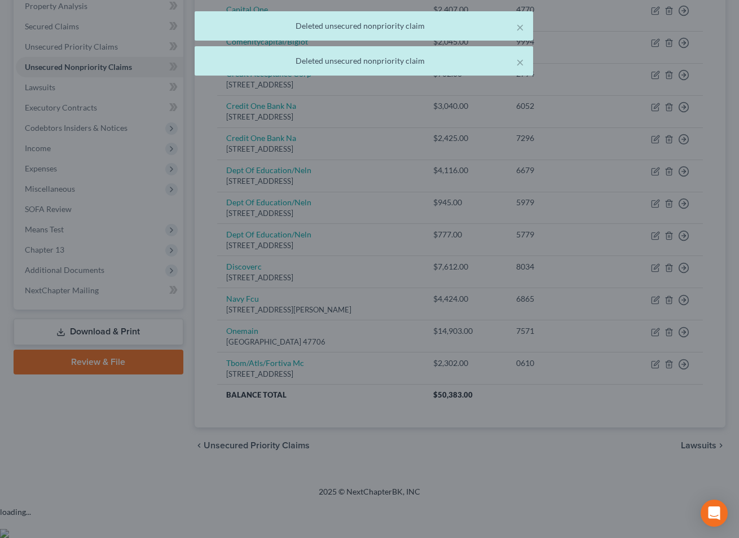
scroll to position [232, 0]
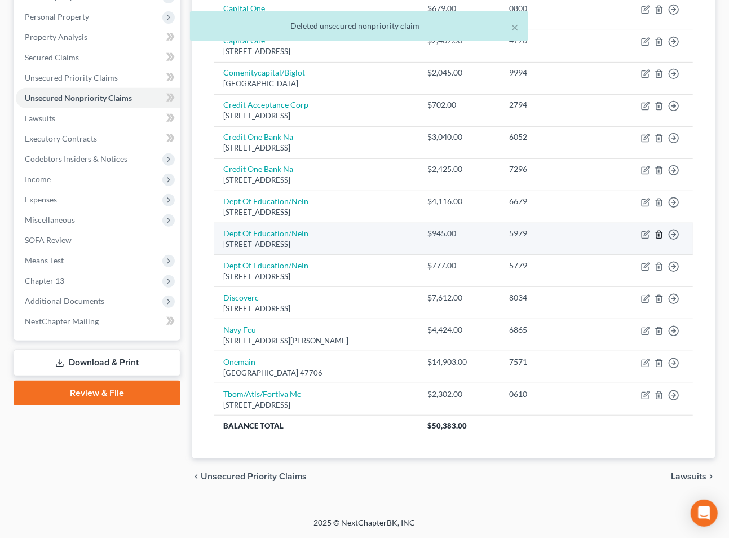
click at [660, 235] on line "button" at bounding box center [660, 235] width 0 height 2
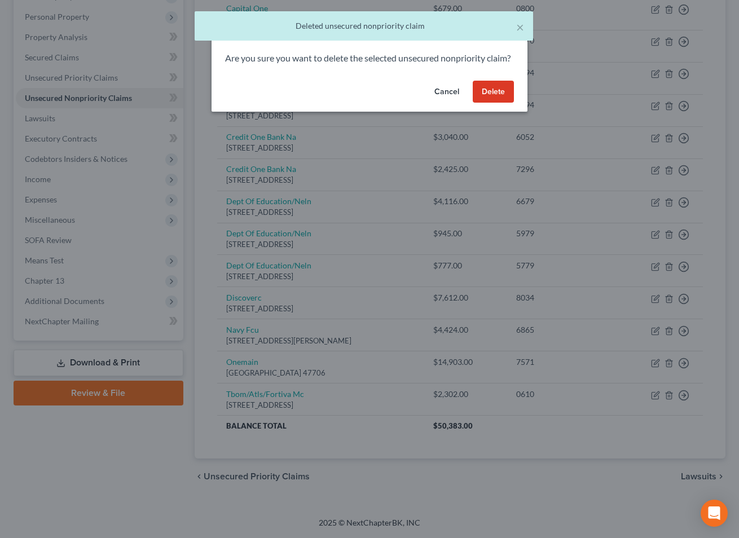
click at [499, 103] on button "Delete" at bounding box center [493, 92] width 41 height 23
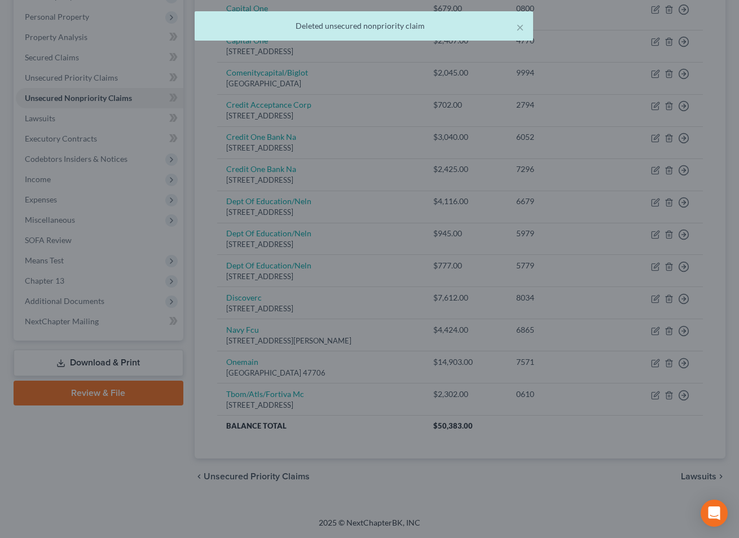
scroll to position [200, 0]
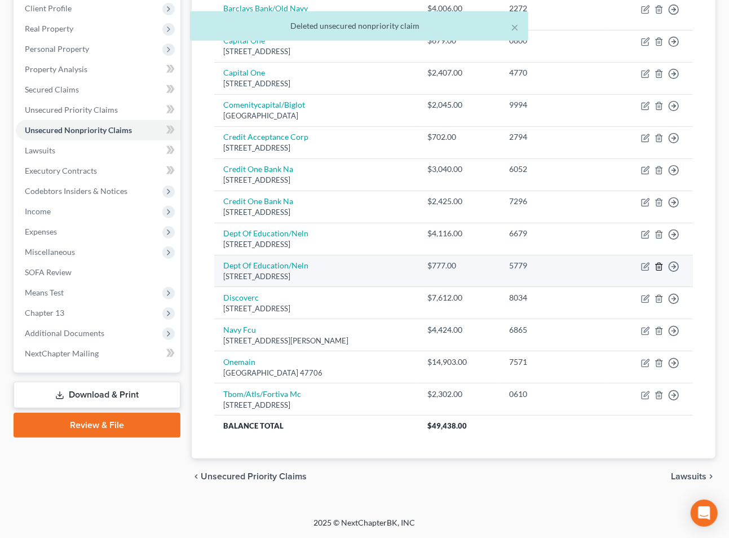
click at [657, 267] on icon "button" at bounding box center [659, 266] width 9 height 9
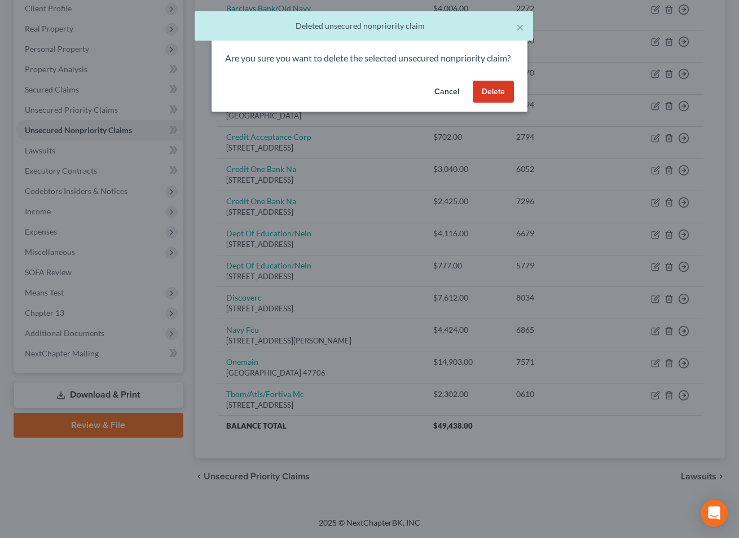
click at [483, 103] on button "Delete" at bounding box center [493, 92] width 41 height 23
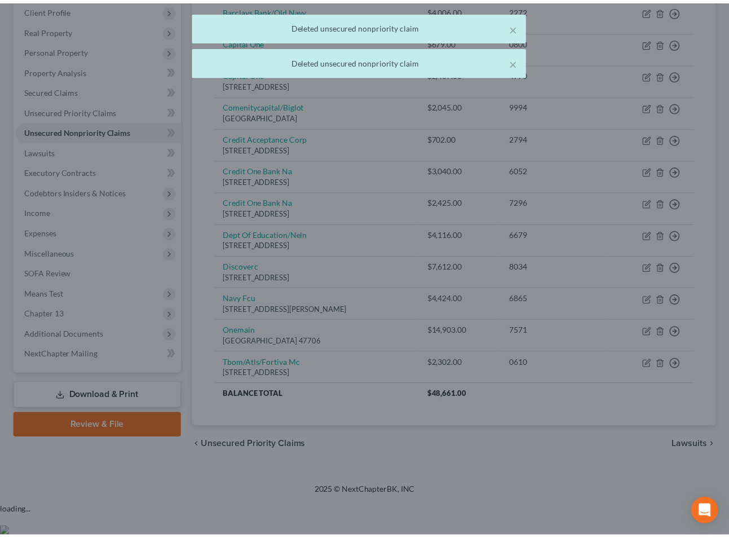
scroll to position [167, 0]
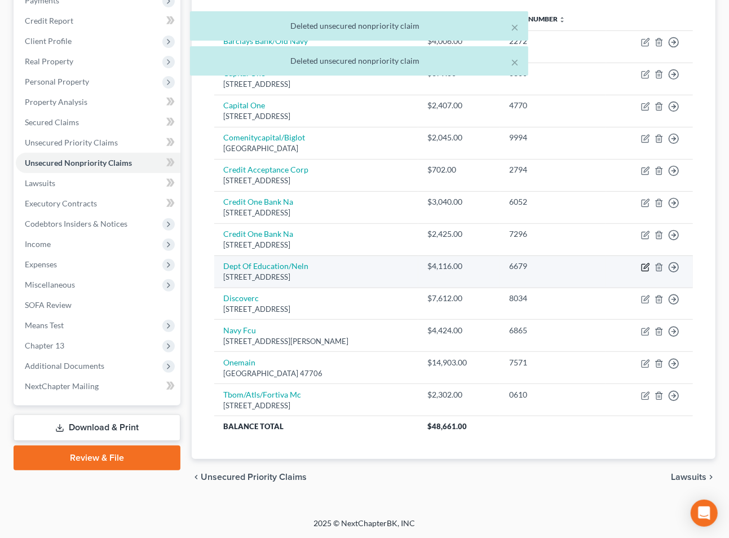
click at [645, 263] on icon "button" at bounding box center [645, 267] width 9 height 9
select select "30"
select select "17"
select select "0"
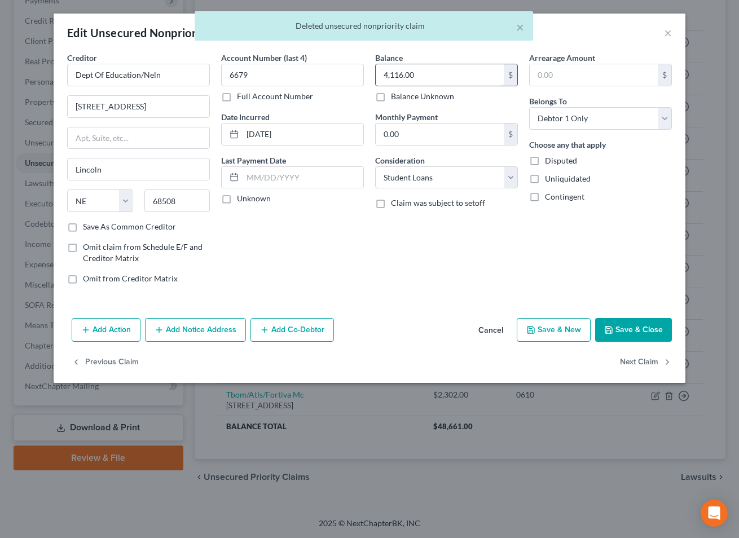
click at [455, 79] on input "4,116.00" at bounding box center [440, 74] width 128 height 21
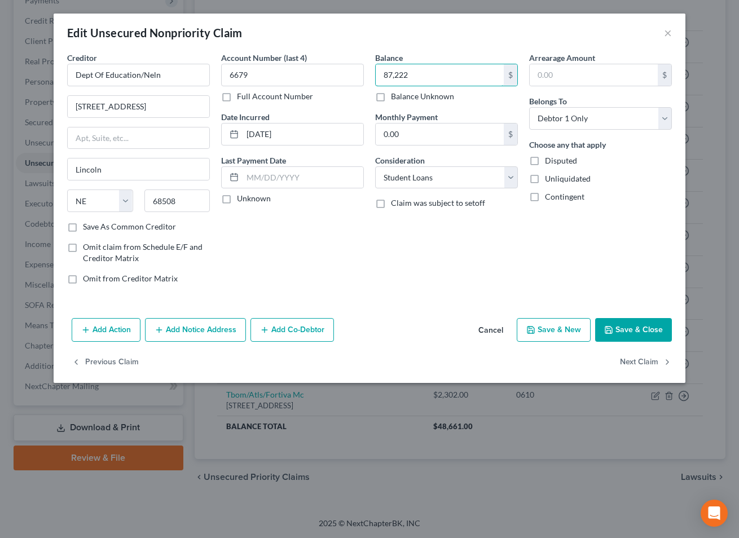
type input "87,222"
click at [634, 323] on button "Save & Close" at bounding box center [633, 330] width 77 height 24
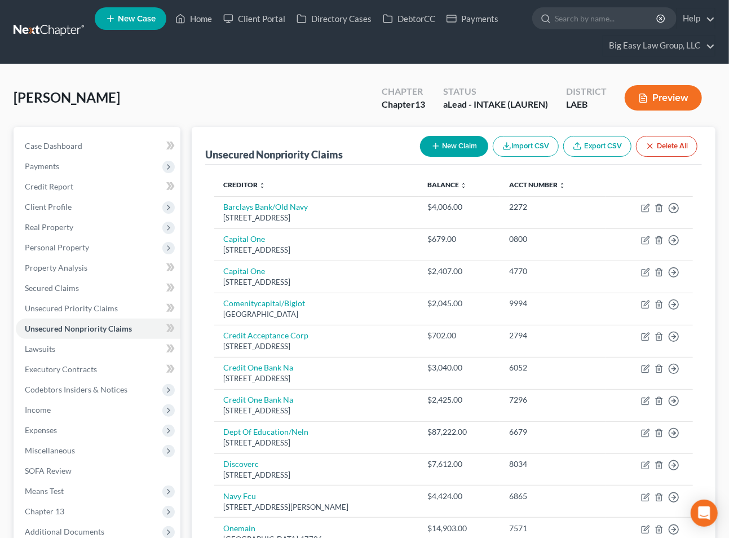
scroll to position [0, 0]
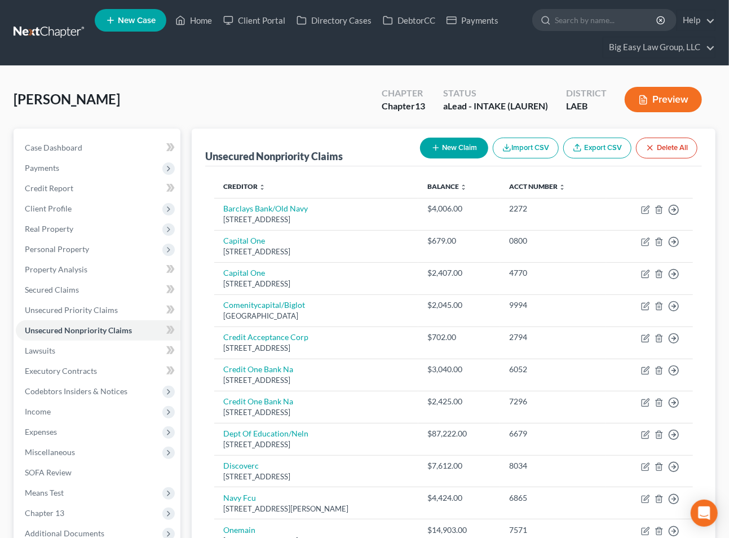
click at [443, 149] on button "New Claim" at bounding box center [454, 148] width 68 height 21
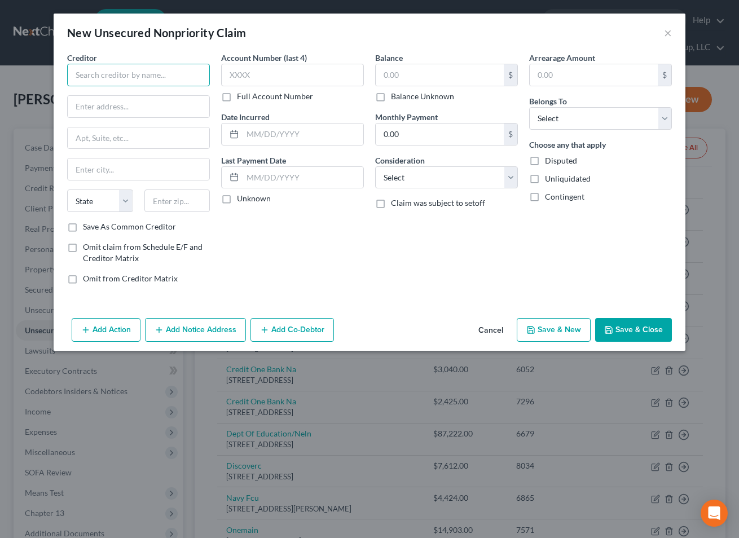
click at [181, 76] on input "text" at bounding box center [138, 75] width 143 height 23
type input "[PERSON_NAME] Homes Management"
type input "P"
type input "[STREET_ADDRESS]"
type input "98021"
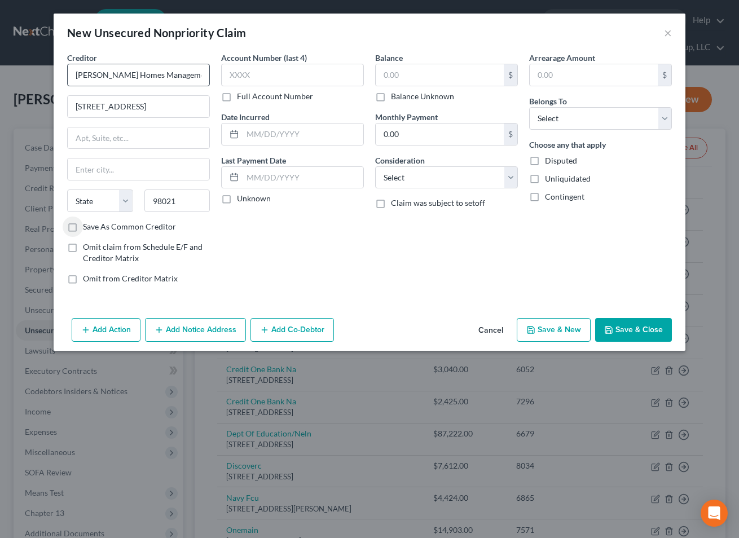
type input "Bothell"
select select "50"
click at [492, 72] on input "text" at bounding box center [440, 74] width 128 height 21
click at [493, 178] on select "Select Cable / Satellite Services Collection Agency Credit Card Debt Debt Couns…" at bounding box center [446, 177] width 143 height 23
select select "1"
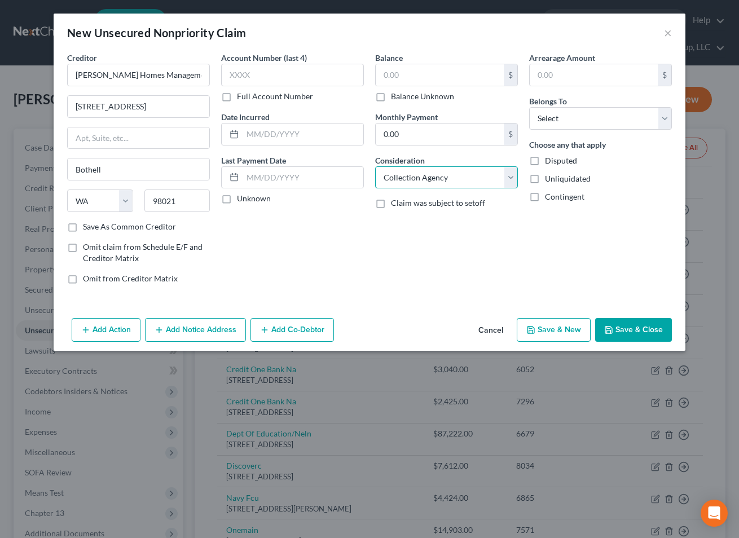
click at [375, 166] on select "Select Cable / Satellite Services Collection Agency Credit Card Debt Debt Couns…" at bounding box center [446, 177] width 143 height 23
click at [551, 126] on select "Select Debtor 1 Only Debtor 2 Only Debtor 1 And Debtor 2 Only At Least One Of T…" at bounding box center [600, 118] width 143 height 23
select select "0"
click at [529, 107] on select "Select Debtor 1 Only Debtor 2 Only Debtor 1 And Debtor 2 Only At Least One Of T…" at bounding box center [600, 118] width 143 height 23
click at [438, 81] on input "text" at bounding box center [440, 74] width 128 height 21
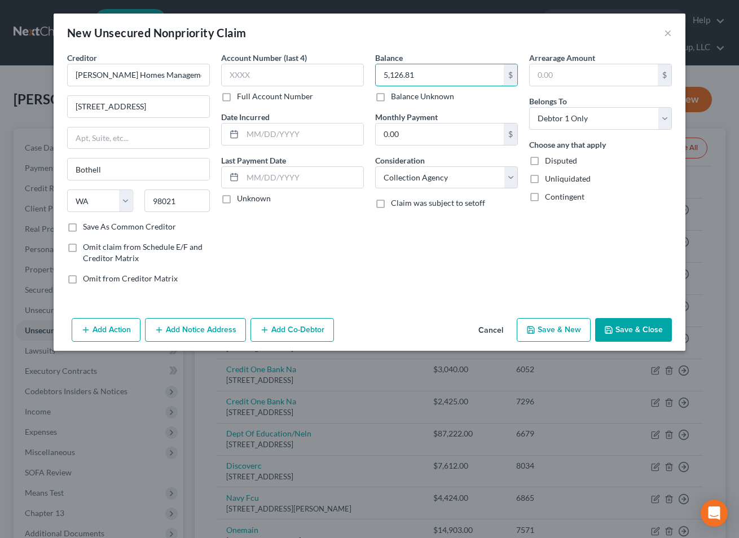
type input "5,126.81"
click at [638, 329] on button "Save & Close" at bounding box center [633, 330] width 77 height 24
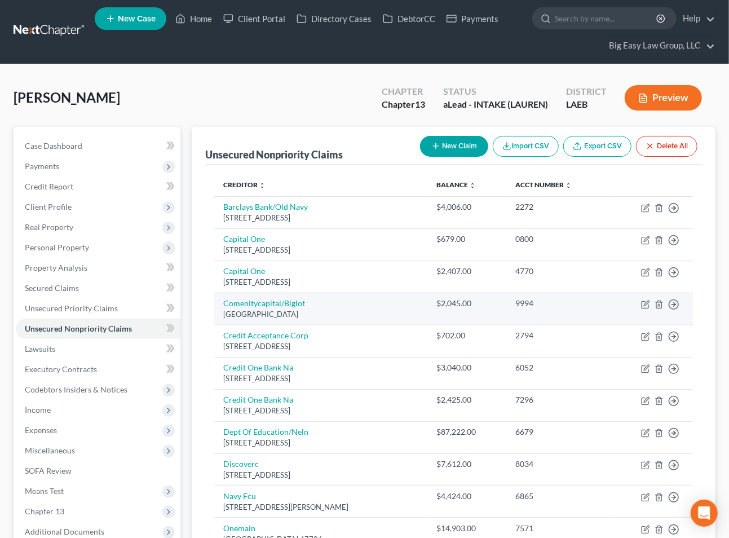
scroll to position [2, 0]
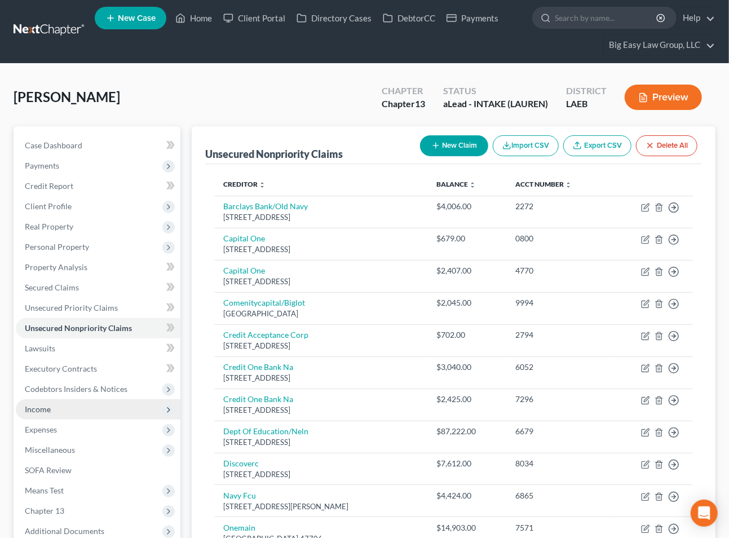
click at [132, 400] on span "Income" at bounding box center [98, 409] width 165 height 20
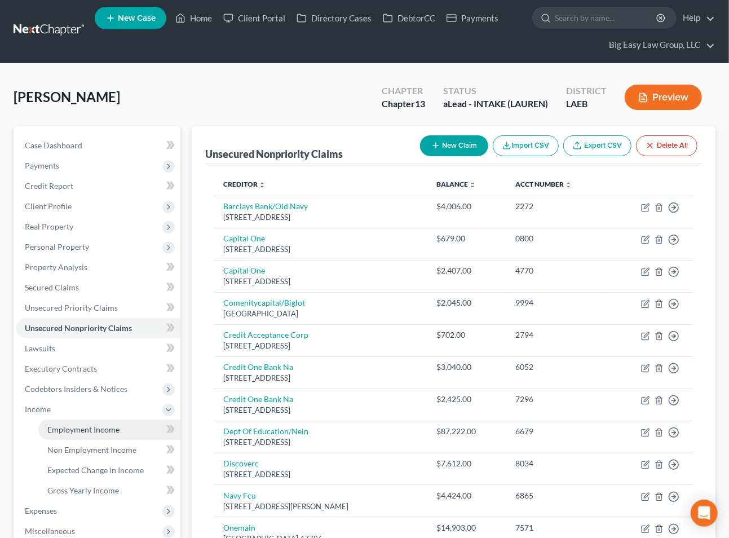
click at [135, 421] on link "Employment Income" at bounding box center [109, 430] width 142 height 20
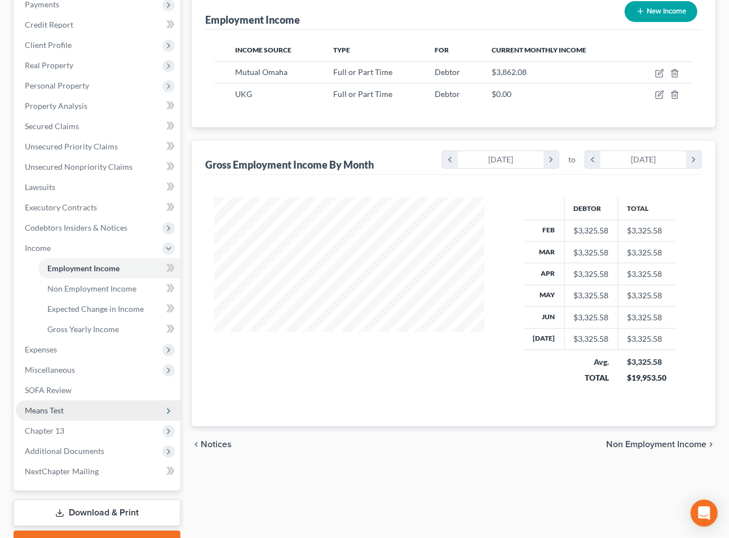
scroll to position [222, 0]
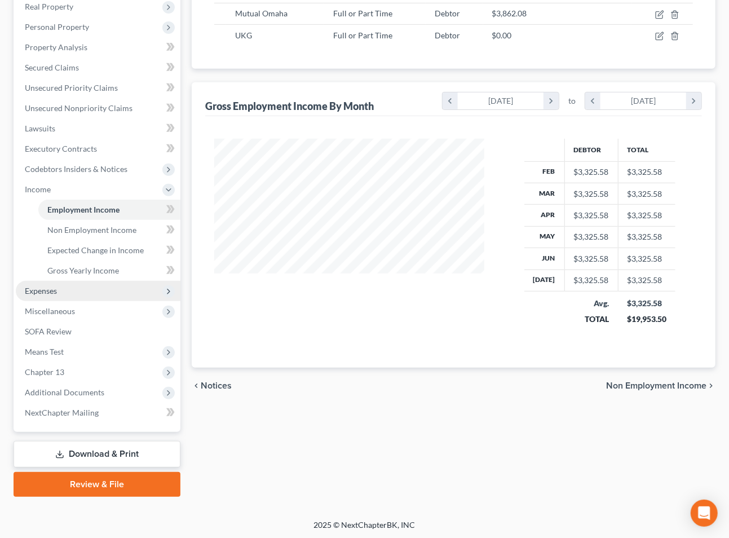
click at [86, 294] on span "Expenses" at bounding box center [98, 291] width 165 height 20
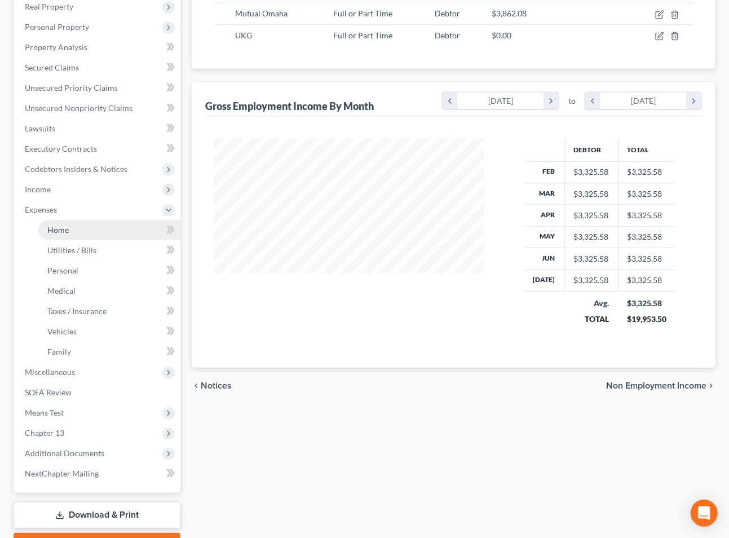
click at [103, 227] on link "Home" at bounding box center [109, 230] width 142 height 20
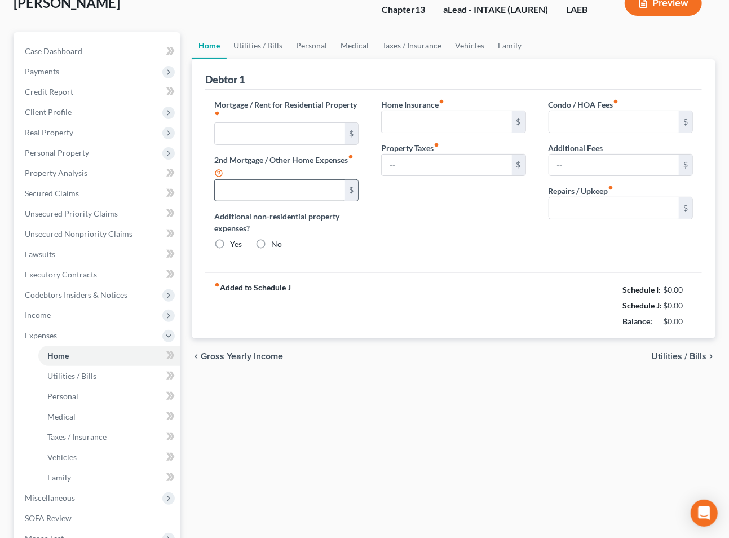
type input "1,971.58"
type input "0.00"
radio input "true"
type input "0.00"
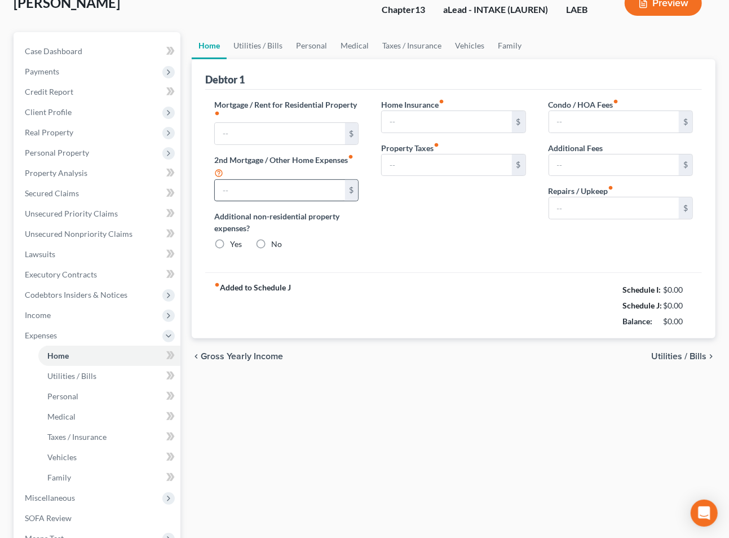
type input "0.00"
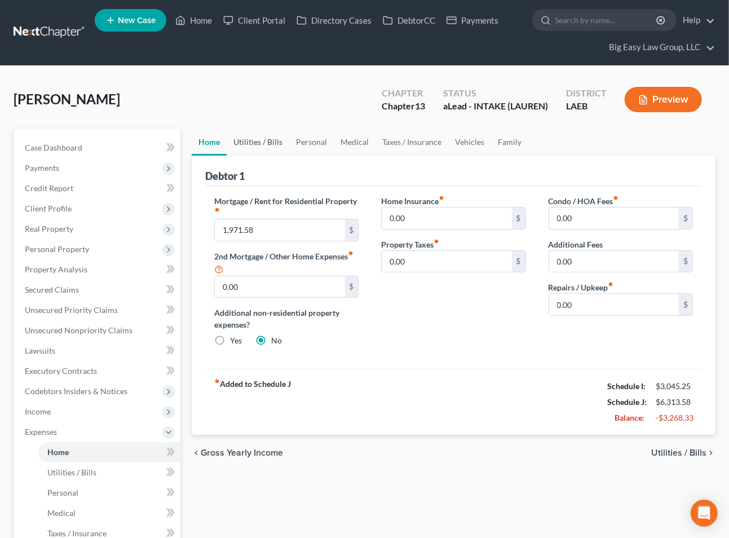
click at [256, 138] on link "Utilities / Bills" at bounding box center [258, 142] width 63 height 27
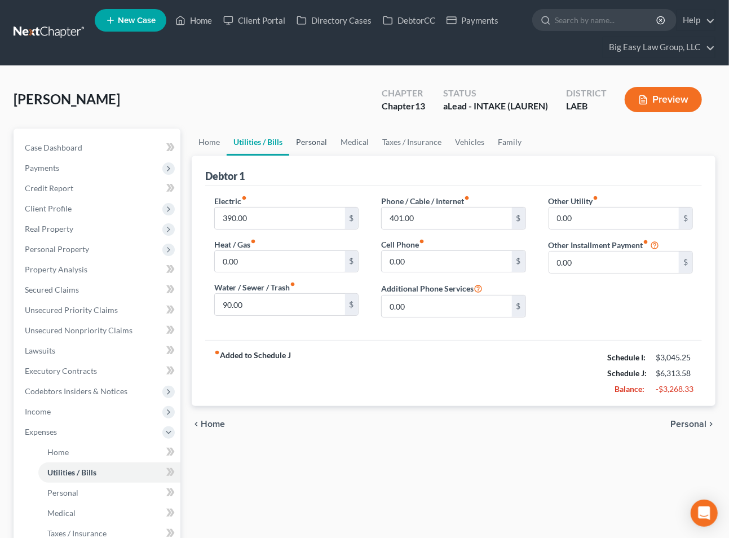
click at [308, 140] on link "Personal" at bounding box center [311, 142] width 45 height 27
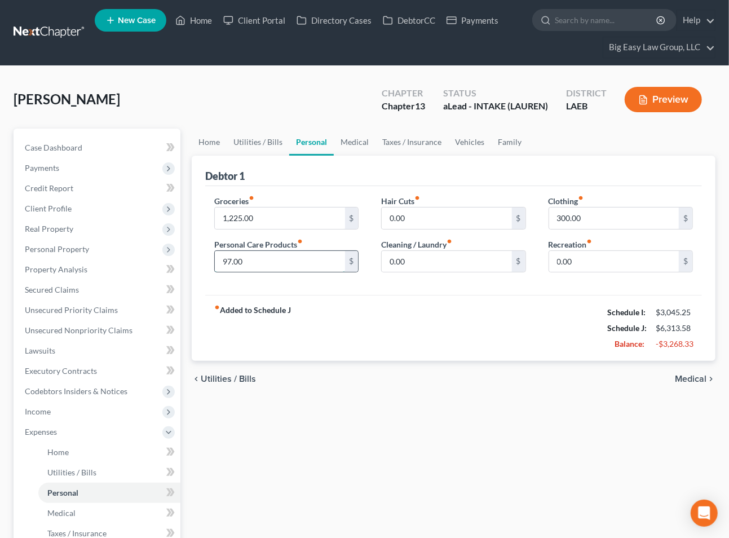
click at [271, 254] on input "97.00" at bounding box center [280, 261] width 130 height 21
click at [616, 226] on input "300.00" at bounding box center [614, 218] width 130 height 21
click at [280, 217] on input "1,225.00" at bounding box center [280, 218] width 130 height 21
type input "600"
click at [346, 143] on link "Medical" at bounding box center [355, 142] width 42 height 27
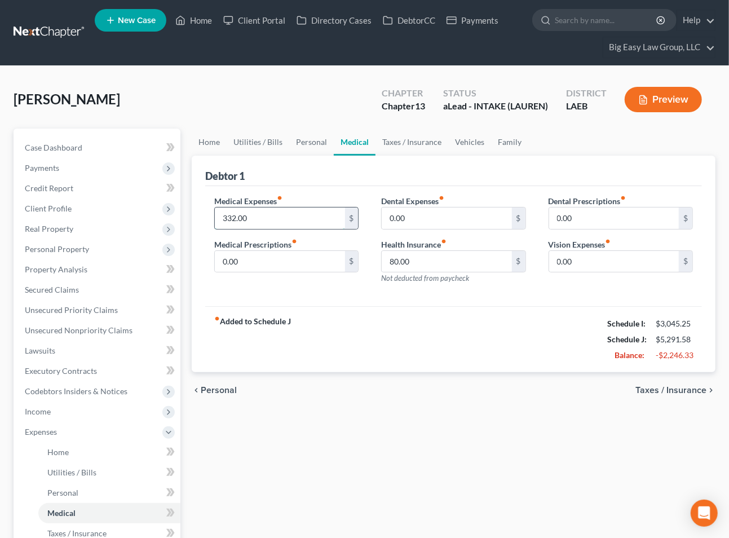
click at [277, 209] on input "332.00" at bounding box center [280, 218] width 130 height 21
click at [397, 145] on link "Taxes / Insurance" at bounding box center [412, 142] width 73 height 27
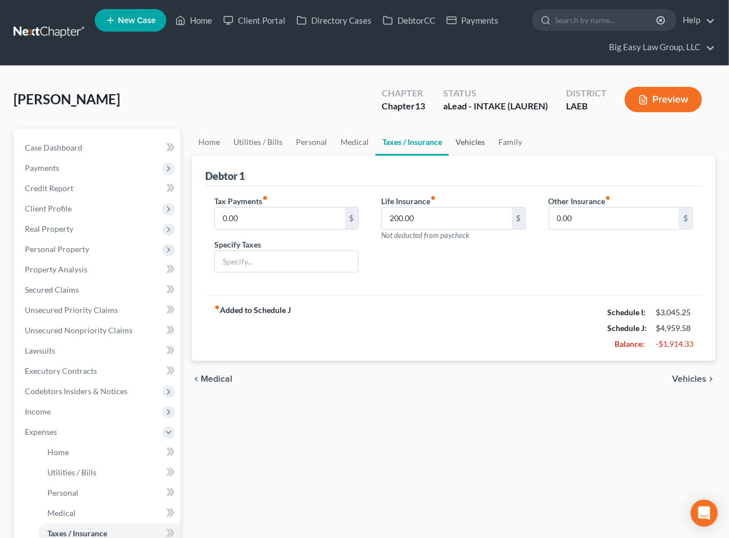
click at [467, 139] on link "Vehicles" at bounding box center [470, 142] width 43 height 27
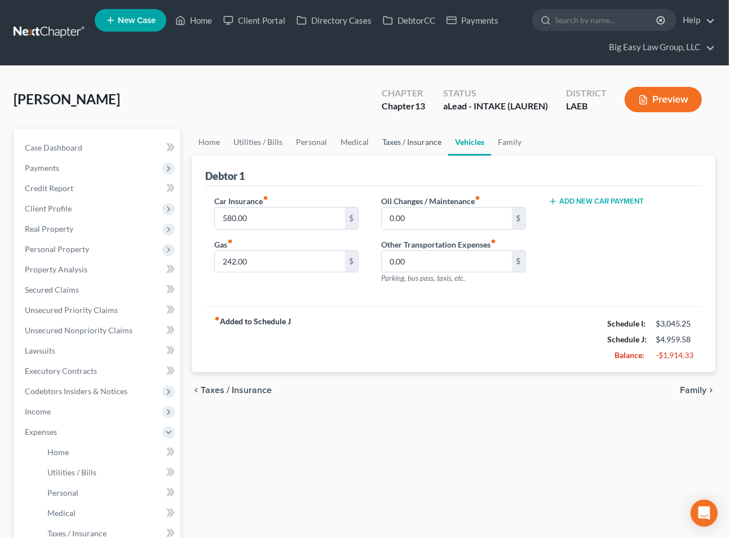
click at [397, 138] on link "Taxes / Insurance" at bounding box center [412, 142] width 73 height 27
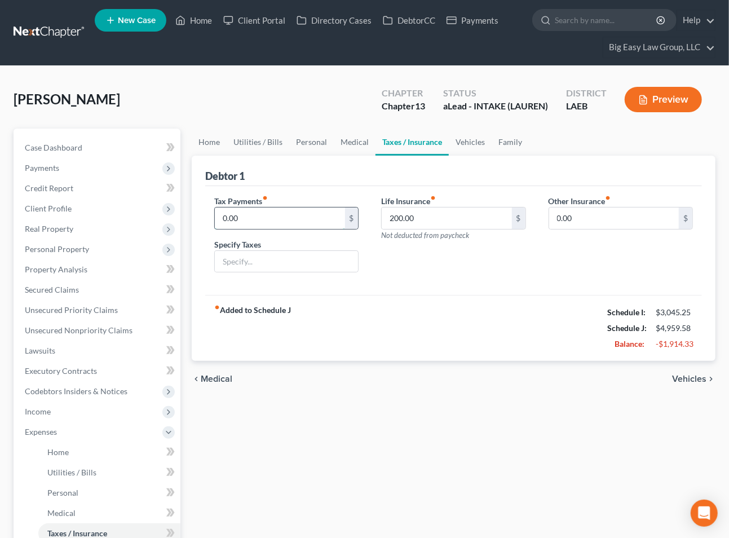
click at [279, 217] on input "0.00" at bounding box center [280, 218] width 130 height 21
click at [344, 137] on link "Medical" at bounding box center [355, 142] width 42 height 27
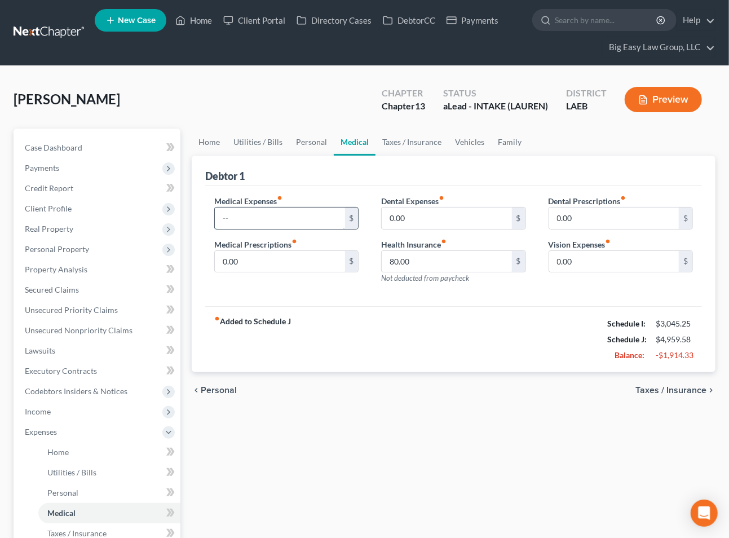
click at [290, 213] on input "text" at bounding box center [280, 218] width 130 height 21
type input "80"
click at [434, 145] on link "Taxes / Insurance" at bounding box center [412, 142] width 73 height 27
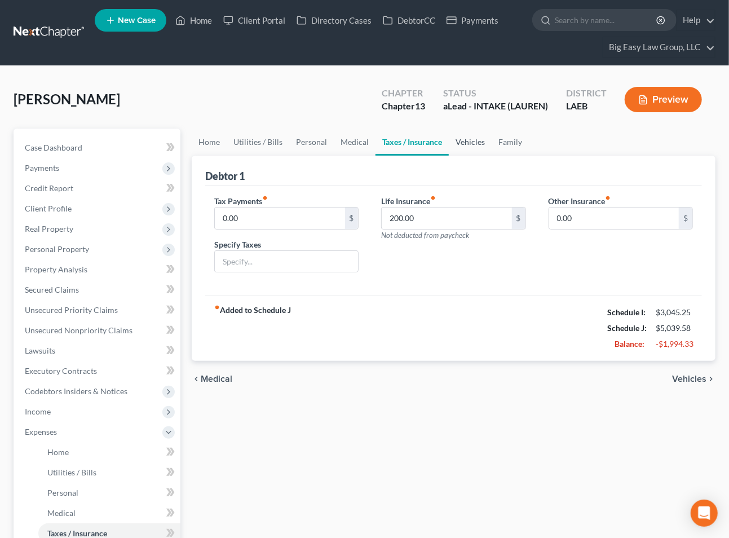
click at [466, 139] on link "Vehicles" at bounding box center [470, 142] width 43 height 27
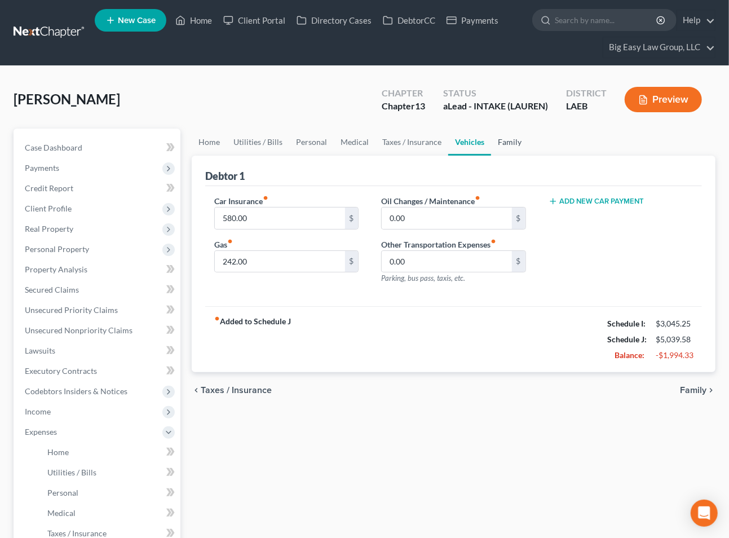
click at [505, 140] on link "Family" at bounding box center [509, 142] width 37 height 27
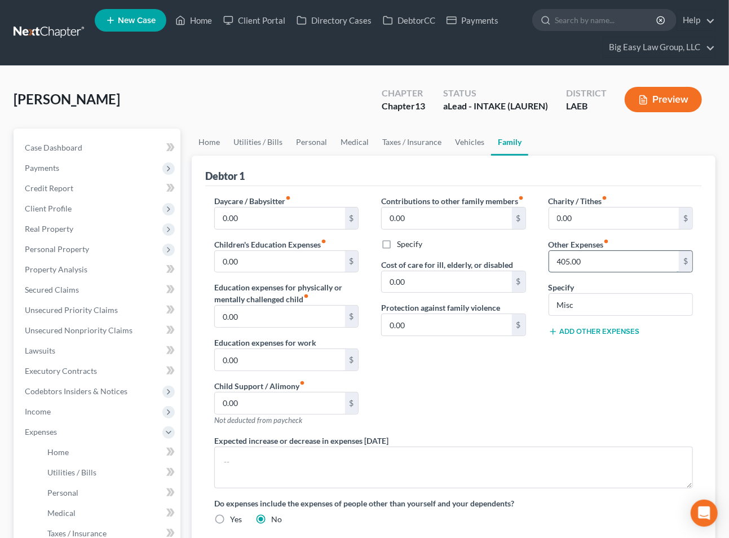
click at [596, 257] on input "405.00" at bounding box center [614, 261] width 130 height 21
click at [588, 303] on input "Misc" at bounding box center [620, 304] width 143 height 21
drag, startPoint x: 592, startPoint y: 301, endPoint x: 485, endPoint y: 281, distance: 108.9
click at [492, 284] on div "Daycare / Babysitter fiber_manual_record 0.00 $ Children's Education Expenses f…" at bounding box center [453, 364] width 501 height 339
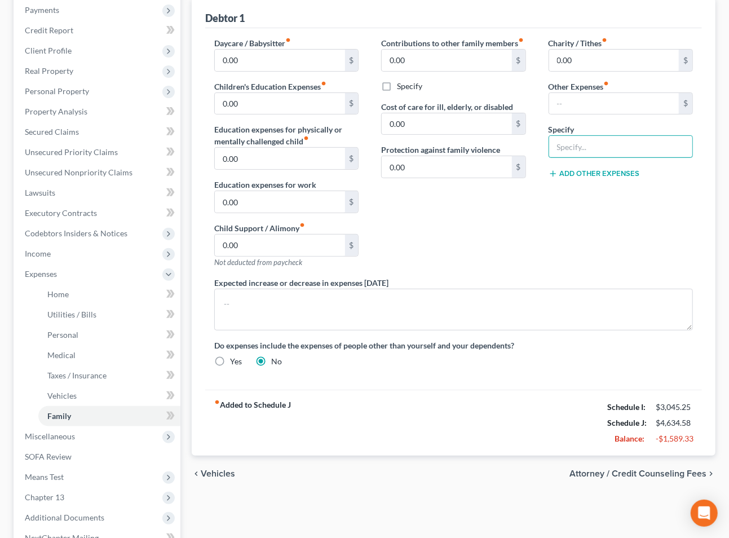
scroll to position [283, 0]
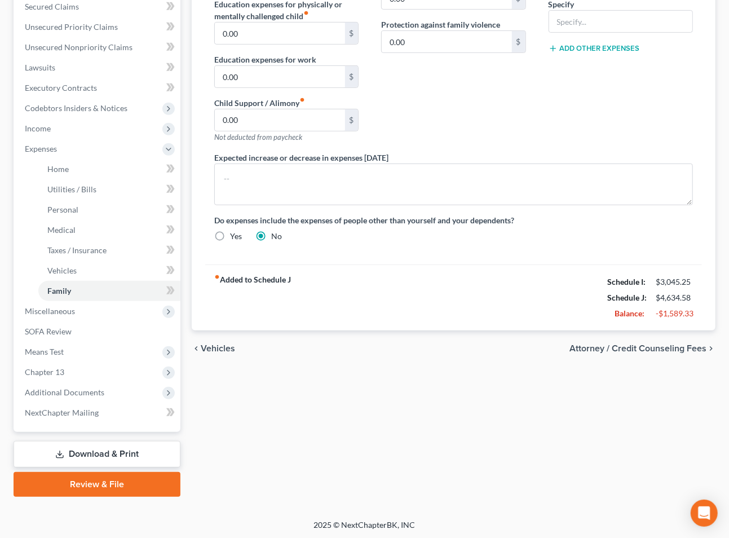
click at [564, 370] on div "Home Utilities / Bills Personal Medical Taxes / Insurance Vehicles Family Debto…" at bounding box center [453, 170] width 535 height 651
click at [116, 313] on span "Miscellaneous" at bounding box center [98, 311] width 165 height 20
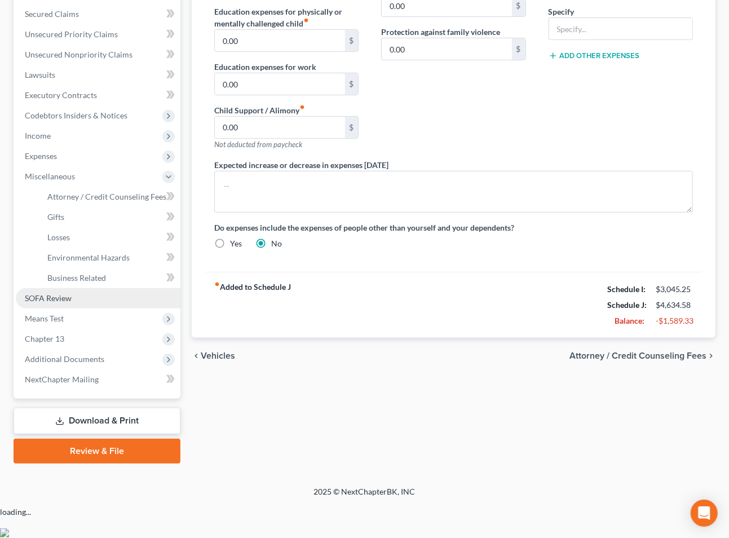
scroll to position [242, 0]
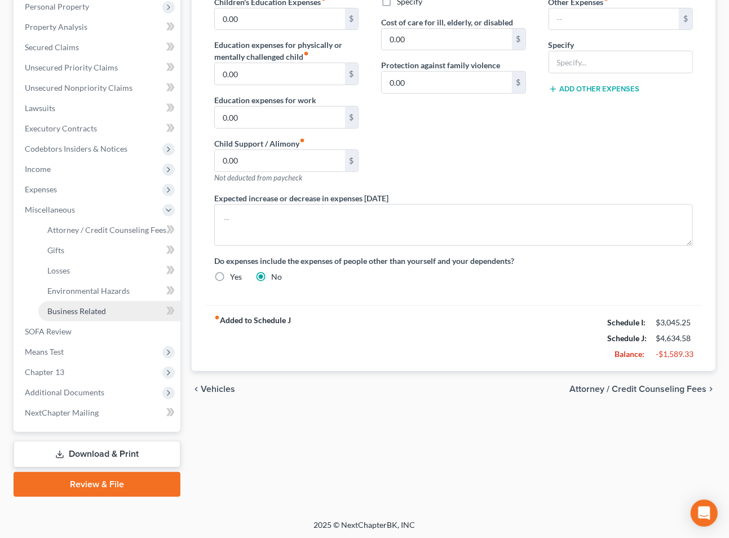
drag, startPoint x: 126, startPoint y: 305, endPoint x: 141, endPoint y: 305, distance: 14.7
click at [126, 305] on link "Business Related" at bounding box center [109, 311] width 142 height 20
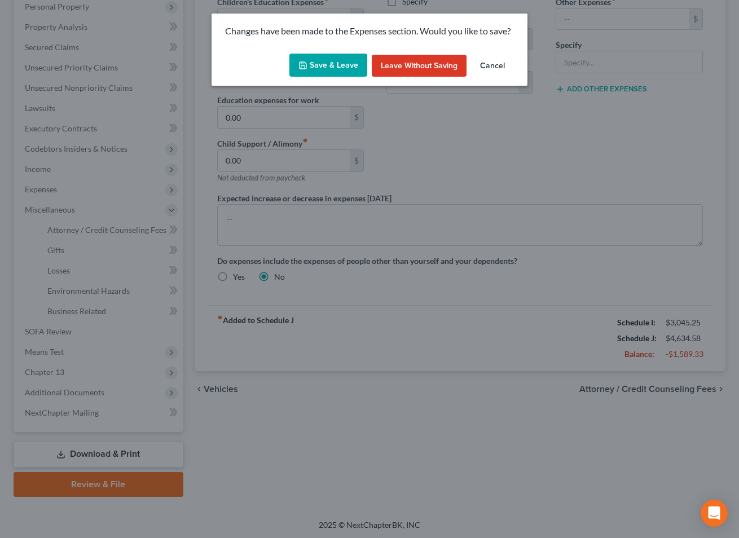
click at [356, 69] on button "Save & Leave" at bounding box center [328, 66] width 78 height 24
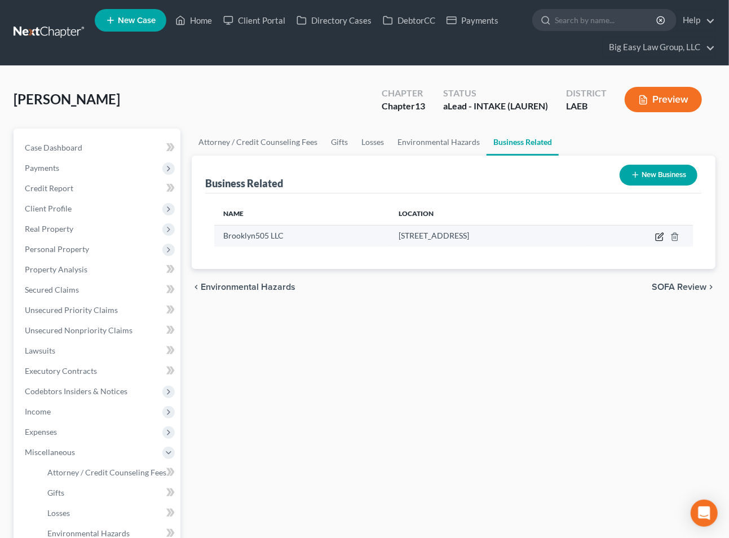
click at [663, 235] on icon "button" at bounding box center [660, 235] width 5 height 5
select select "sole_proprietor"
select select "19"
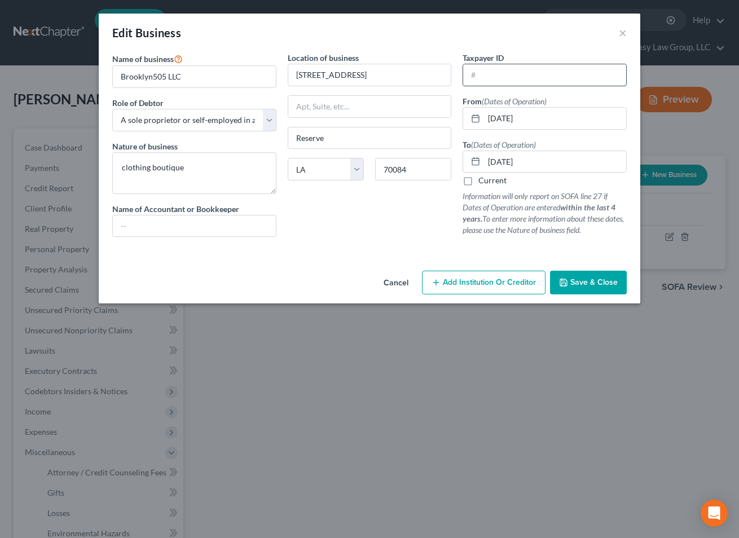
click at [541, 77] on input "text" at bounding box center [544, 74] width 163 height 21
type input "[US_EMPLOYER_IDENTIFICATION_NUMBER]"
drag, startPoint x: 598, startPoint y: 286, endPoint x: 594, endPoint y: 280, distance: 7.6
click at [597, 287] on span "Save & Close" at bounding box center [593, 282] width 47 height 10
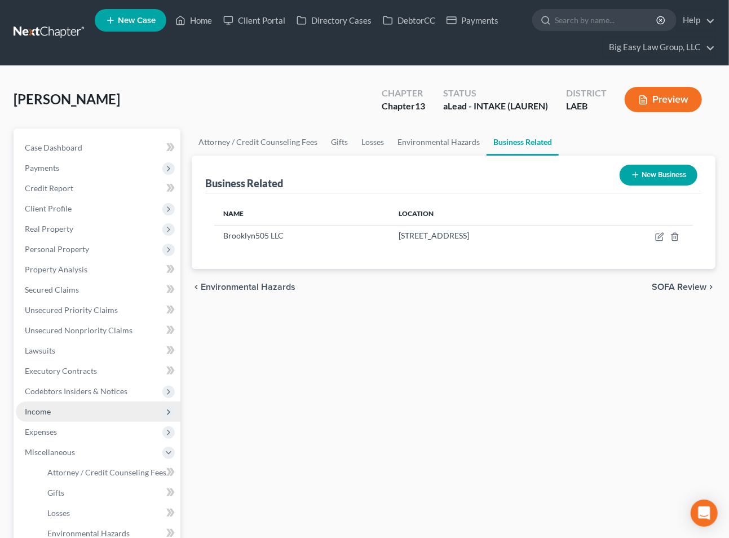
click at [102, 403] on span "Income" at bounding box center [98, 412] width 165 height 20
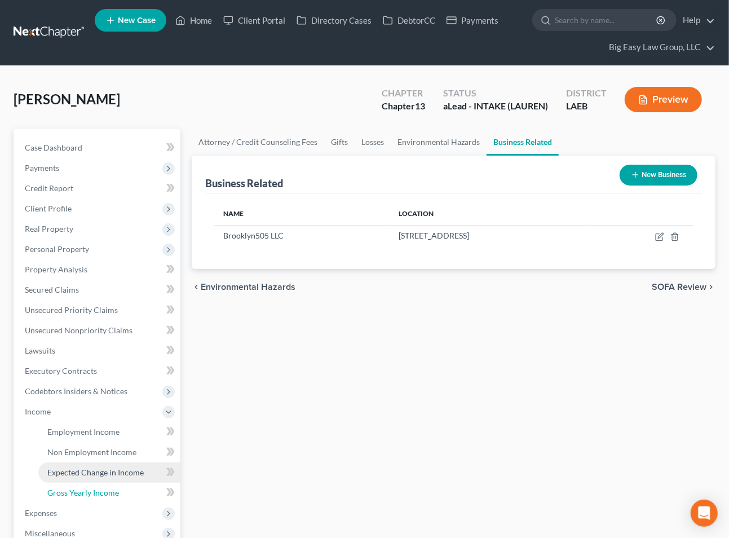
drag, startPoint x: 127, startPoint y: 487, endPoint x: 142, endPoint y: 473, distance: 20.3
click at [126, 487] on link "Gross Yearly Income" at bounding box center [109, 493] width 142 height 20
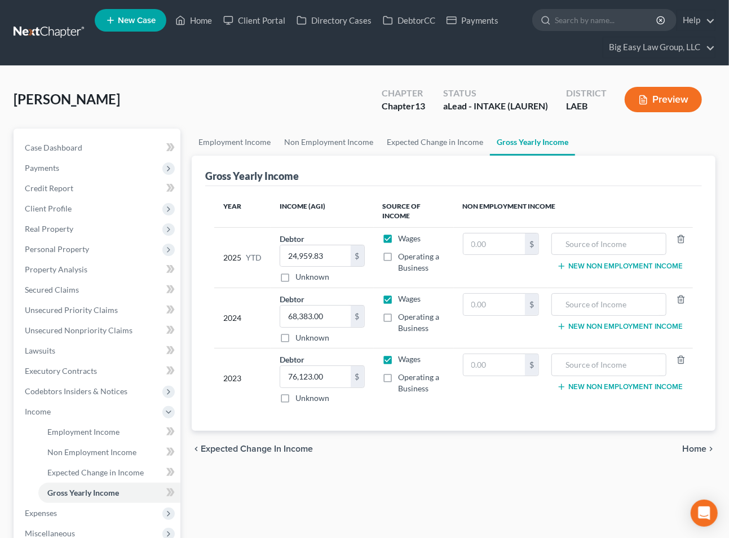
click at [659, 95] on button "Preview" at bounding box center [663, 99] width 77 height 25
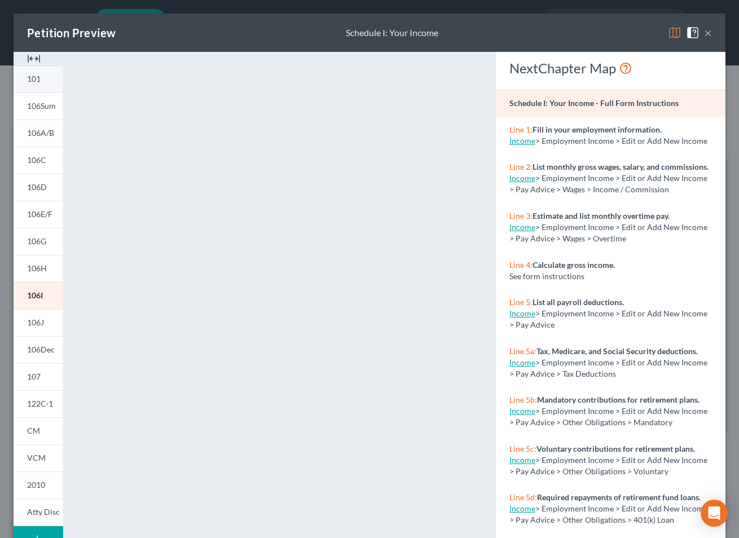
click at [48, 83] on link "101" at bounding box center [38, 78] width 49 height 27
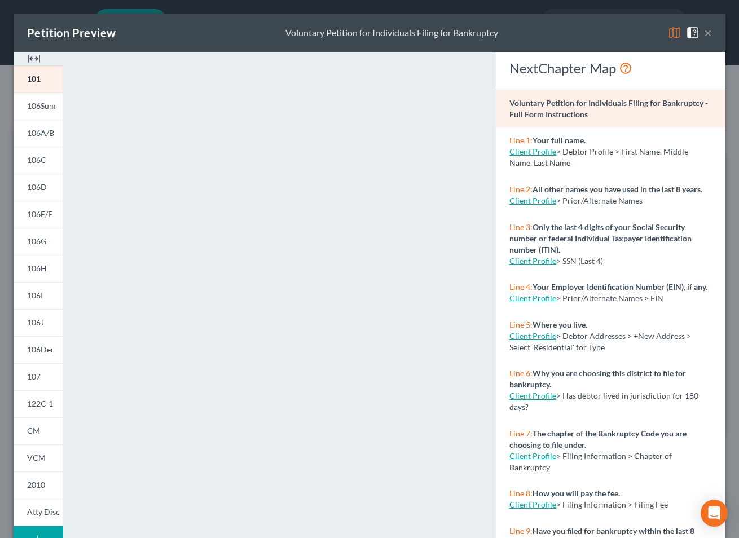
click at [704, 34] on button "×" at bounding box center [708, 33] width 8 height 14
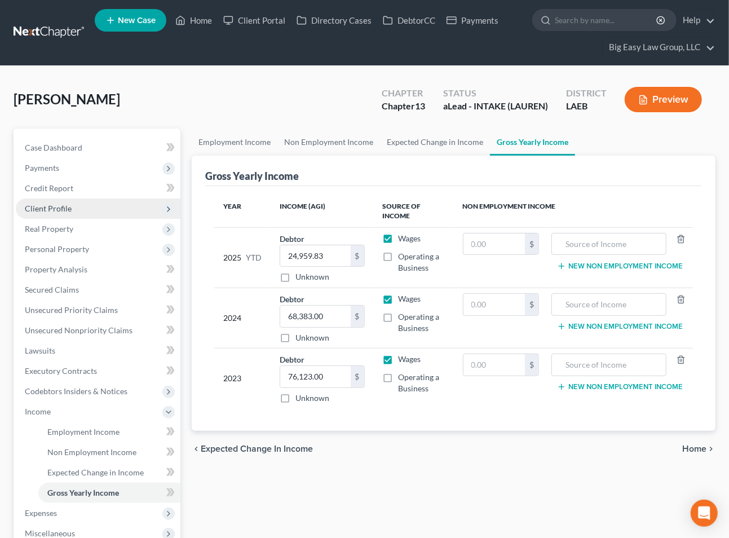
click at [119, 202] on span "Client Profile" at bounding box center [98, 208] width 165 height 20
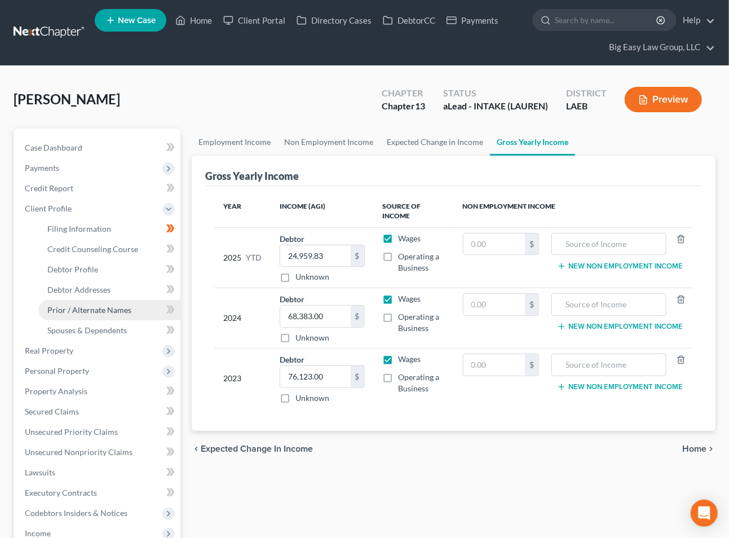
click at [134, 303] on link "Prior / Alternate Names" at bounding box center [109, 310] width 142 height 20
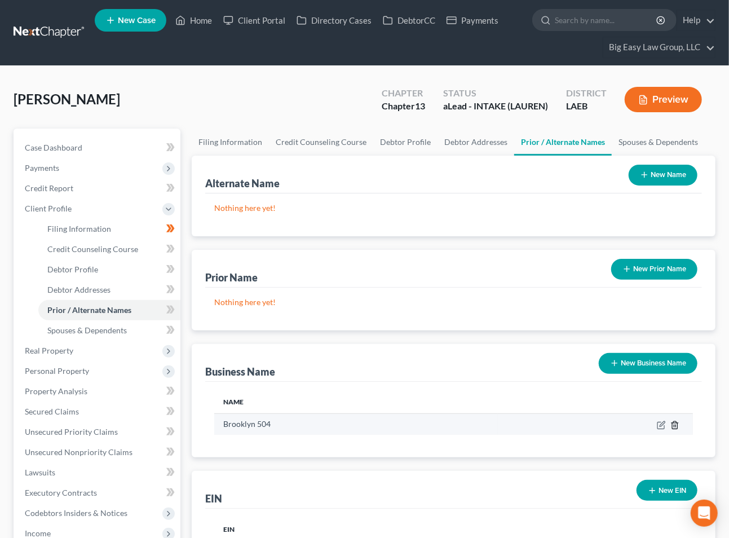
click at [672, 425] on icon "button" at bounding box center [674, 424] width 5 height 7
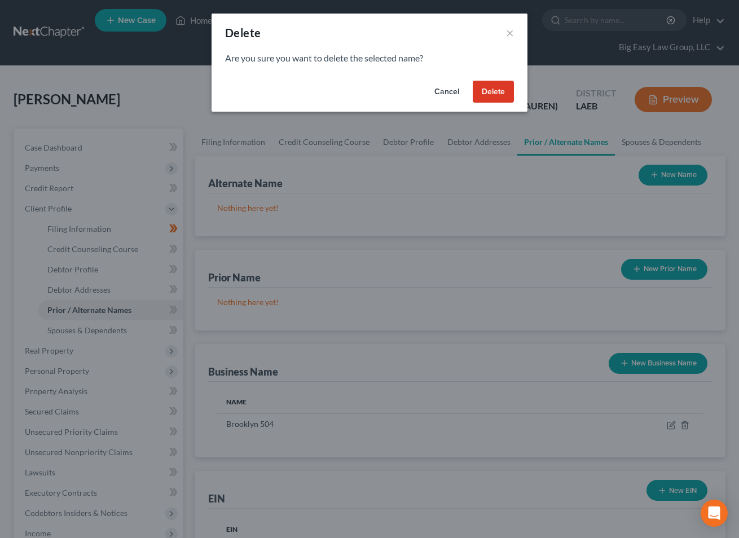
click at [482, 96] on button "Delete" at bounding box center [493, 92] width 41 height 23
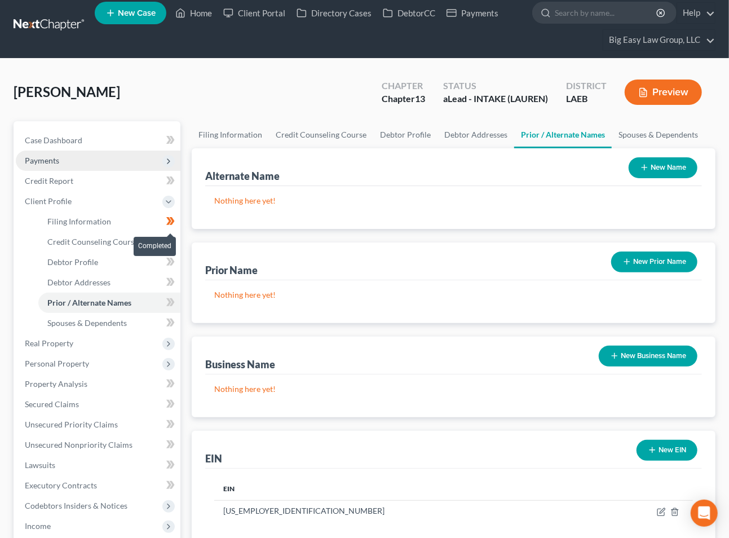
scroll to position [6, 0]
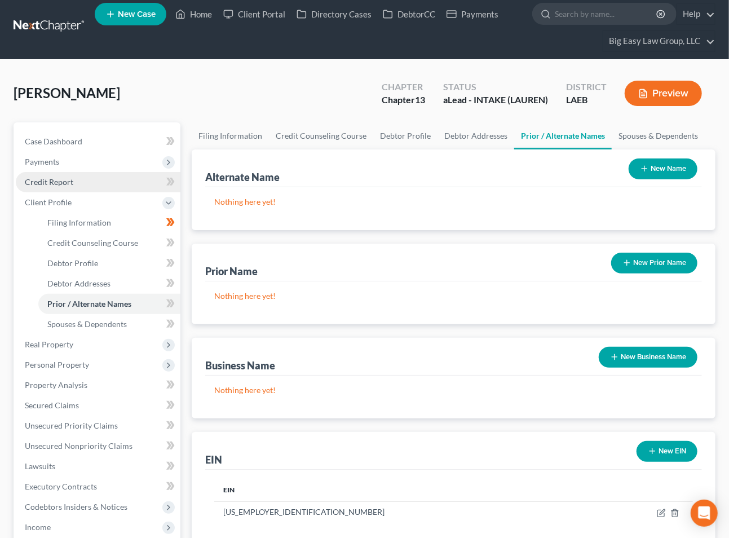
click at [141, 188] on link "Credit Report" at bounding box center [98, 182] width 165 height 20
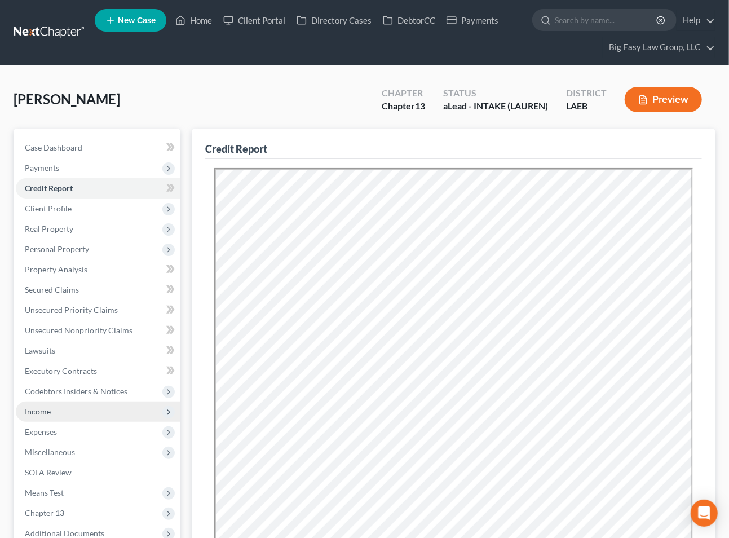
click at [125, 409] on span "Income" at bounding box center [98, 412] width 165 height 20
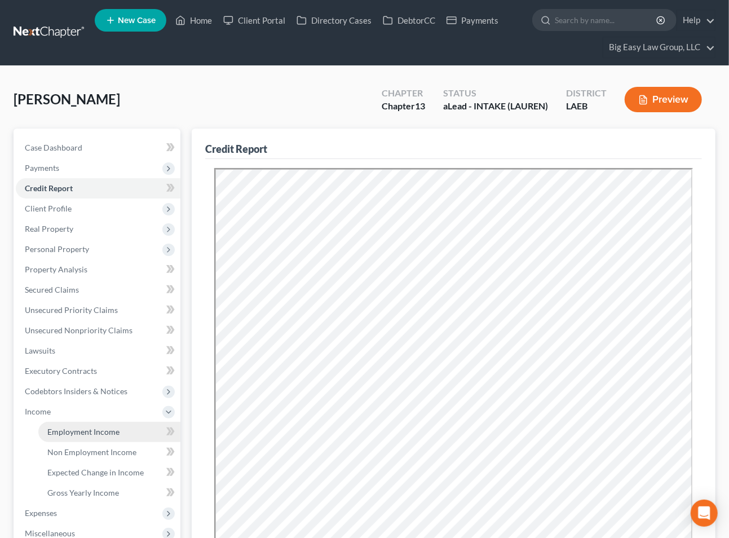
click at [120, 427] on link "Employment Income" at bounding box center [109, 432] width 142 height 20
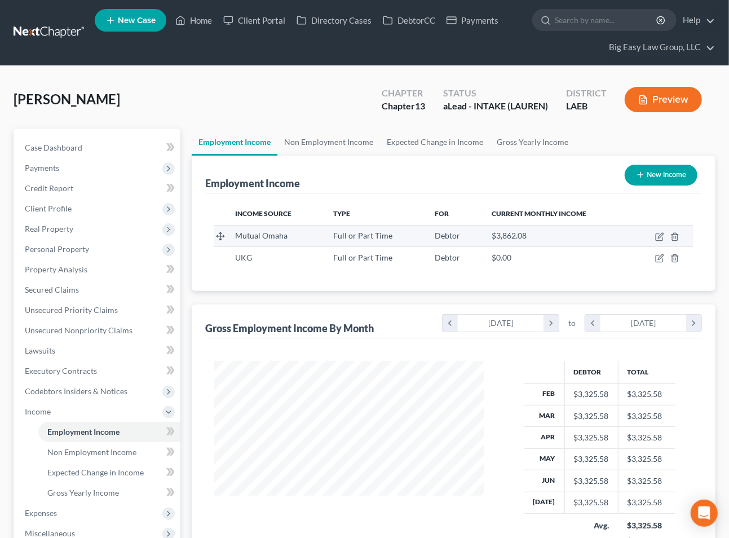
scroll to position [202, 292]
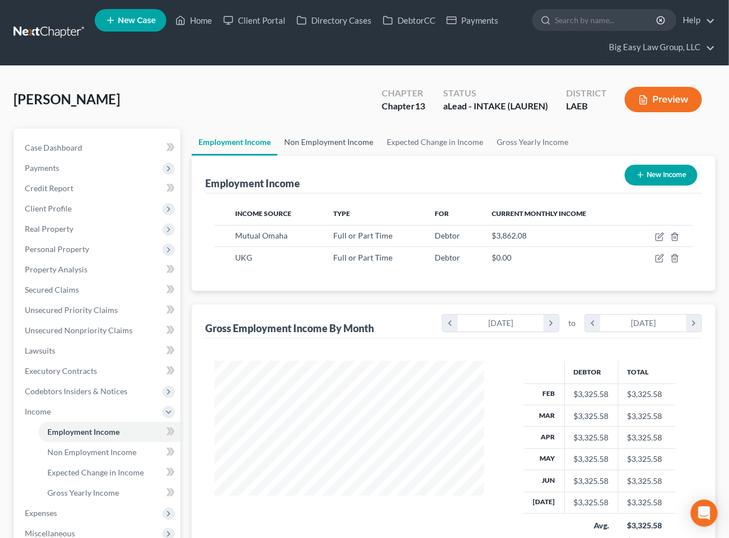
click at [316, 139] on link "Non Employment Income" at bounding box center [328, 142] width 103 height 27
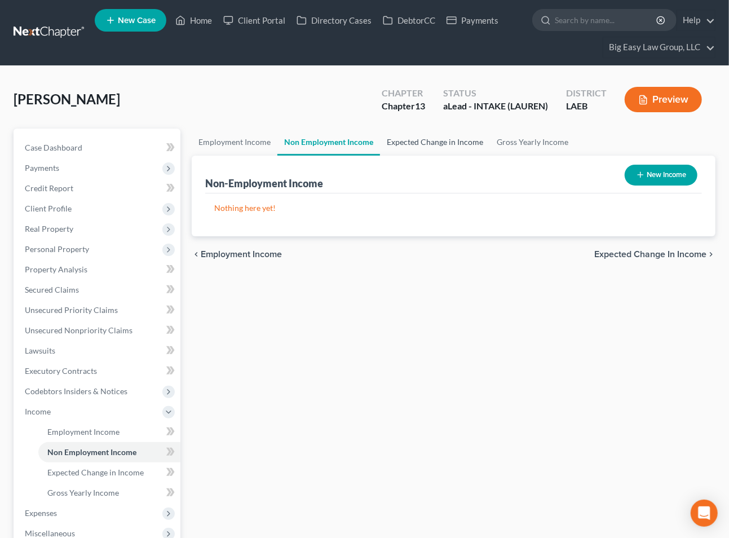
click at [404, 144] on link "Expected Change in Income" at bounding box center [435, 142] width 110 height 27
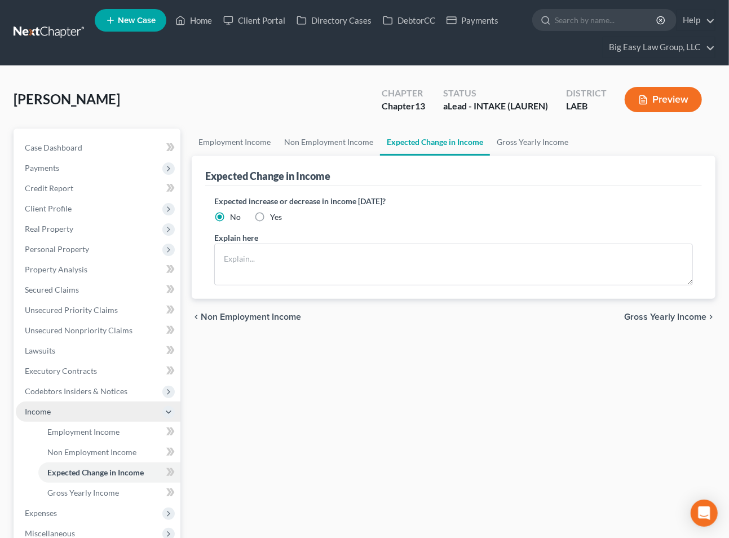
scroll to position [222, 0]
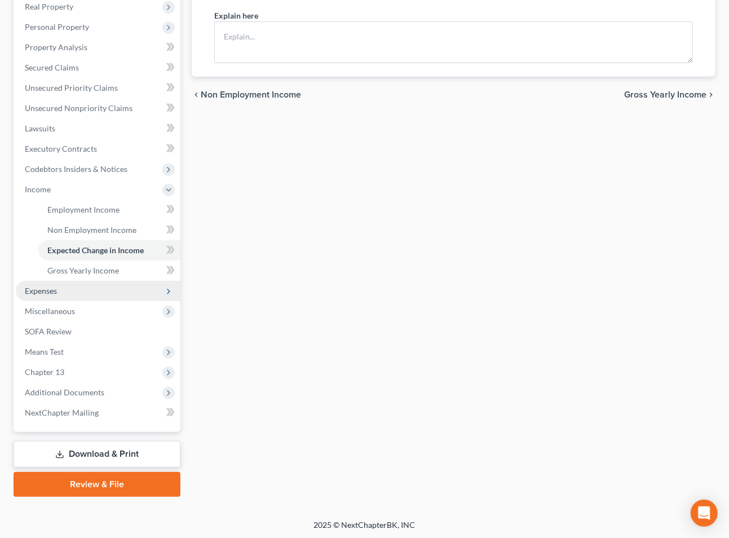
click at [76, 294] on span "Expenses" at bounding box center [98, 291] width 165 height 20
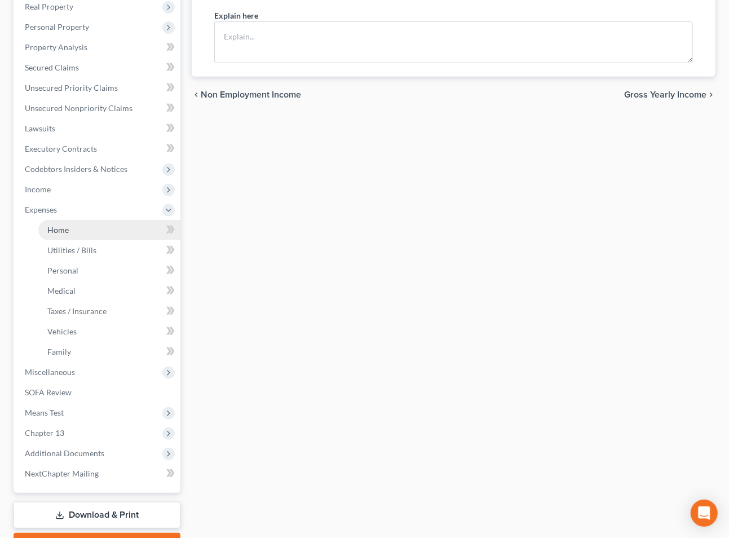
click at [83, 233] on link "Home" at bounding box center [109, 230] width 142 height 20
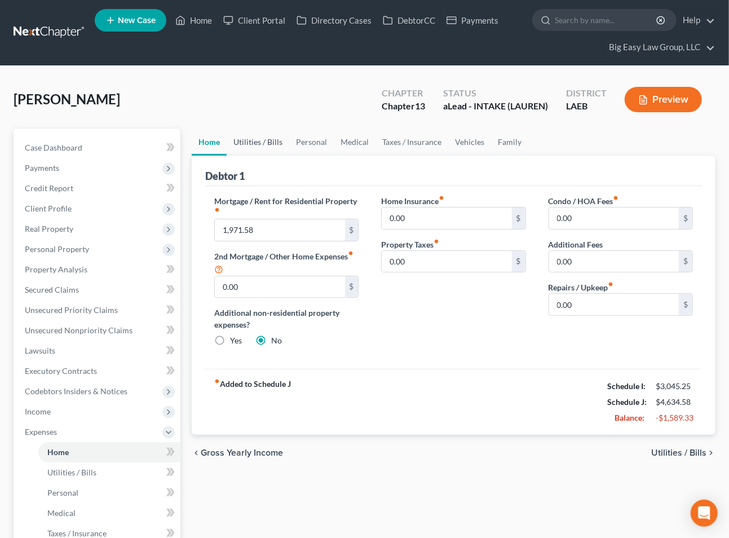
click at [263, 140] on link "Utilities / Bills" at bounding box center [258, 142] width 63 height 27
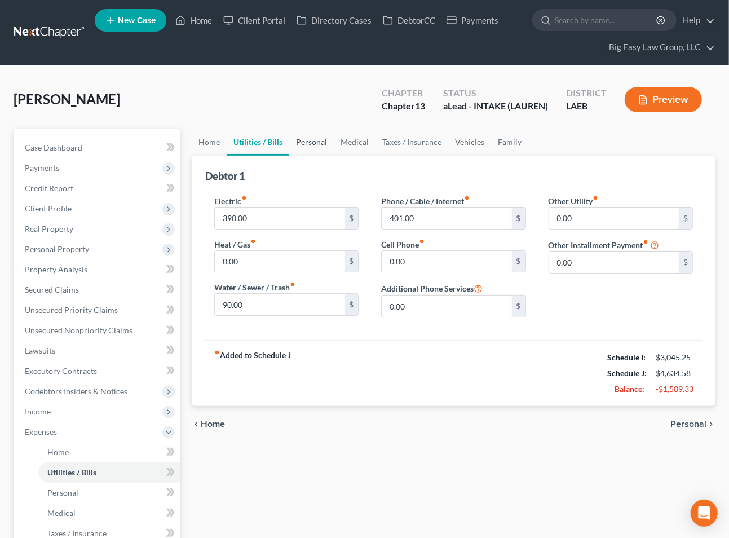
click at [322, 138] on link "Personal" at bounding box center [311, 142] width 45 height 27
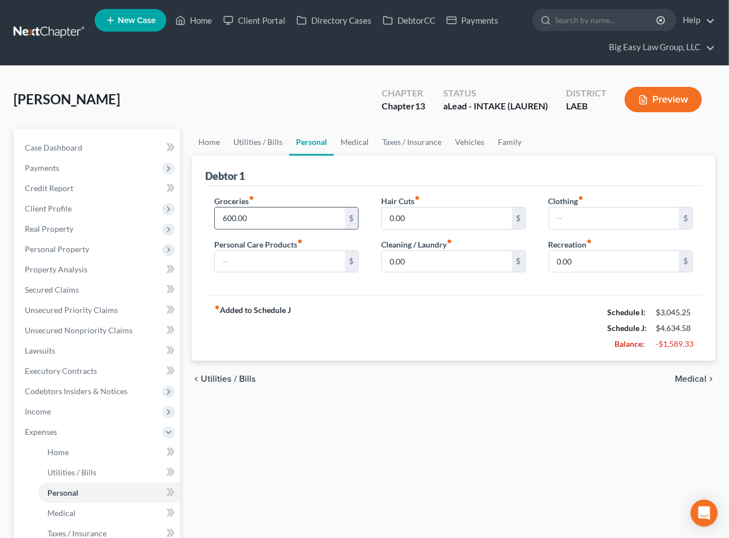
click at [288, 219] on input "600.00" at bounding box center [280, 218] width 130 height 21
click at [367, 144] on link "Medical" at bounding box center [355, 142] width 42 height 27
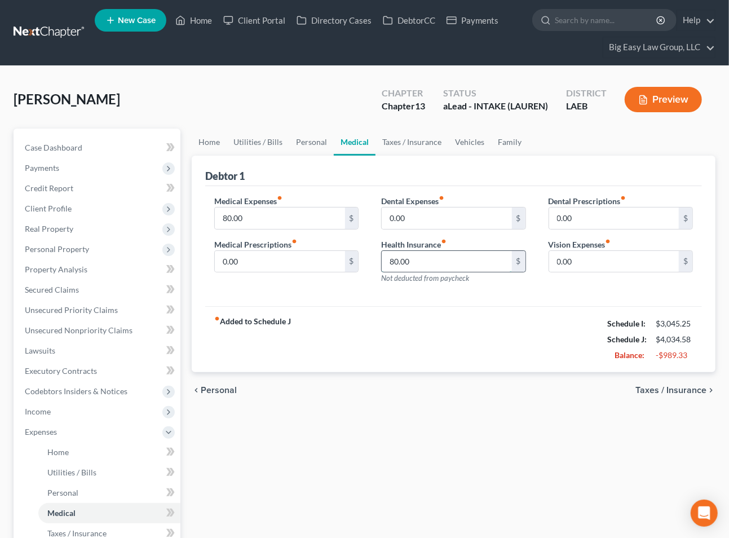
click at [422, 258] on input "80.00" at bounding box center [447, 261] width 130 height 21
click at [416, 138] on link "Taxes / Insurance" at bounding box center [412, 142] width 73 height 27
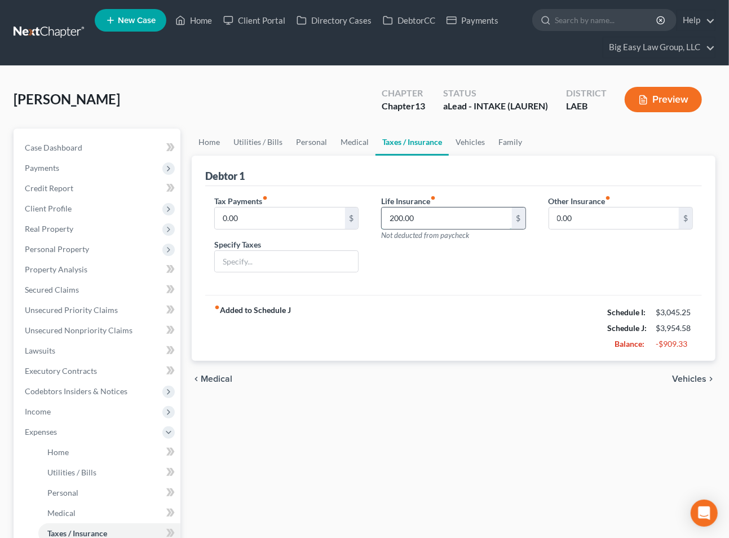
click at [433, 217] on input "200.00" at bounding box center [447, 218] width 130 height 21
click at [462, 142] on link "Vehicles" at bounding box center [470, 142] width 43 height 27
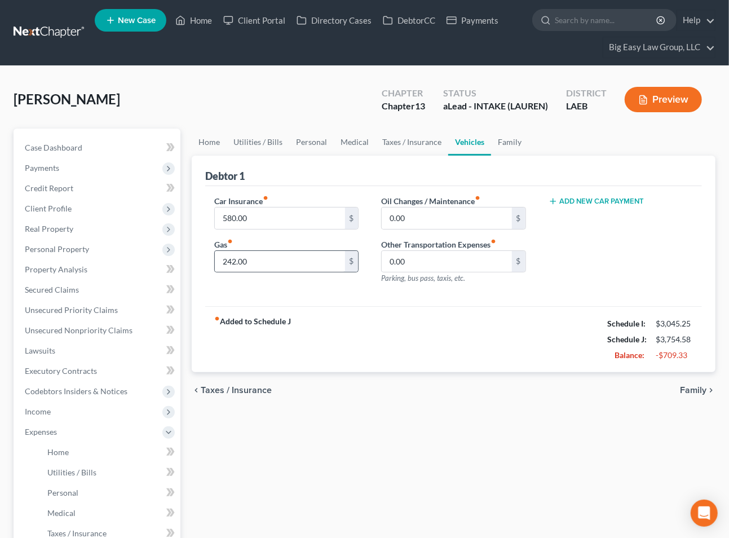
click at [264, 272] on div "242.00 $" at bounding box center [286, 261] width 144 height 23
click at [266, 266] on input "242.00" at bounding box center [280, 261] width 130 height 21
type input "50"
click at [506, 138] on link "Family" at bounding box center [509, 142] width 37 height 27
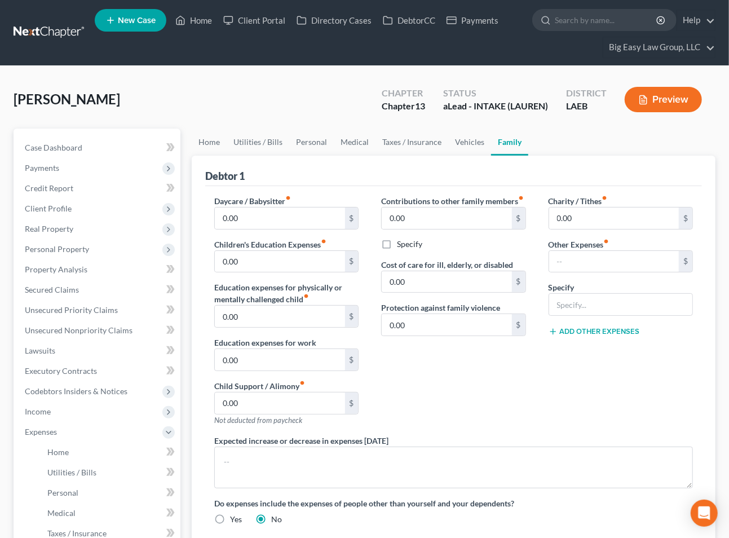
click at [529, 374] on div "Contributions to other family members fiber_manual_record 0.00 $ Specify Cost o…" at bounding box center [453, 315] width 167 height 240
click at [507, 382] on div "Contributions to other family members fiber_manual_record 0.00 $ Specify Cost o…" at bounding box center [453, 315] width 167 height 240
click at [221, 139] on link "Home" at bounding box center [209, 142] width 35 height 27
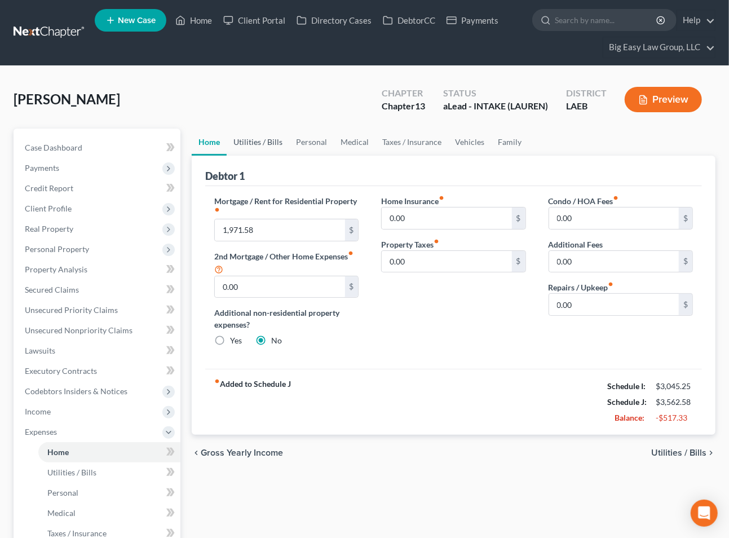
click at [241, 148] on link "Utilities / Bills" at bounding box center [258, 142] width 63 height 27
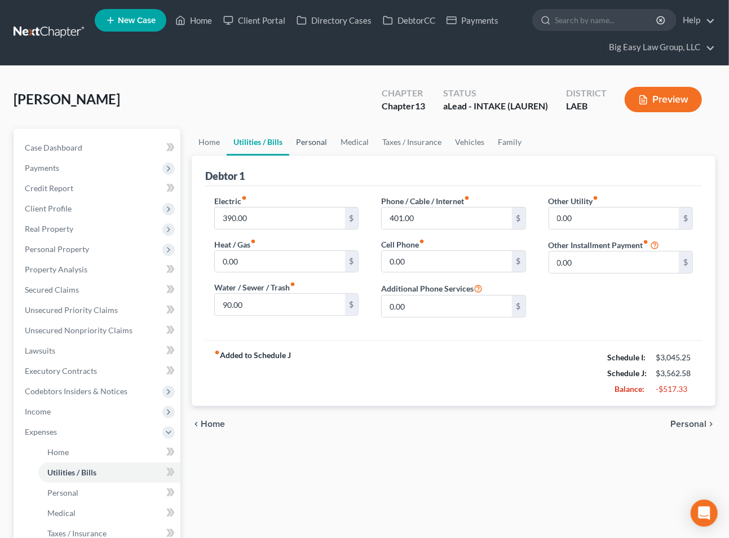
click at [308, 137] on link "Personal" at bounding box center [311, 142] width 45 height 27
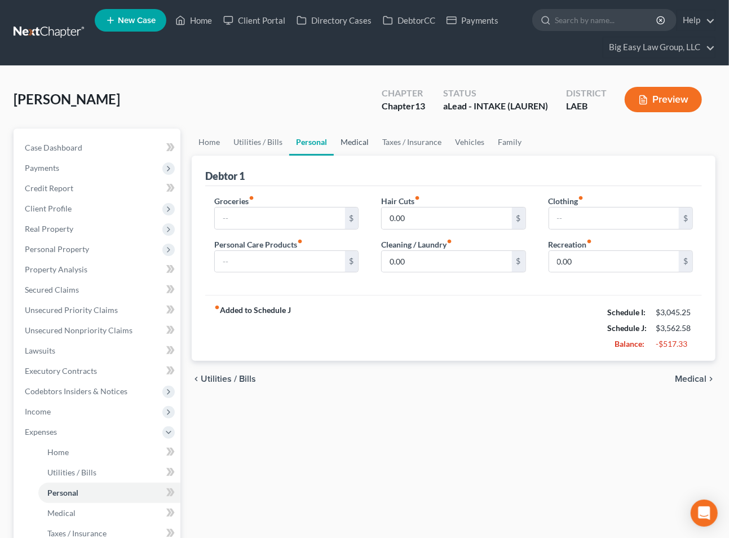
click at [358, 144] on link "Medical" at bounding box center [355, 142] width 42 height 27
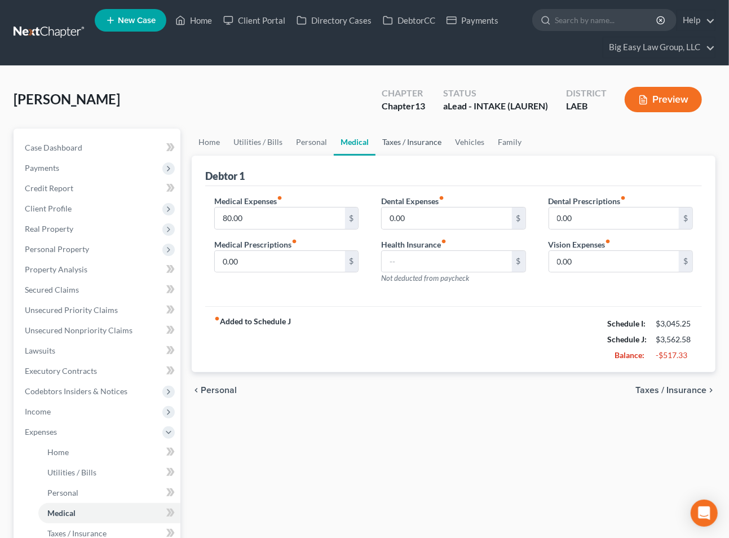
click at [401, 138] on link "Taxes / Insurance" at bounding box center [412, 142] width 73 height 27
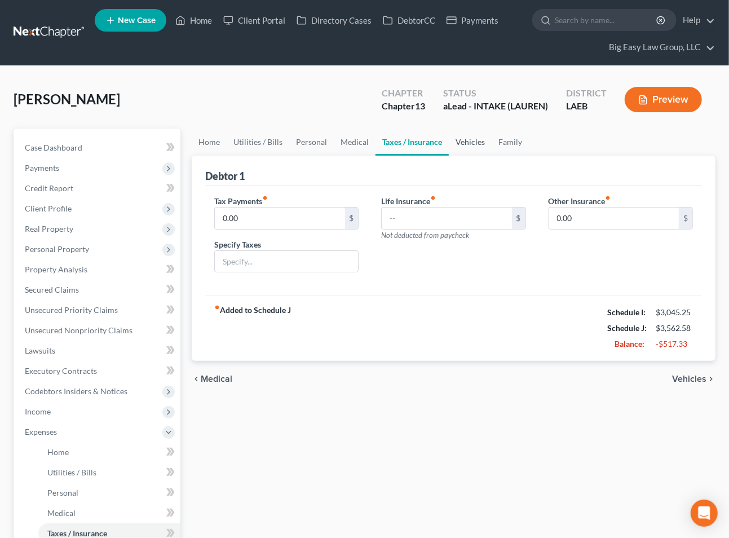
click at [461, 131] on link "Vehicles" at bounding box center [470, 142] width 43 height 27
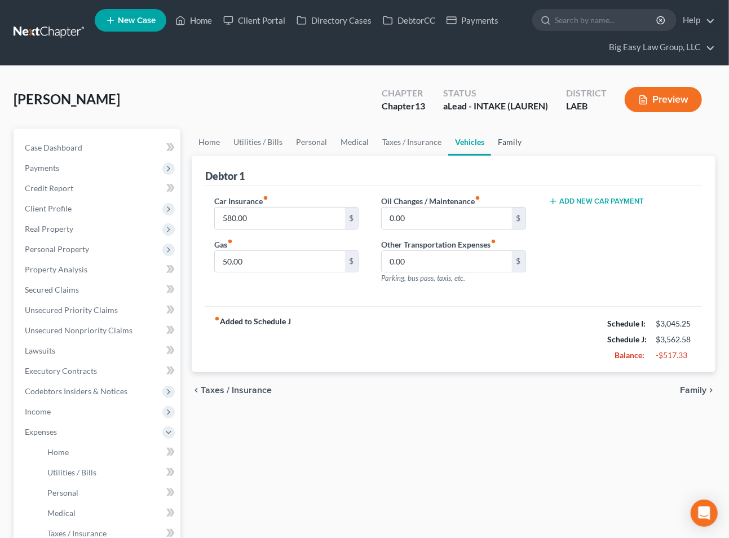
click at [498, 136] on link "Family" at bounding box center [509, 142] width 37 height 27
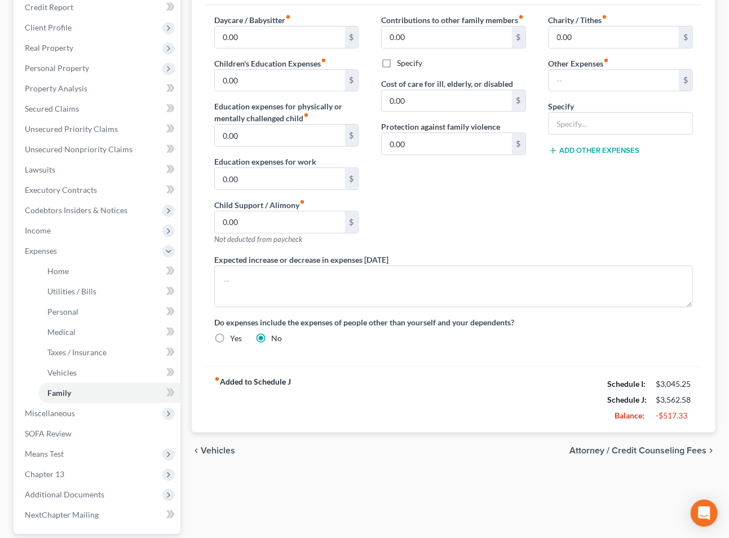
scroll to position [182, 0]
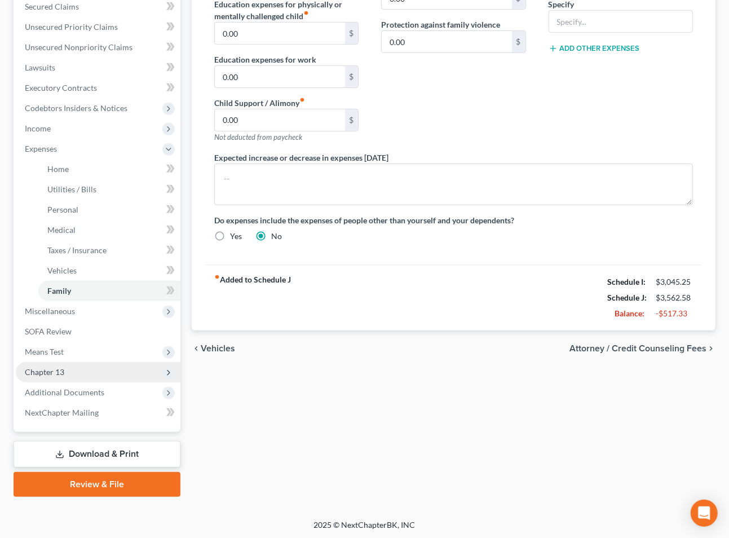
click at [120, 368] on span "Chapter 13" at bounding box center [98, 372] width 165 height 20
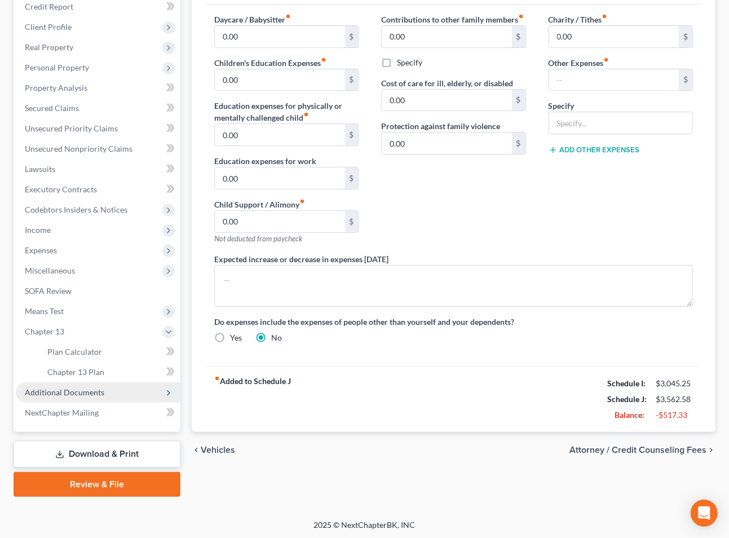
click at [133, 385] on span "Additional Documents" at bounding box center [98, 392] width 165 height 20
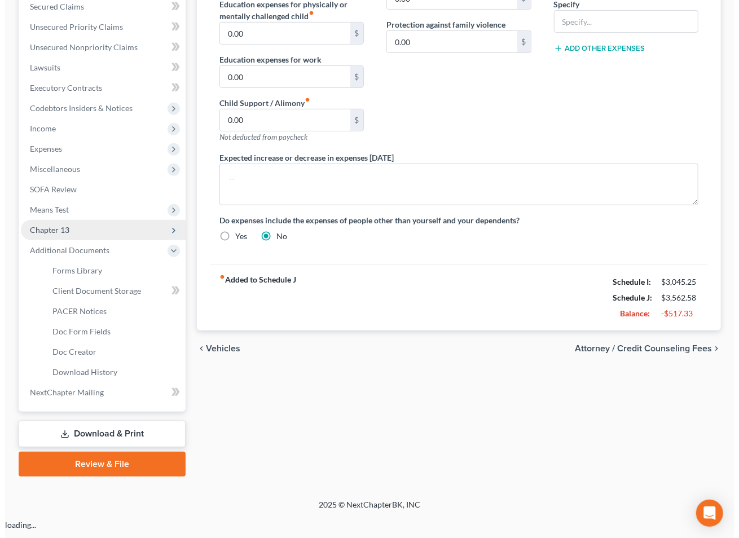
scroll to position [263, 0]
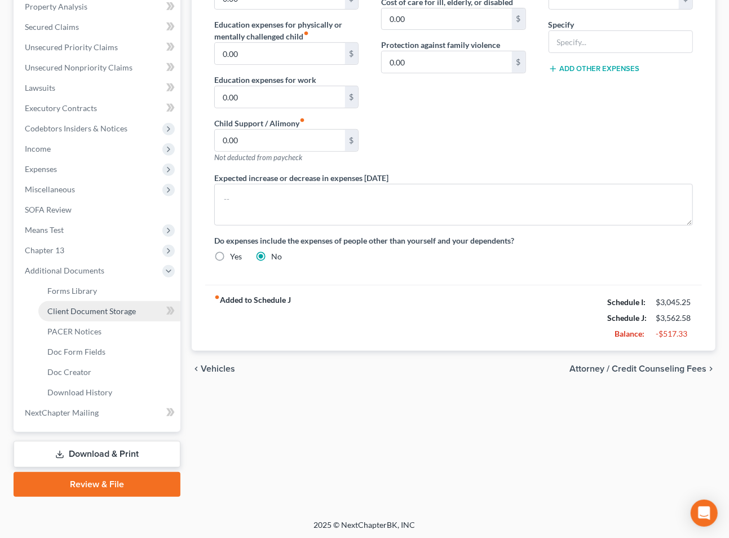
click at [117, 308] on span "Client Document Storage" at bounding box center [91, 311] width 89 height 10
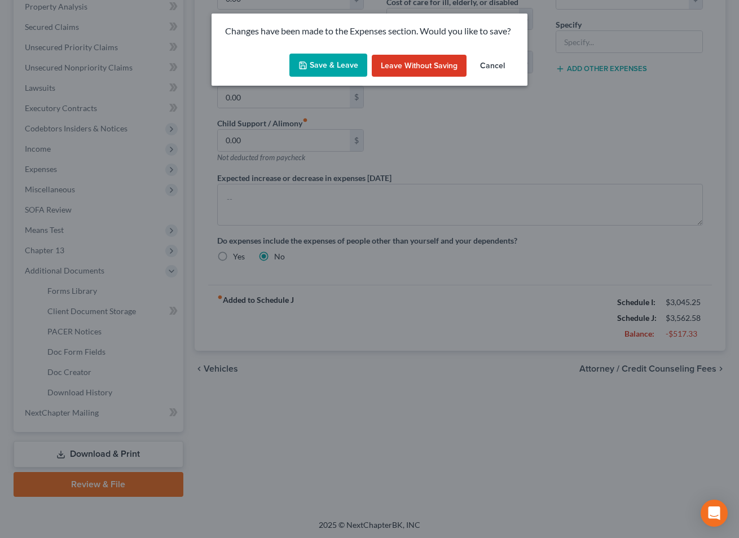
drag, startPoint x: 305, startPoint y: 59, endPoint x: 308, endPoint y: 64, distance: 6.1
click at [305, 60] on button "Save & Leave" at bounding box center [328, 66] width 78 height 24
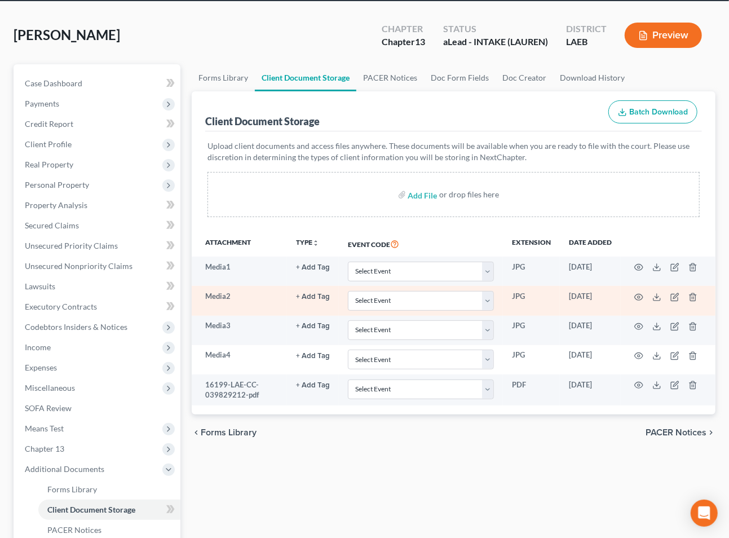
scroll to position [74, 0]
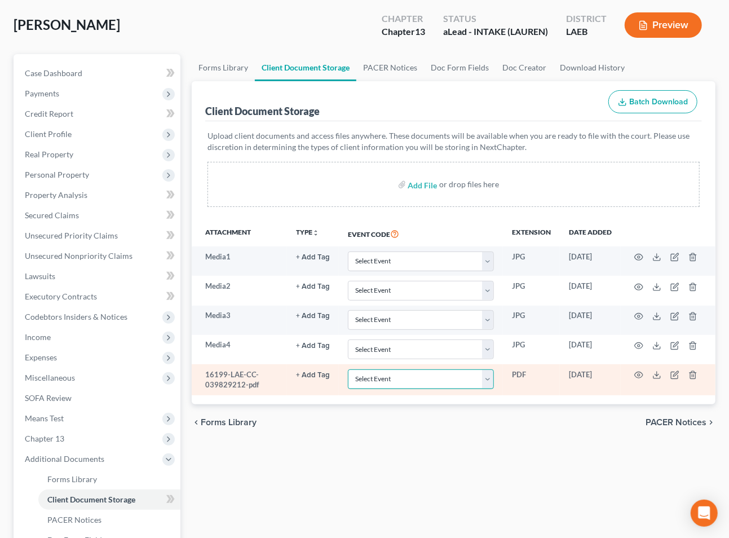
click at [455, 374] on select "Select Event Certificate of Credit Counseling Db (PF) Certificate of Credit Cou…" at bounding box center [421, 379] width 146 height 20
select select "0"
click at [348, 369] on select "Select Event Certificate of Credit Counseling Db (PF) Certificate of Credit Cou…" at bounding box center [421, 379] width 146 height 20
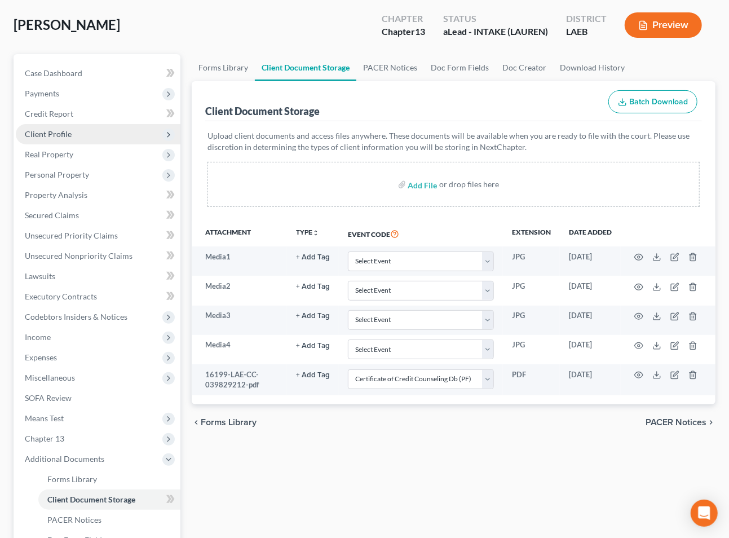
click at [92, 128] on span "Client Profile" at bounding box center [98, 134] width 165 height 20
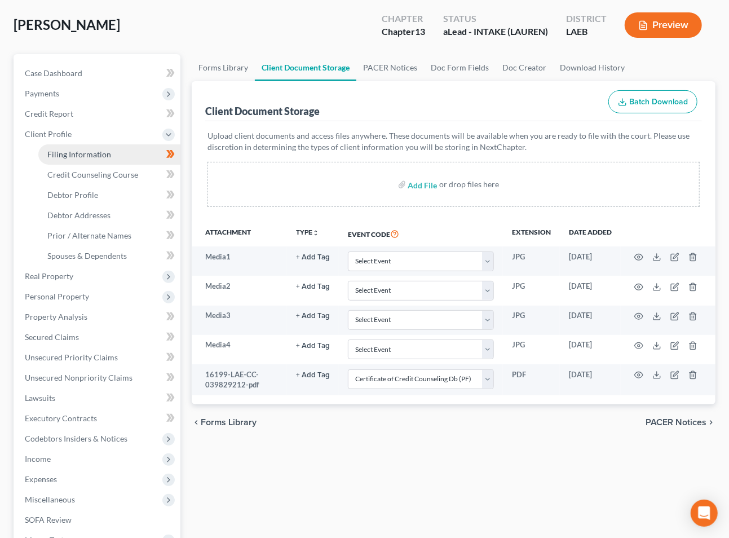
click at [117, 158] on link "Filing Information" at bounding box center [109, 154] width 142 height 20
select select "1"
select select "0"
select select "3"
select select "34"
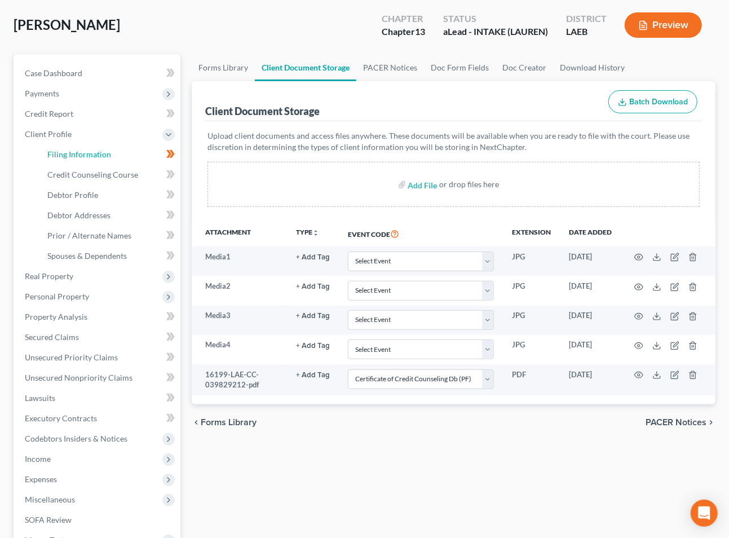
select select "0"
select select "19"
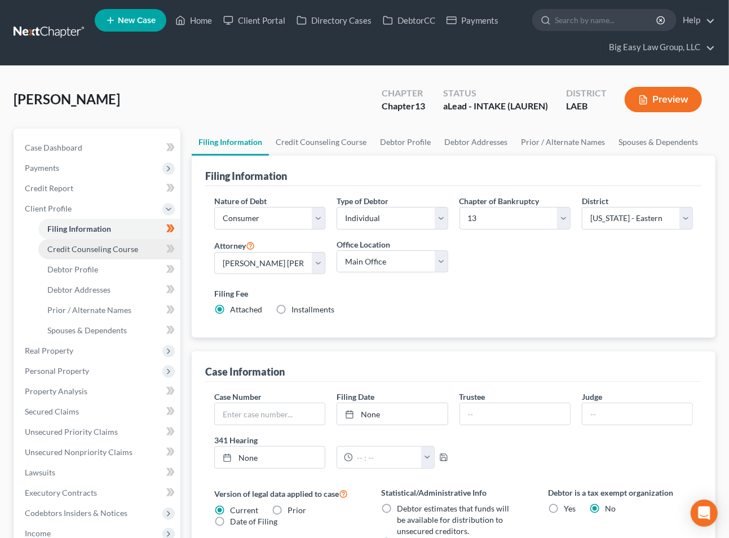
click at [142, 239] on link "Credit Counseling Course" at bounding box center [109, 249] width 142 height 20
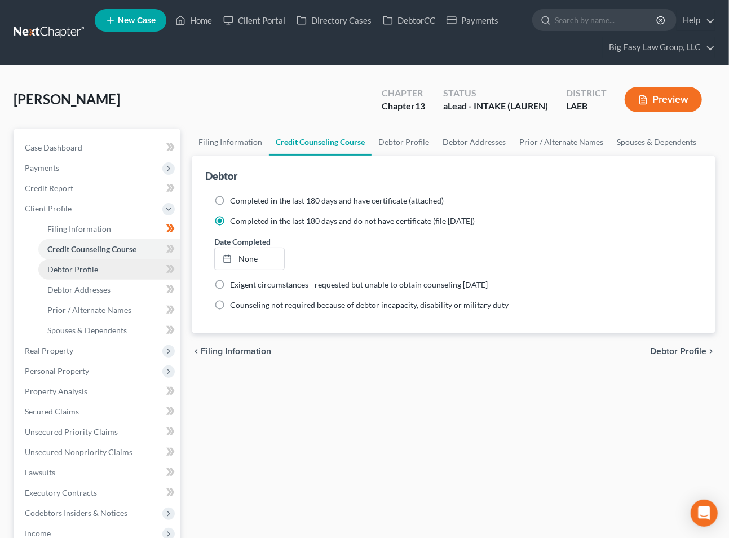
click at [136, 264] on link "Debtor Profile" at bounding box center [109, 269] width 142 height 20
select select "1"
select select "5"
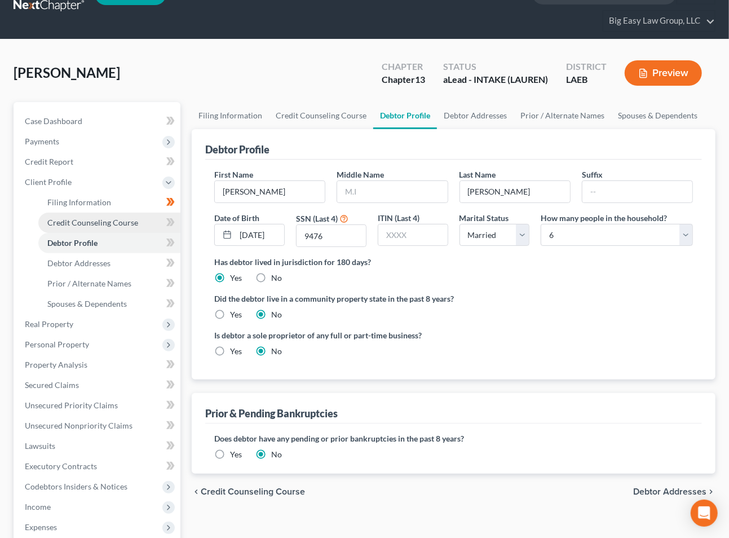
scroll to position [37, 0]
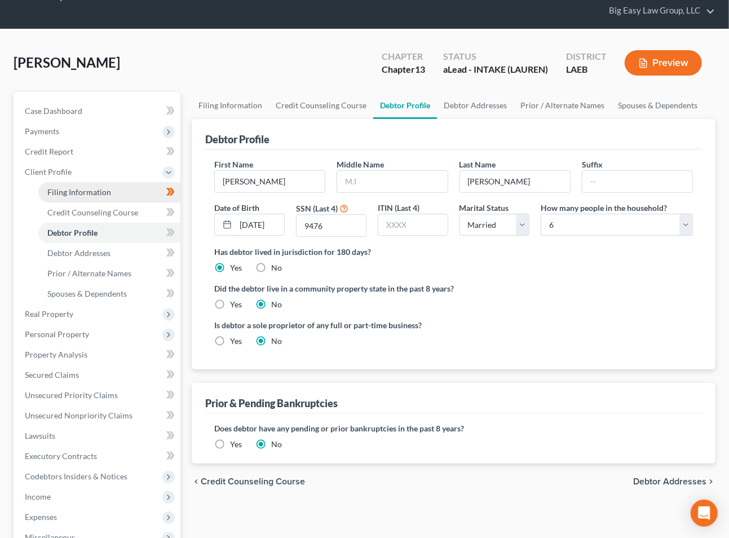
drag, startPoint x: 125, startPoint y: 187, endPoint x: 149, endPoint y: 199, distance: 27.0
click at [125, 187] on link "Filing Information" at bounding box center [109, 192] width 142 height 20
select select "1"
select select "0"
select select "3"
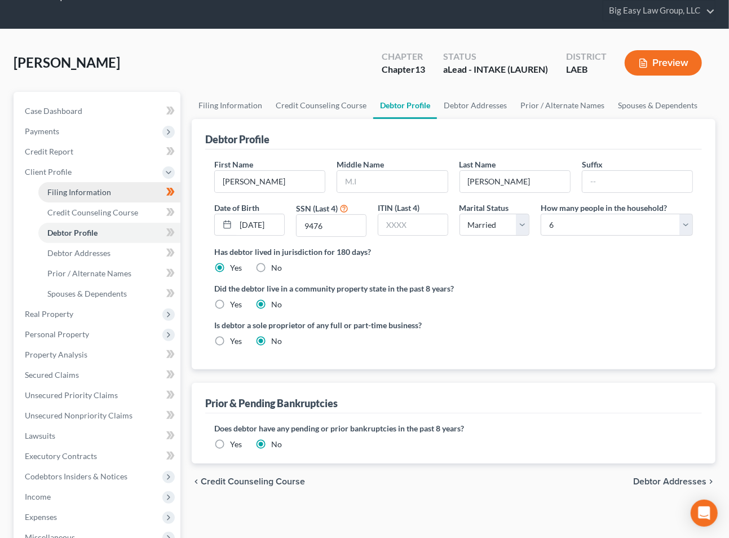
select select "34"
select select "0"
select select "19"
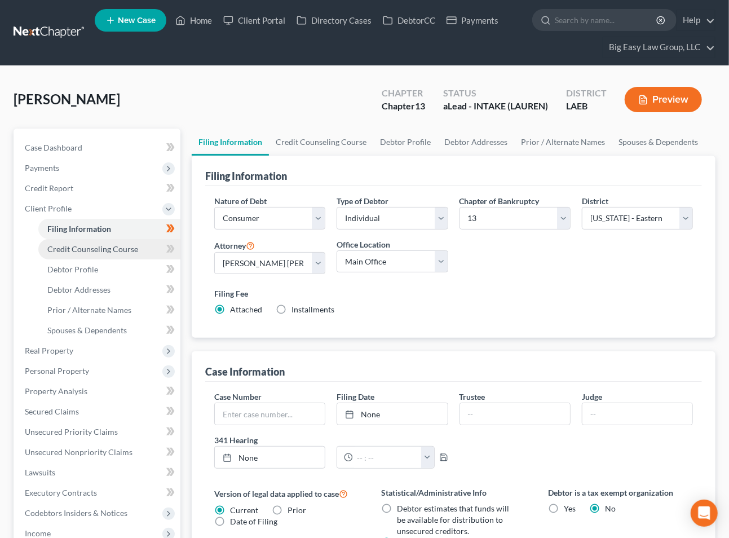
click at [156, 249] on link "Credit Counseling Course" at bounding box center [109, 249] width 142 height 20
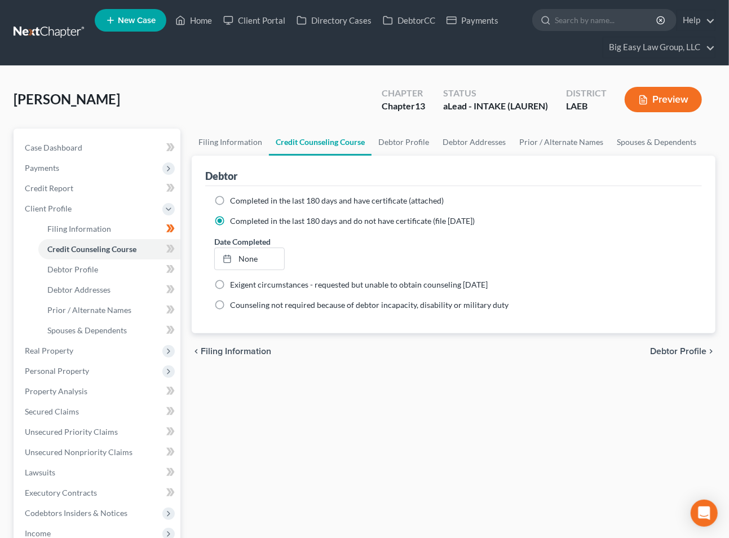
click at [230, 198] on label "Completed in the last 180 days and have certificate (attached)" at bounding box center [337, 200] width 214 height 11
click at [235, 198] on input "Completed in the last 180 days and have certificate (attached)" at bounding box center [238, 198] width 7 height 7
radio input "true"
radio input "false"
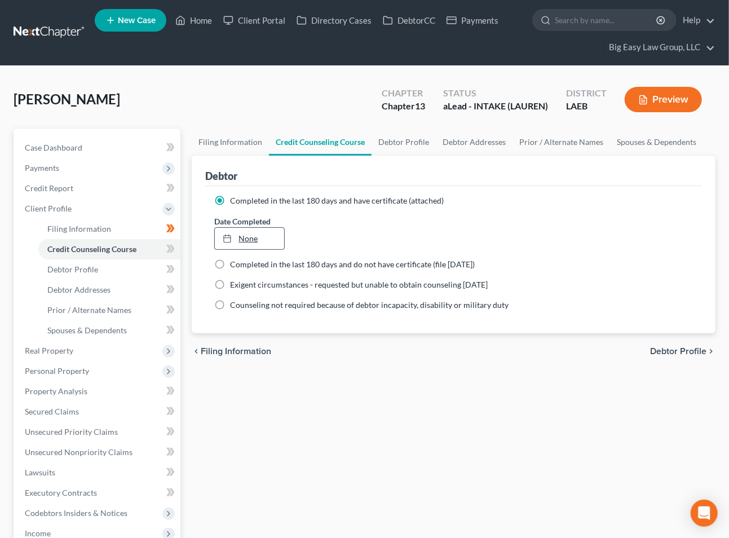
type input "[DATE]"
click at [245, 235] on link "None" at bounding box center [249, 238] width 69 height 21
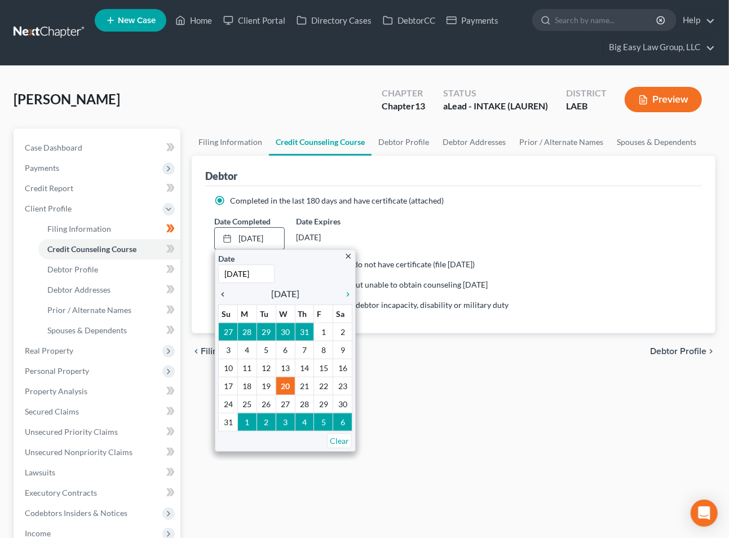
click at [224, 292] on icon "chevron_left" at bounding box center [225, 294] width 15 height 9
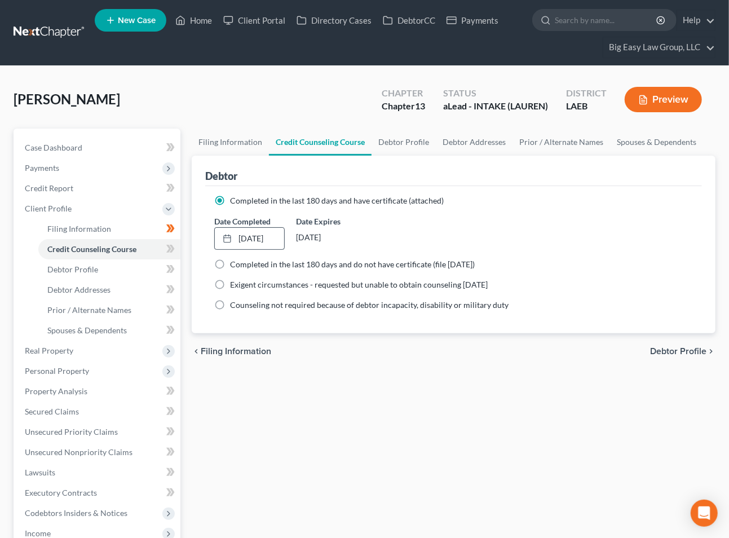
click at [367, 372] on div "Filing Information Credit Counseling Course Debtor Profile Debtor Addresses Pri…" at bounding box center [453, 444] width 535 height 631
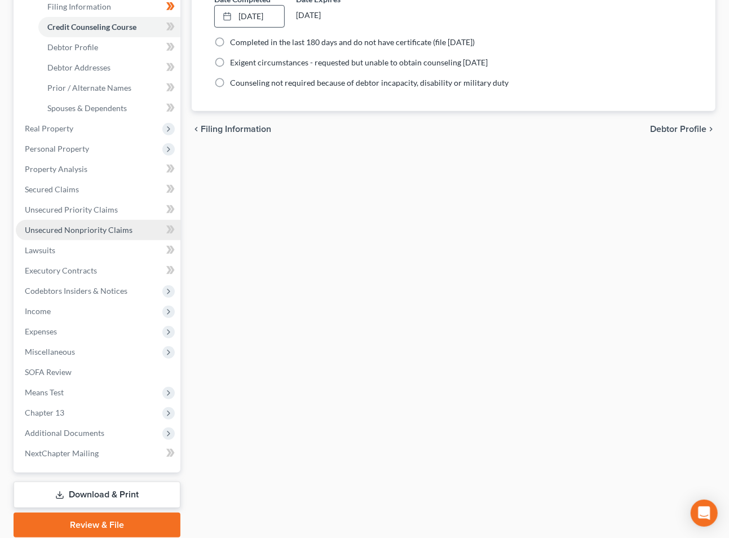
scroll to position [223, 0]
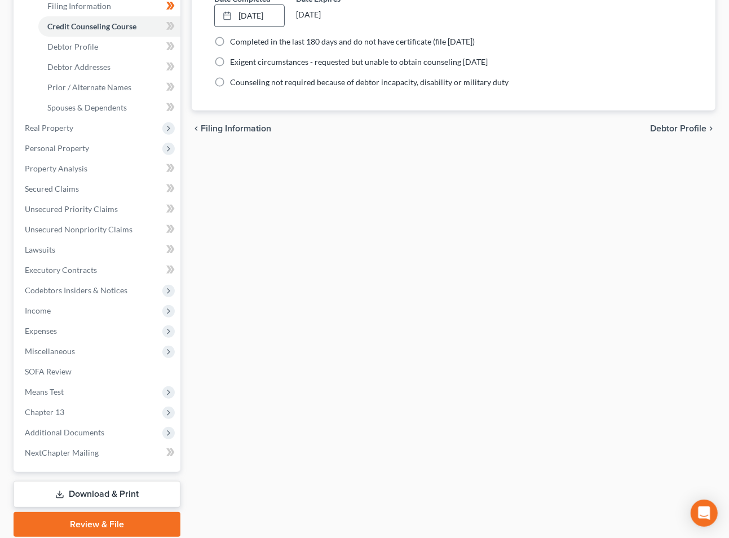
drag, startPoint x: 375, startPoint y: 249, endPoint x: 307, endPoint y: 209, distance: 79.4
click at [375, 249] on div "Filing Information Credit Counseling Course Debtor Profile Debtor Addresses Pri…" at bounding box center [453, 221] width 535 height 631
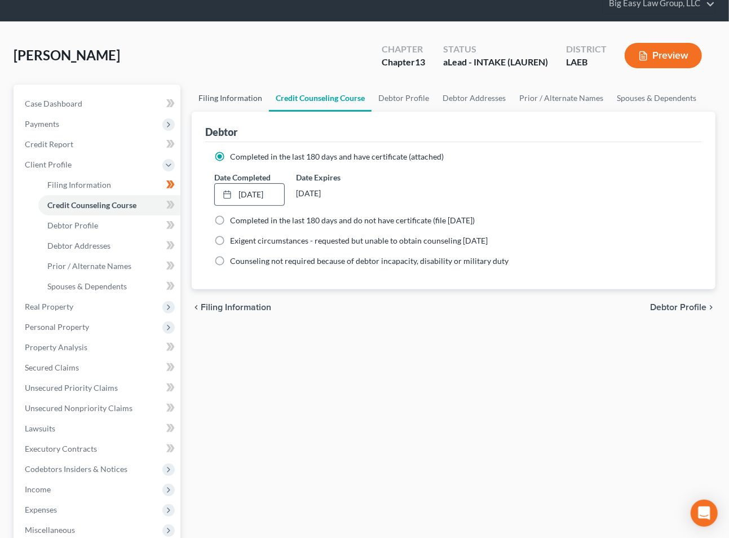
scroll to position [0, 0]
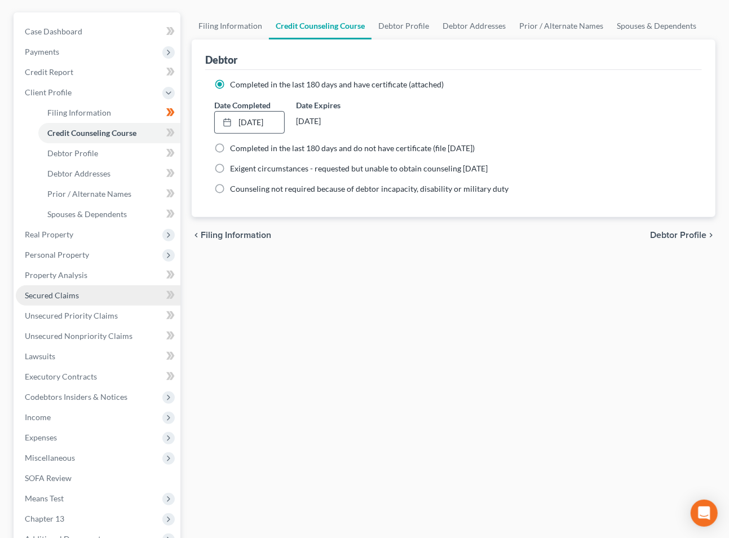
click at [115, 294] on link "Secured Claims" at bounding box center [98, 295] width 165 height 20
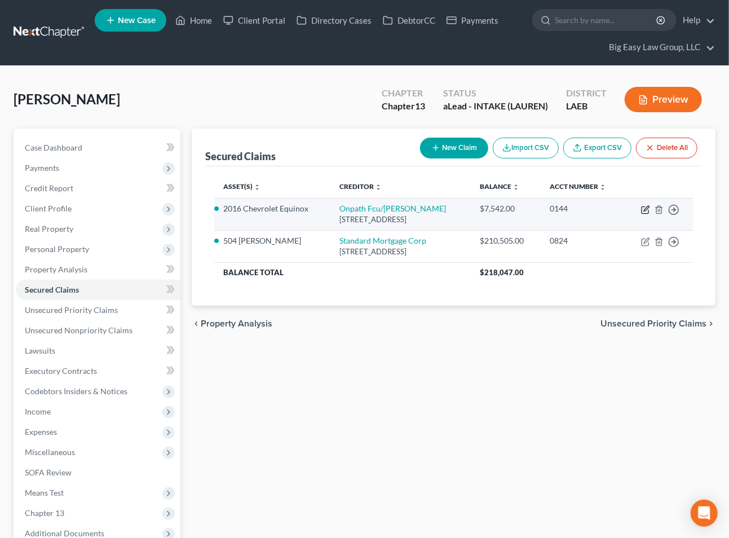
click at [647, 209] on icon "button" at bounding box center [646, 208] width 5 height 5
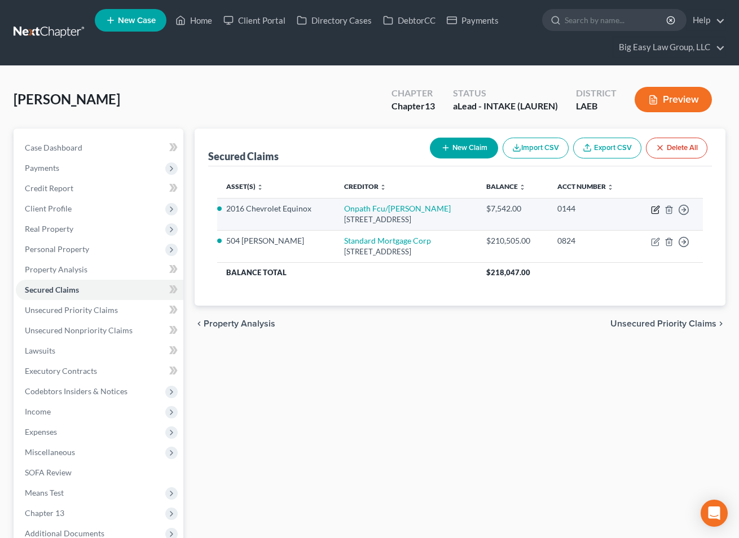
select select "19"
select select "0"
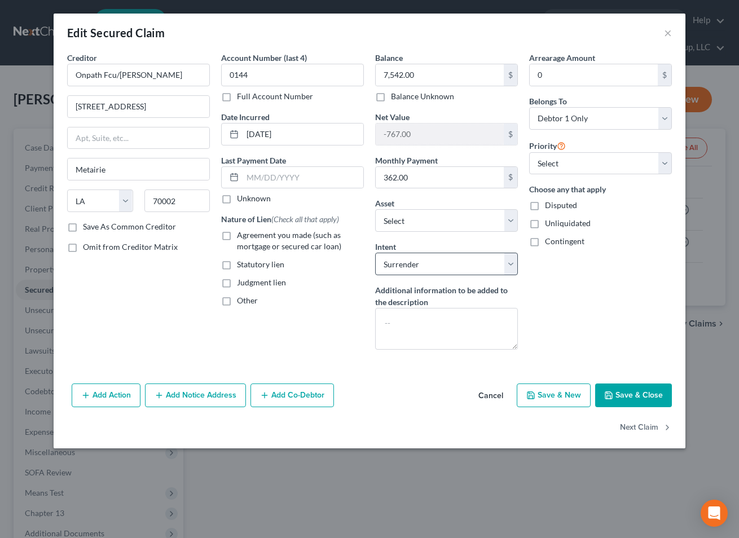
drag, startPoint x: 279, startPoint y: 246, endPoint x: 514, endPoint y: 271, distance: 236.5
click at [279, 246] on span "Agreement you made (such as mortgage or secured car loan)" at bounding box center [289, 240] width 104 height 21
click at [249, 237] on input "Agreement you made (such as mortgage or secured car loan)" at bounding box center [244, 233] width 7 height 7
checkbox input "true"
drag, startPoint x: 627, startPoint y: 398, endPoint x: 449, endPoint y: 343, distance: 185.9
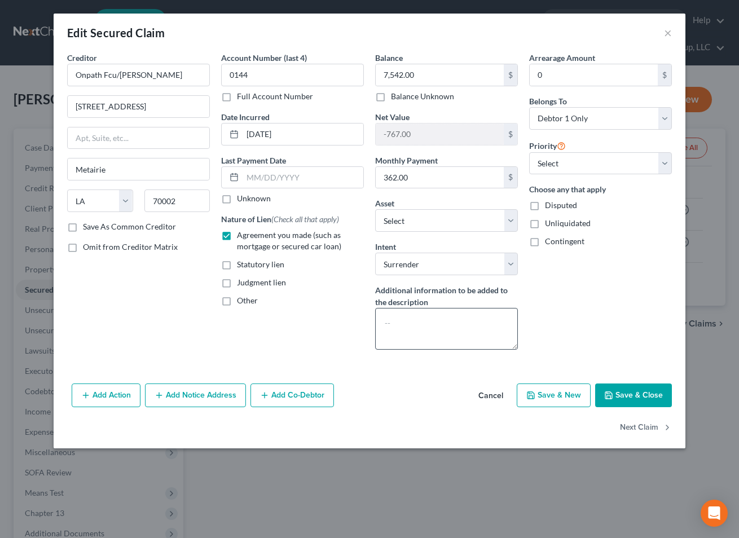
click at [627, 398] on button "Save & Close" at bounding box center [633, 395] width 77 height 24
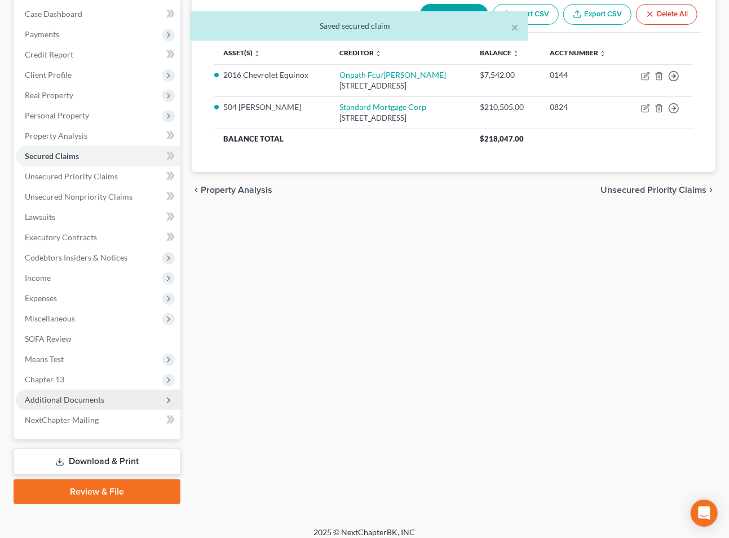
scroll to position [142, 0]
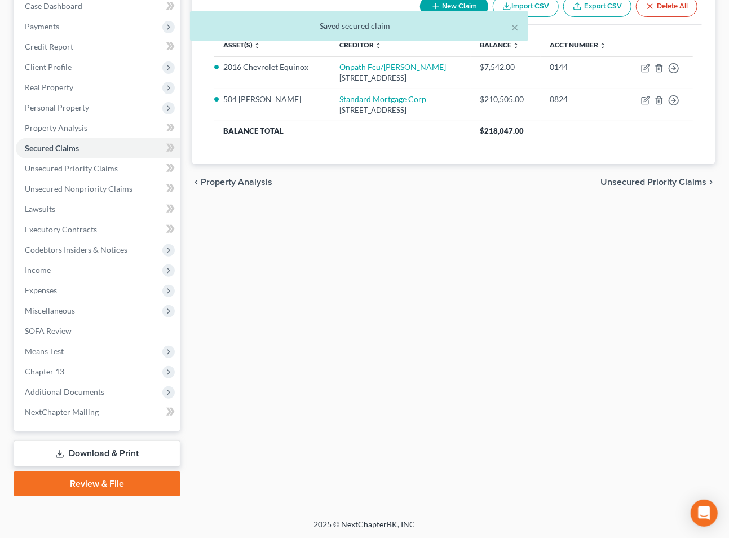
drag, startPoint x: 96, startPoint y: 294, endPoint x: 429, endPoint y: 246, distance: 336.8
click at [96, 294] on span "Expenses" at bounding box center [98, 290] width 165 height 20
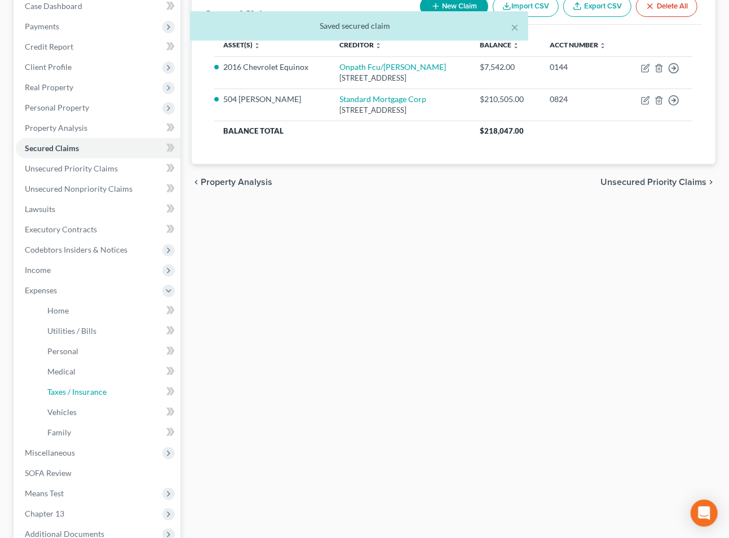
click at [130, 387] on link "Taxes / Insurance" at bounding box center [109, 392] width 142 height 20
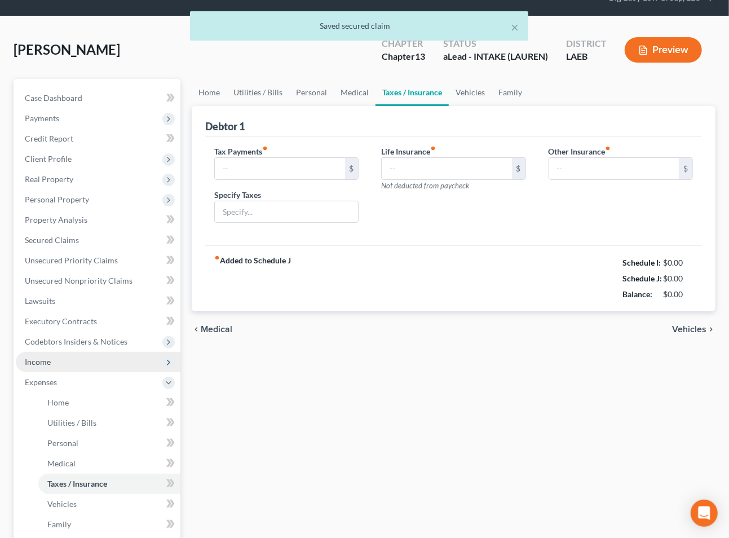
type input "0.00"
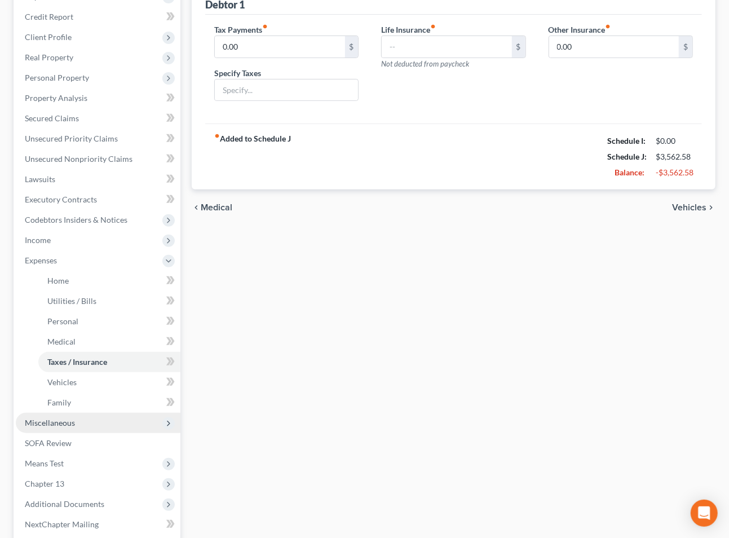
scroll to position [197, 0]
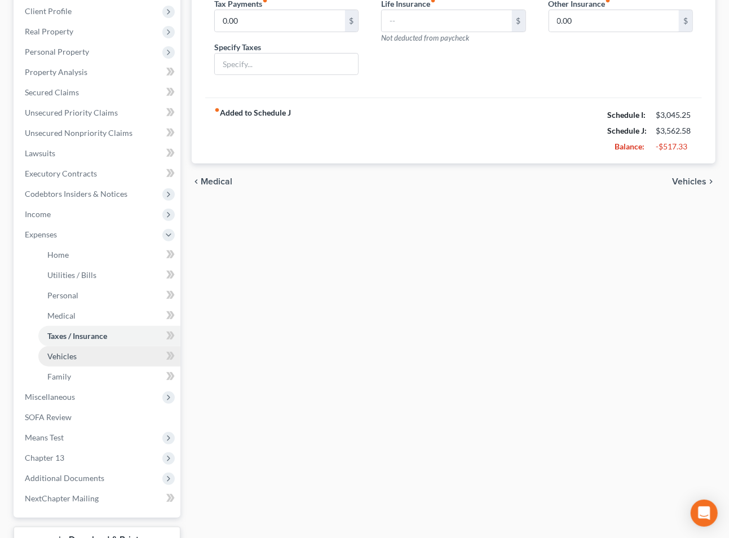
click at [144, 358] on link "Vehicles" at bounding box center [109, 356] width 142 height 20
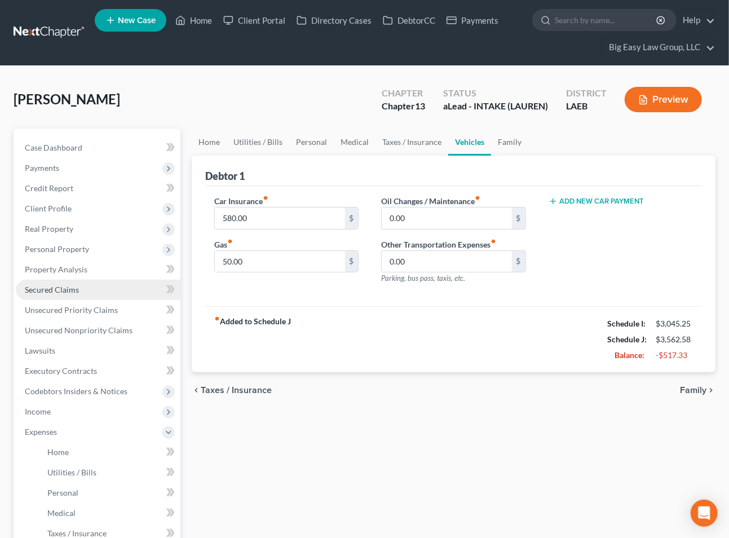
drag, startPoint x: 50, startPoint y: 285, endPoint x: 82, endPoint y: 280, distance: 32.5
click at [50, 285] on span "Secured Claims" at bounding box center [52, 290] width 54 height 10
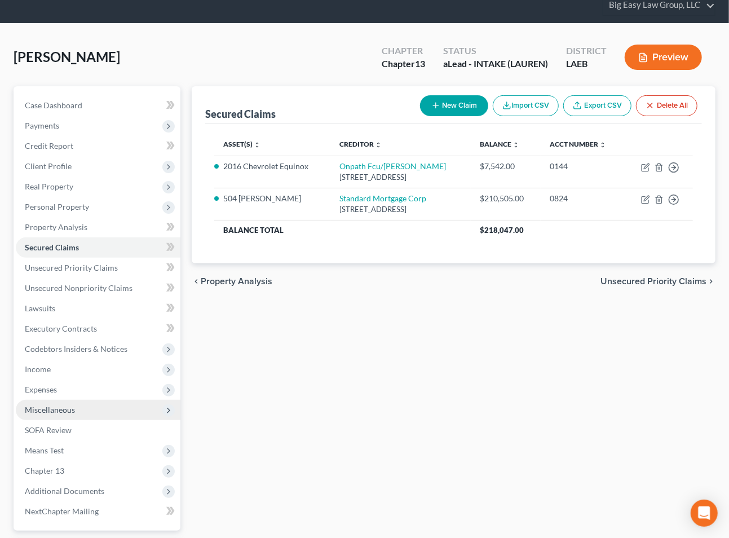
scroll to position [142, 0]
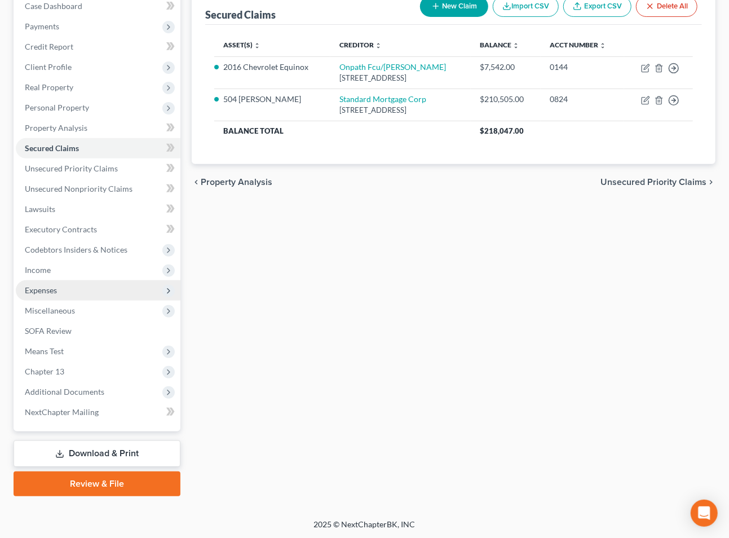
click at [102, 293] on span "Expenses" at bounding box center [98, 290] width 165 height 20
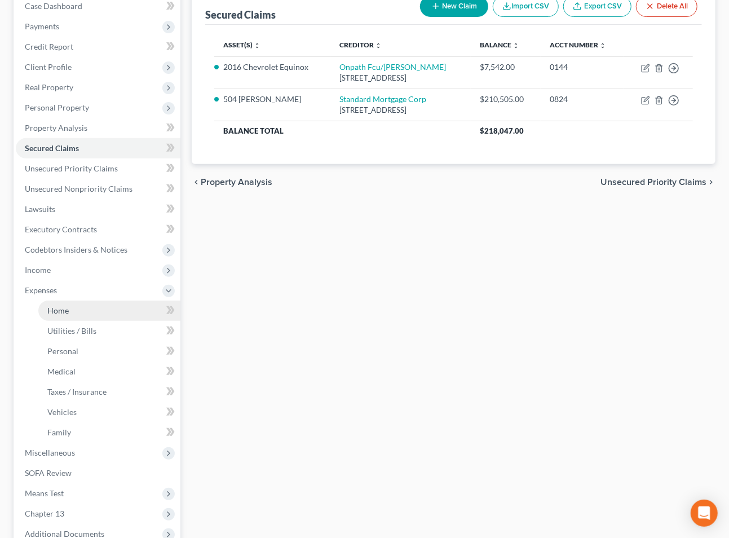
click at [109, 314] on link "Home" at bounding box center [109, 311] width 142 height 20
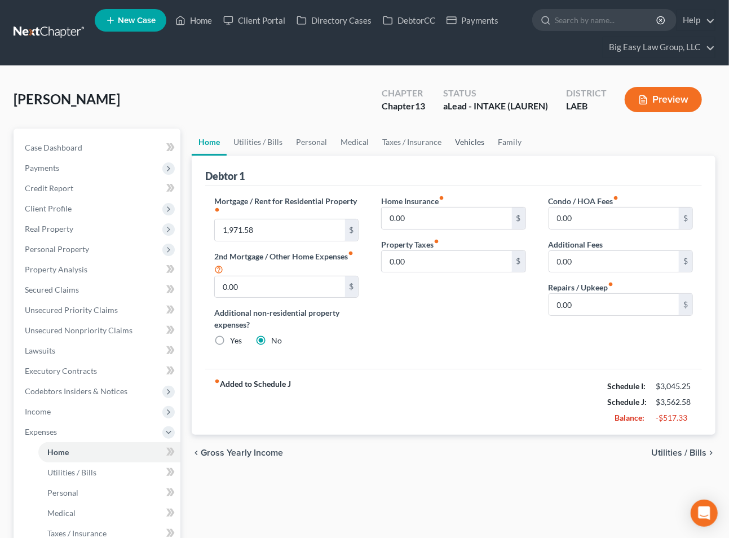
click at [471, 142] on link "Vehicles" at bounding box center [469, 142] width 43 height 27
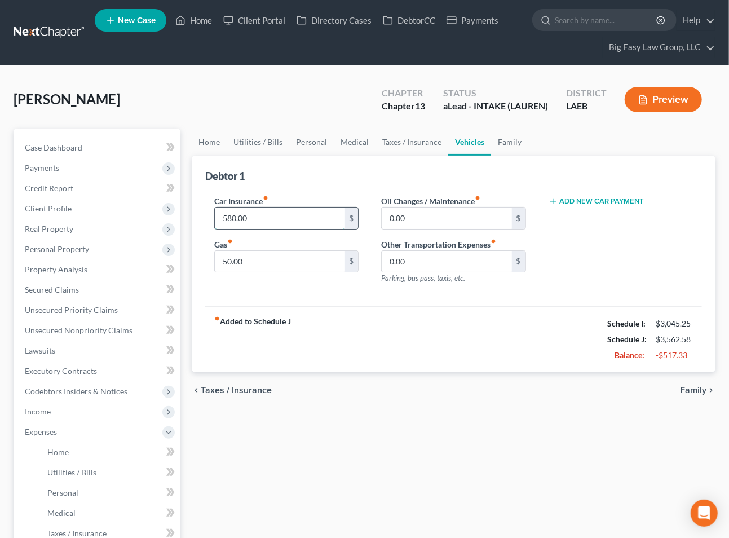
click at [298, 222] on input "580.00" at bounding box center [280, 218] width 130 height 21
drag, startPoint x: 438, startPoint y: 385, endPoint x: 441, endPoint y: 370, distance: 14.5
click at [438, 385] on div "chevron_left Taxes / Insurance Family chevron_right" at bounding box center [454, 390] width 524 height 36
click at [305, 268] on input "50.00" at bounding box center [280, 261] width 130 height 21
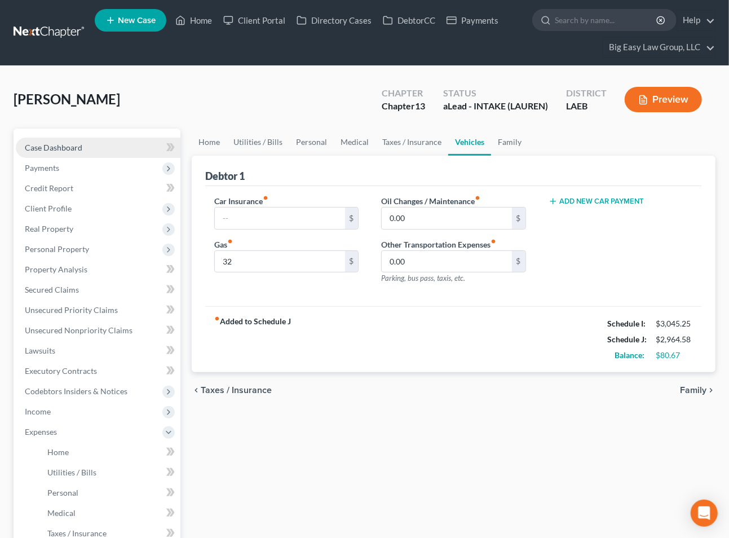
click at [100, 144] on link "Case Dashboard" at bounding box center [98, 148] width 165 height 20
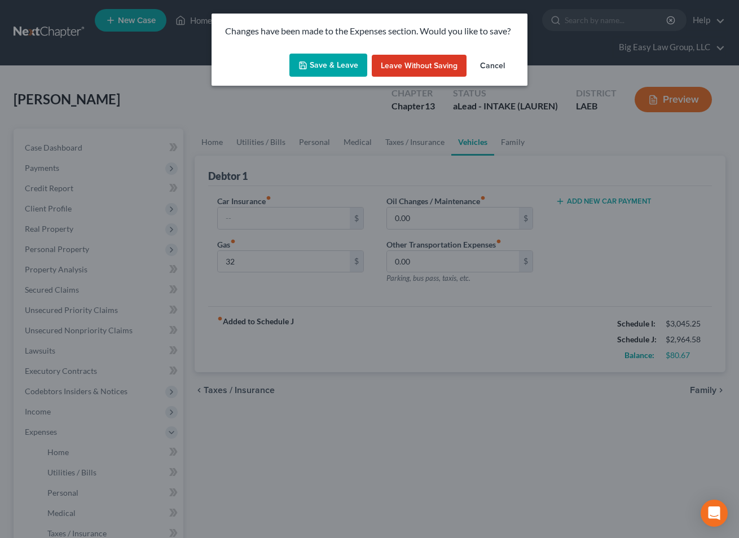
click at [332, 67] on button "Save & Leave" at bounding box center [328, 66] width 78 height 24
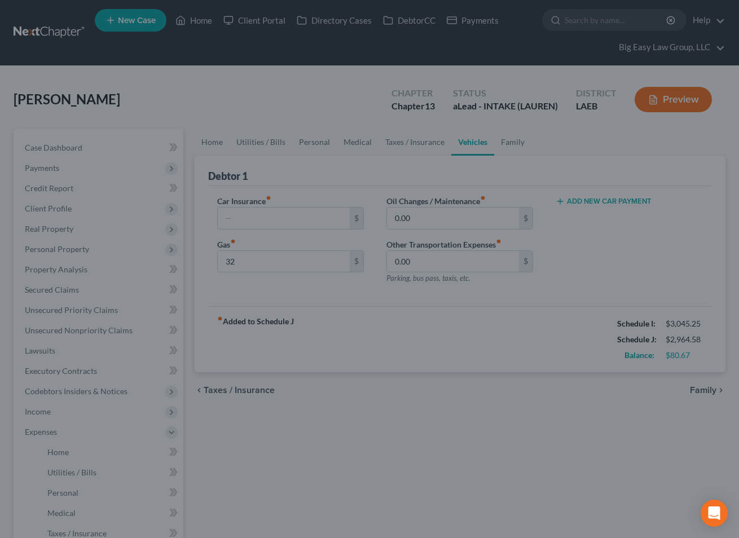
type input "32.00"
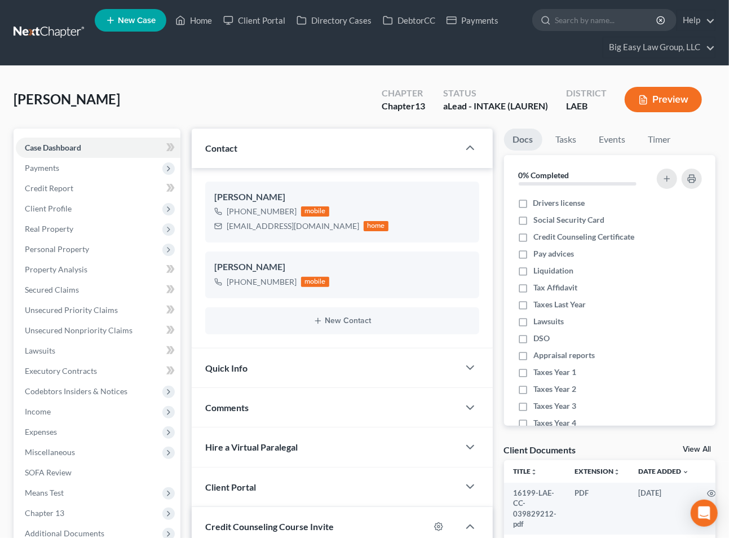
scroll to position [2191, 0]
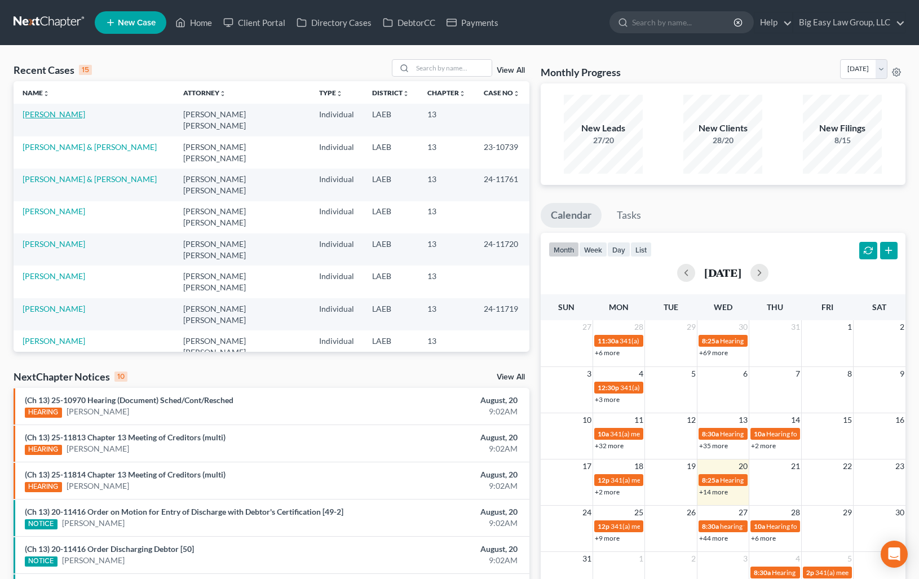
click at [62, 116] on link "[PERSON_NAME]" at bounding box center [54, 114] width 63 height 10
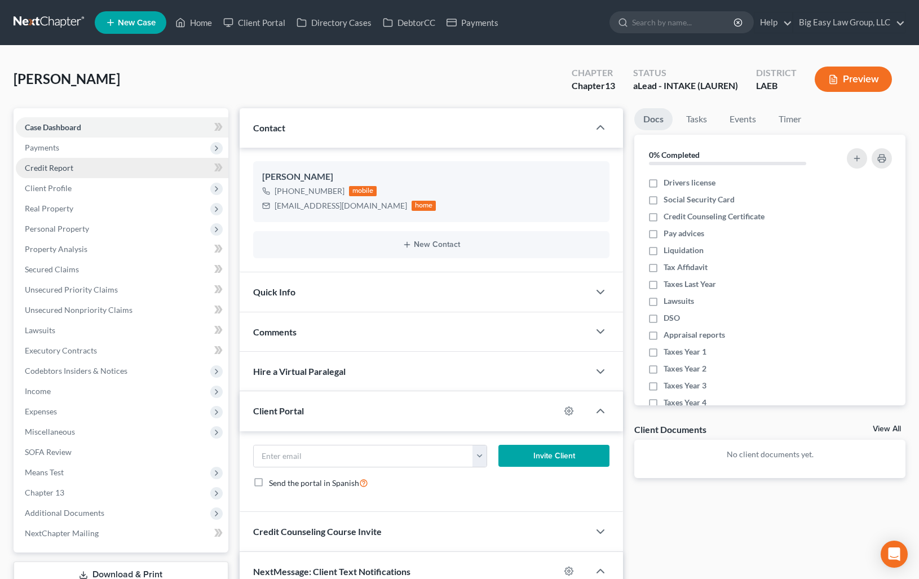
scroll to position [1075, 0]
click at [73, 154] on span "Payments" at bounding box center [122, 148] width 213 height 20
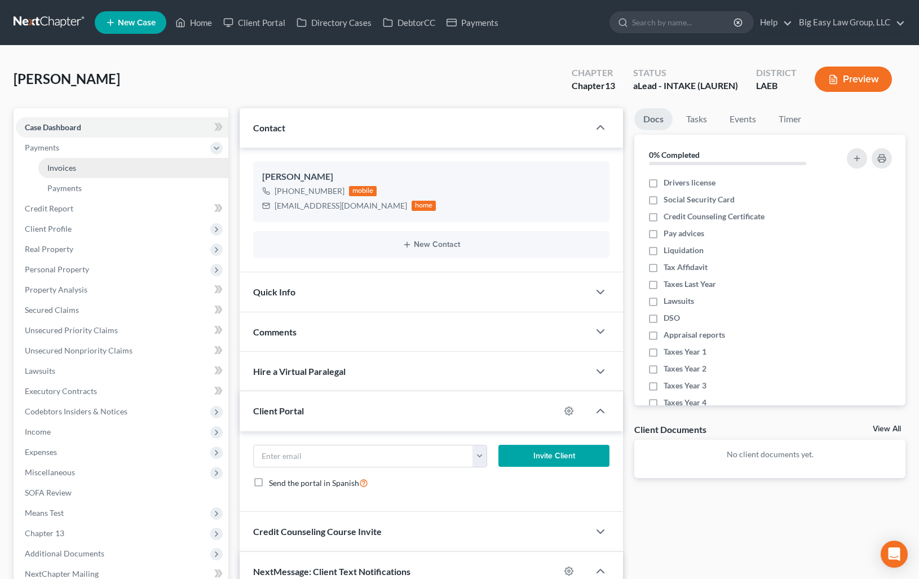
click at [73, 164] on span "Invoices" at bounding box center [61, 168] width 29 height 10
